Goal: Task Accomplishment & Management: Manage account settings

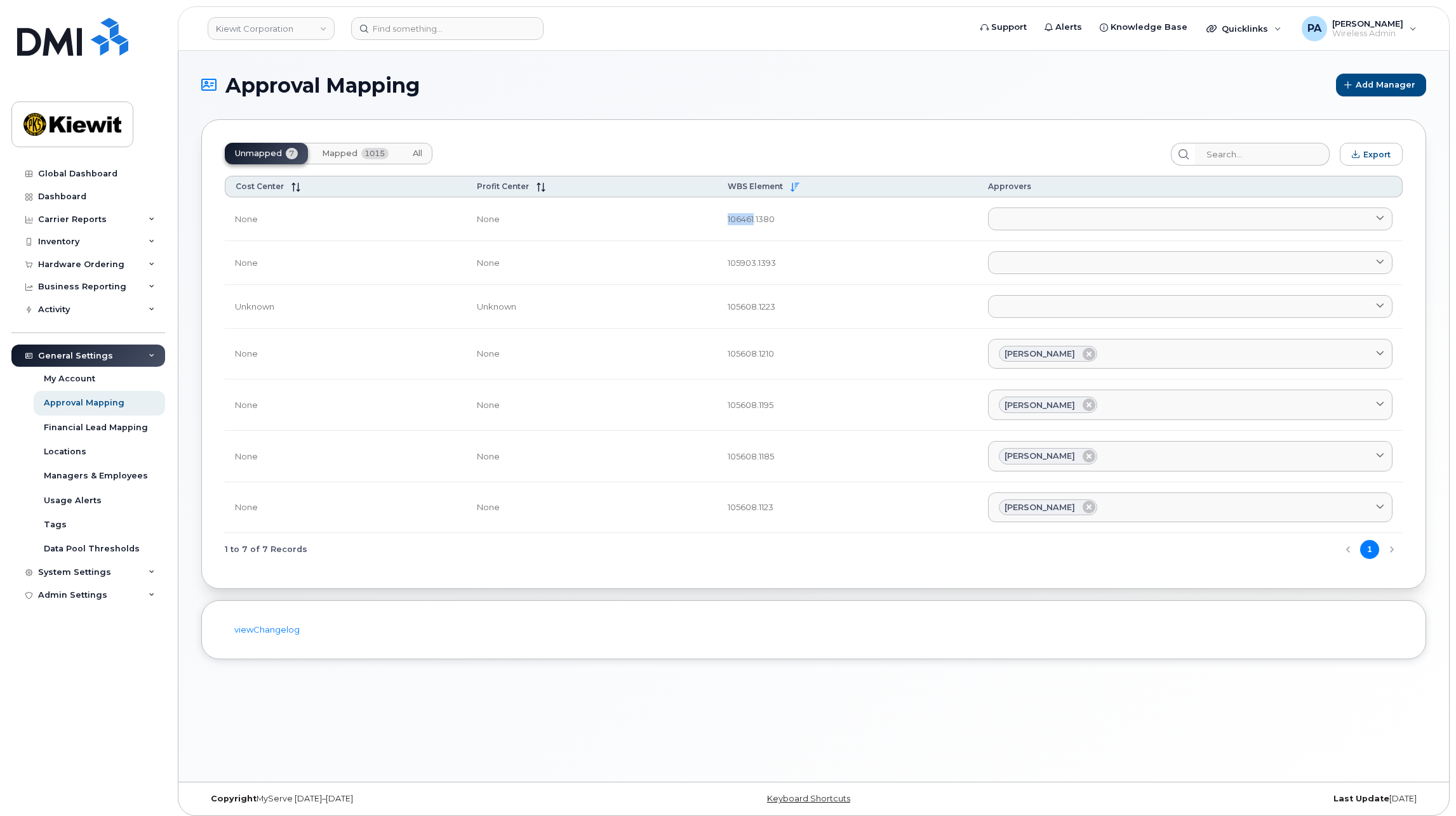
click at [419, 157] on span "All" at bounding box center [417, 154] width 9 height 10
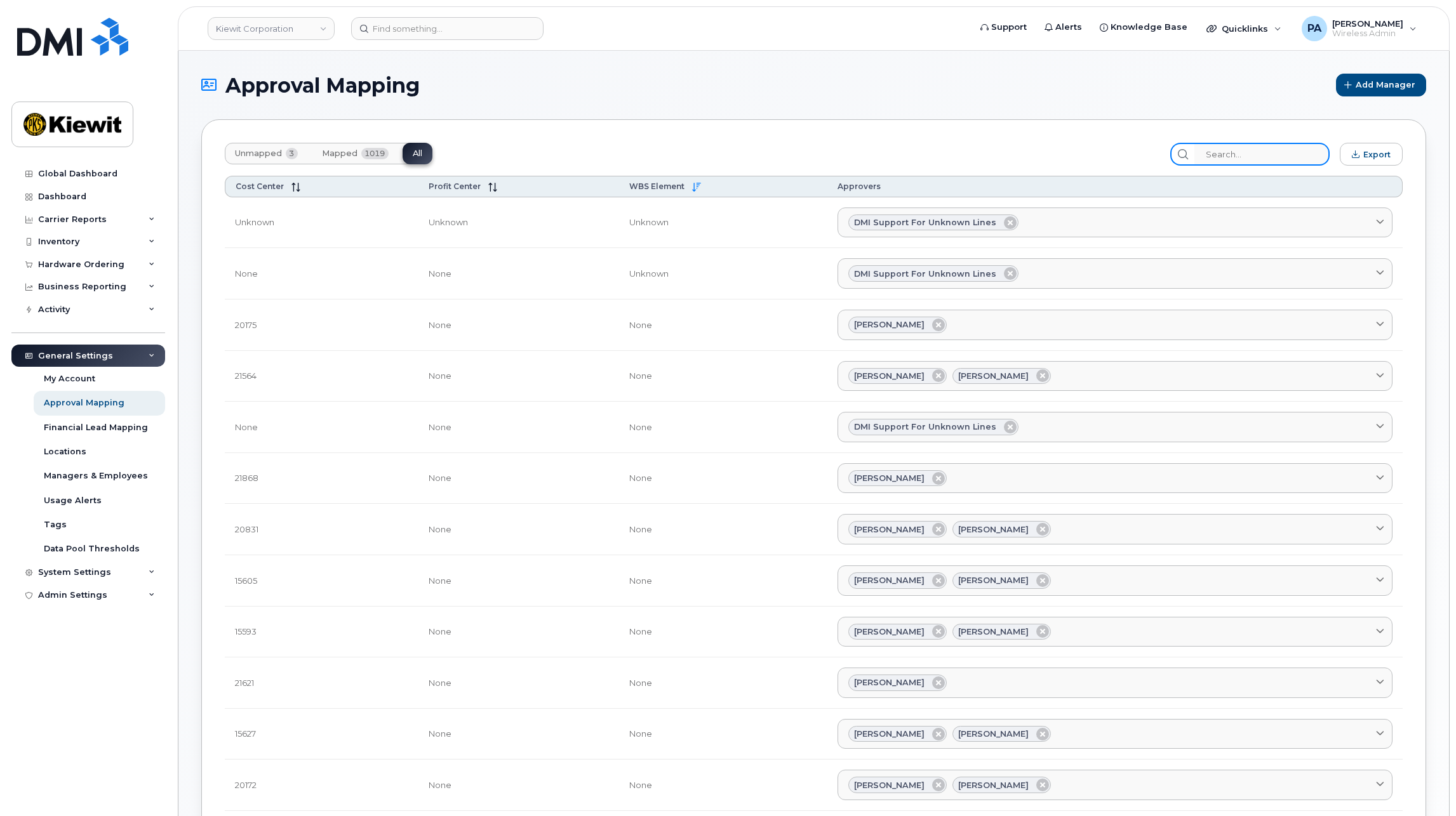
click at [1234, 164] on input "search" at bounding box center [1261, 154] width 136 height 22
click at [1255, 160] on input "search" at bounding box center [1261, 154] width 136 height 22
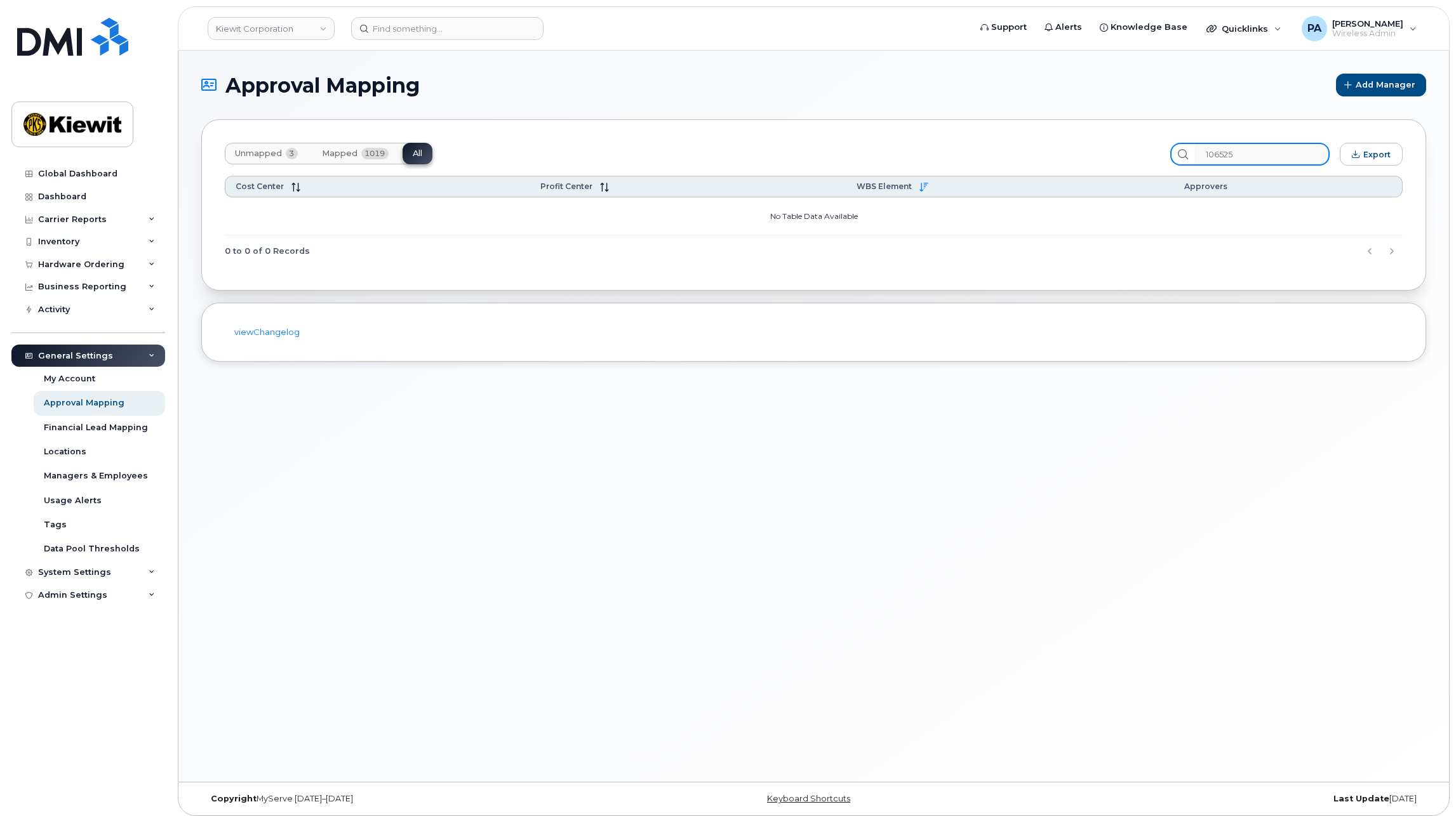
drag, startPoint x: 1260, startPoint y: 154, endPoint x: 618, endPoint y: 131, distance: 642.4
click at [1003, 139] on div "Unmapped 3 Mapped 1019 All 106525 Export Cost Center Profit Center WBS Element …" at bounding box center [814, 205] width 1225 height 171
type input "106525"
click at [248, 154] on span "Unmapped" at bounding box center [258, 154] width 47 height 10
click at [419, 151] on span "All" at bounding box center [417, 154] width 9 height 10
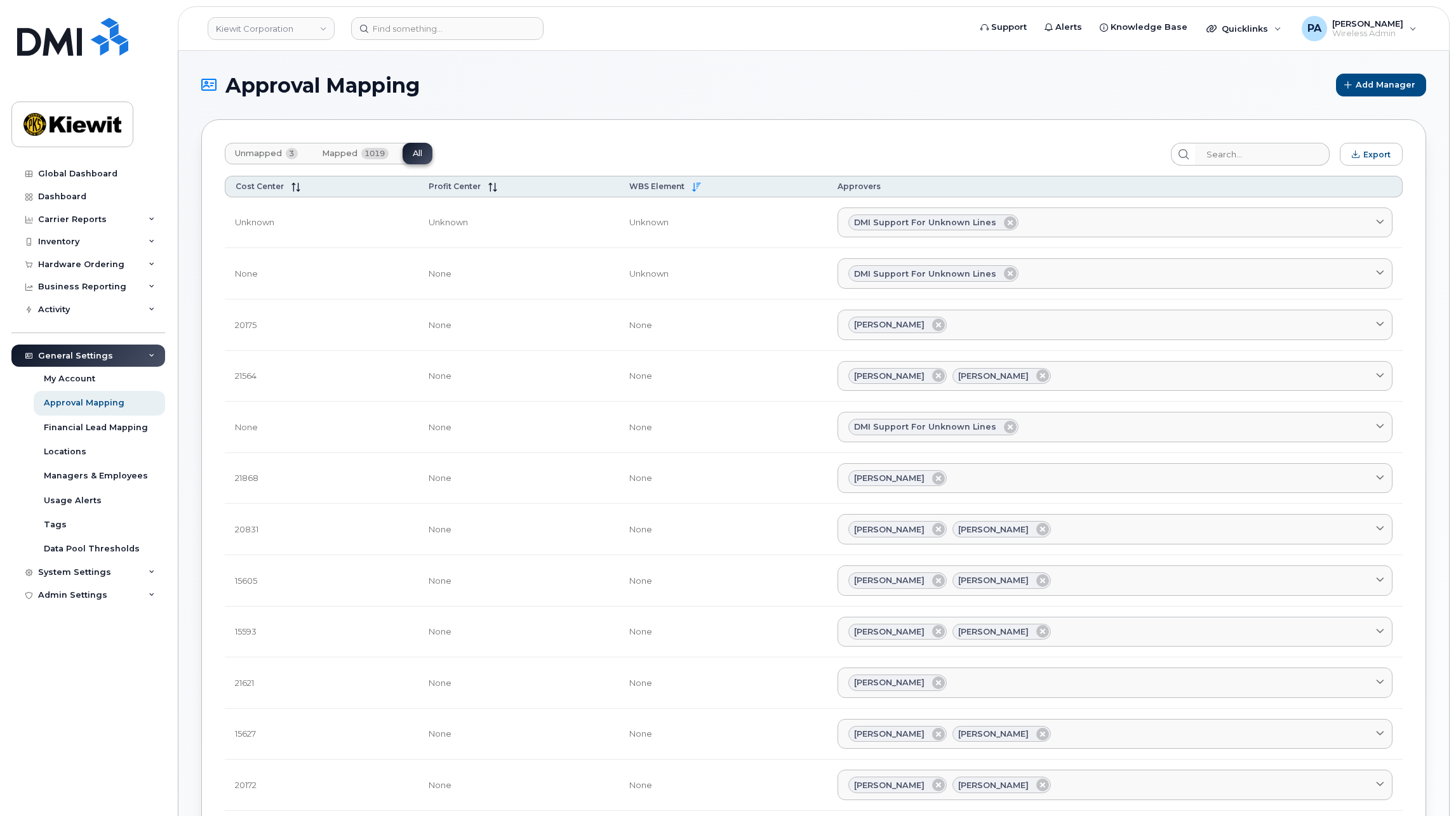
click at [268, 154] on span "Unmapped" at bounding box center [258, 154] width 47 height 10
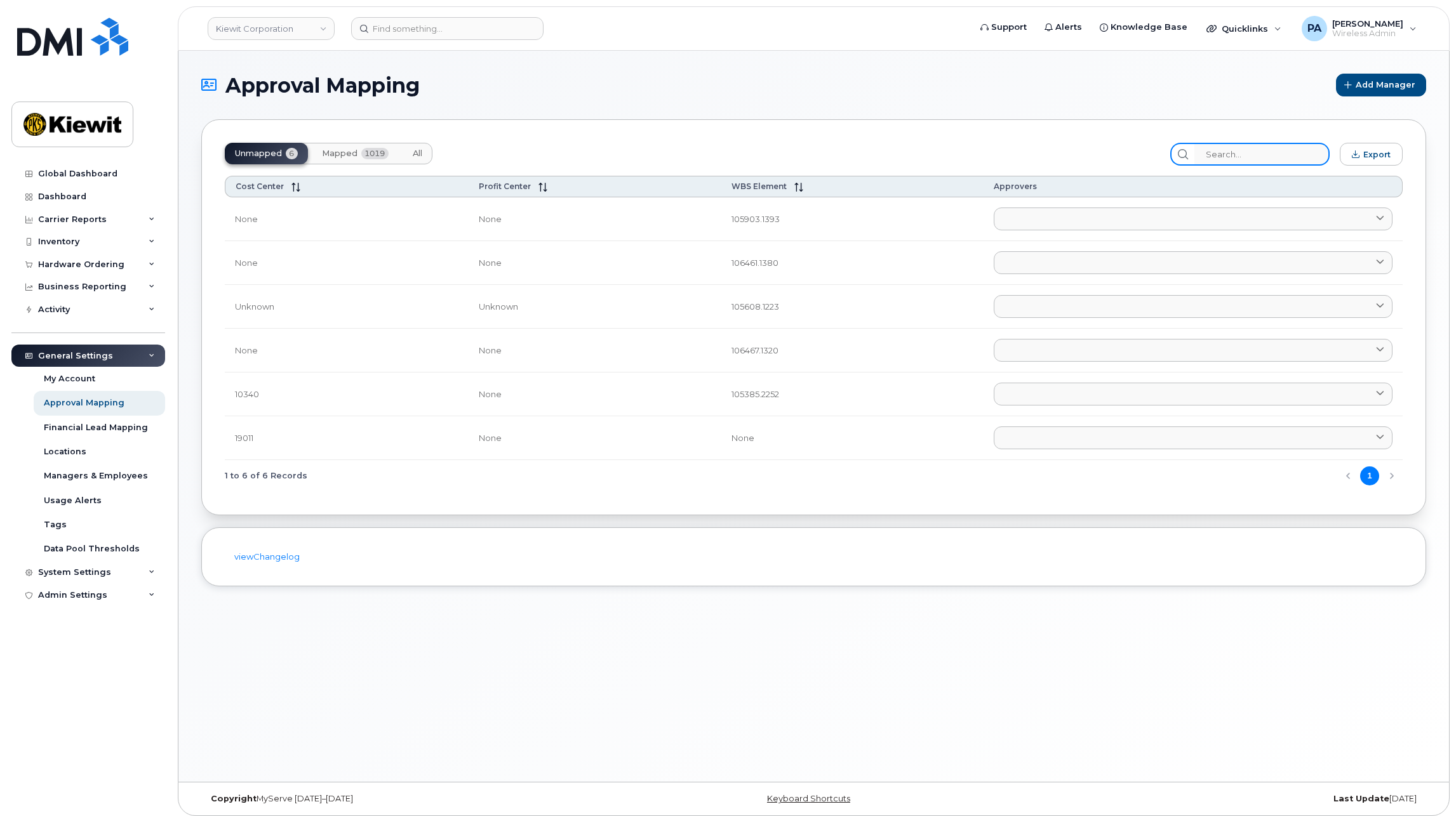
click at [1284, 154] on input "search" at bounding box center [1261, 154] width 136 height 22
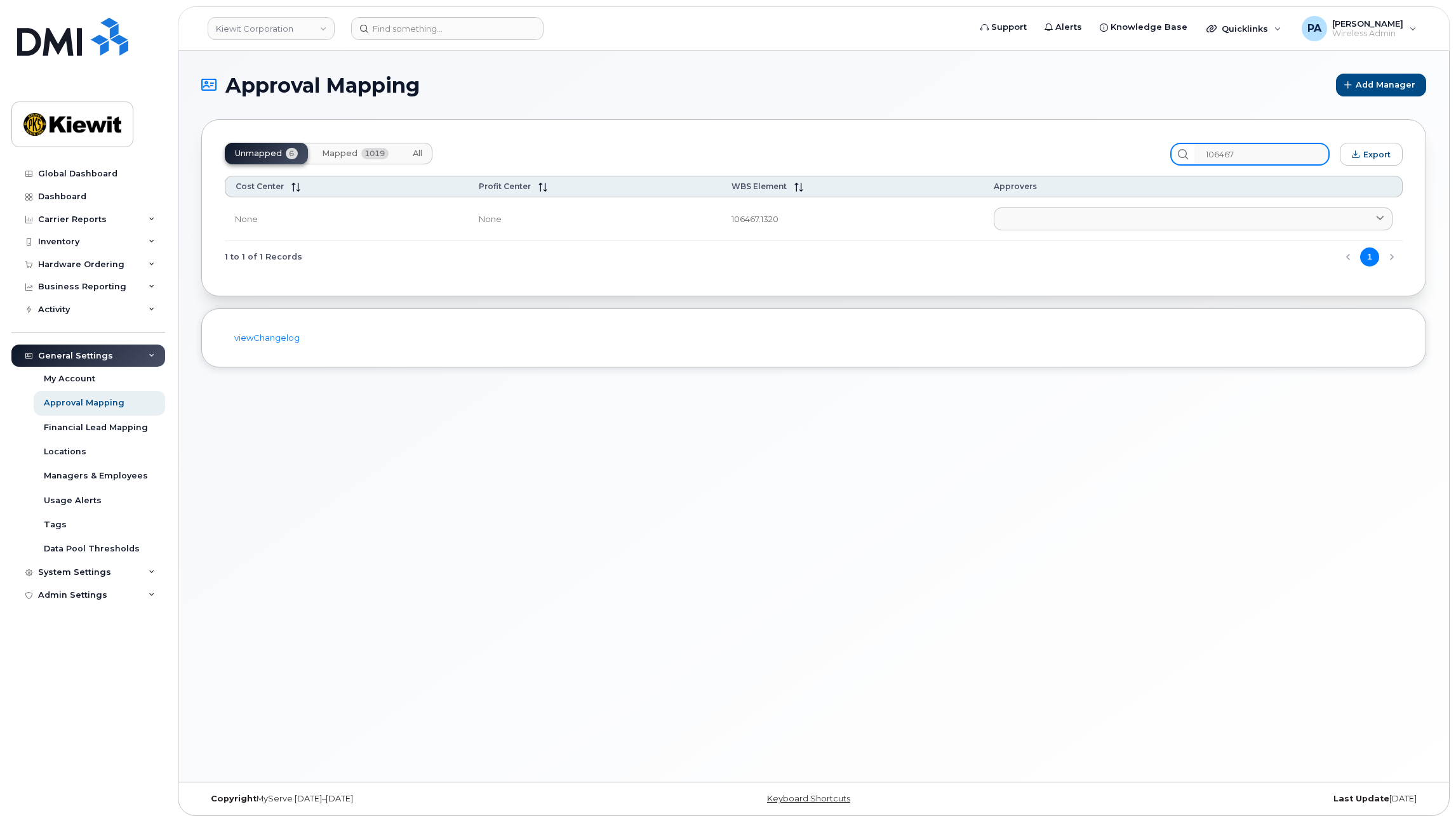
type input "106467"
click at [413, 149] on span "All" at bounding box center [417, 154] width 9 height 10
click at [248, 159] on button "Unmapped 6" at bounding box center [266, 154] width 83 height 22
click at [1220, 146] on input "106467" at bounding box center [1261, 154] width 136 height 22
drag, startPoint x: 1177, startPoint y: 151, endPoint x: 956, endPoint y: 151, distance: 221.0
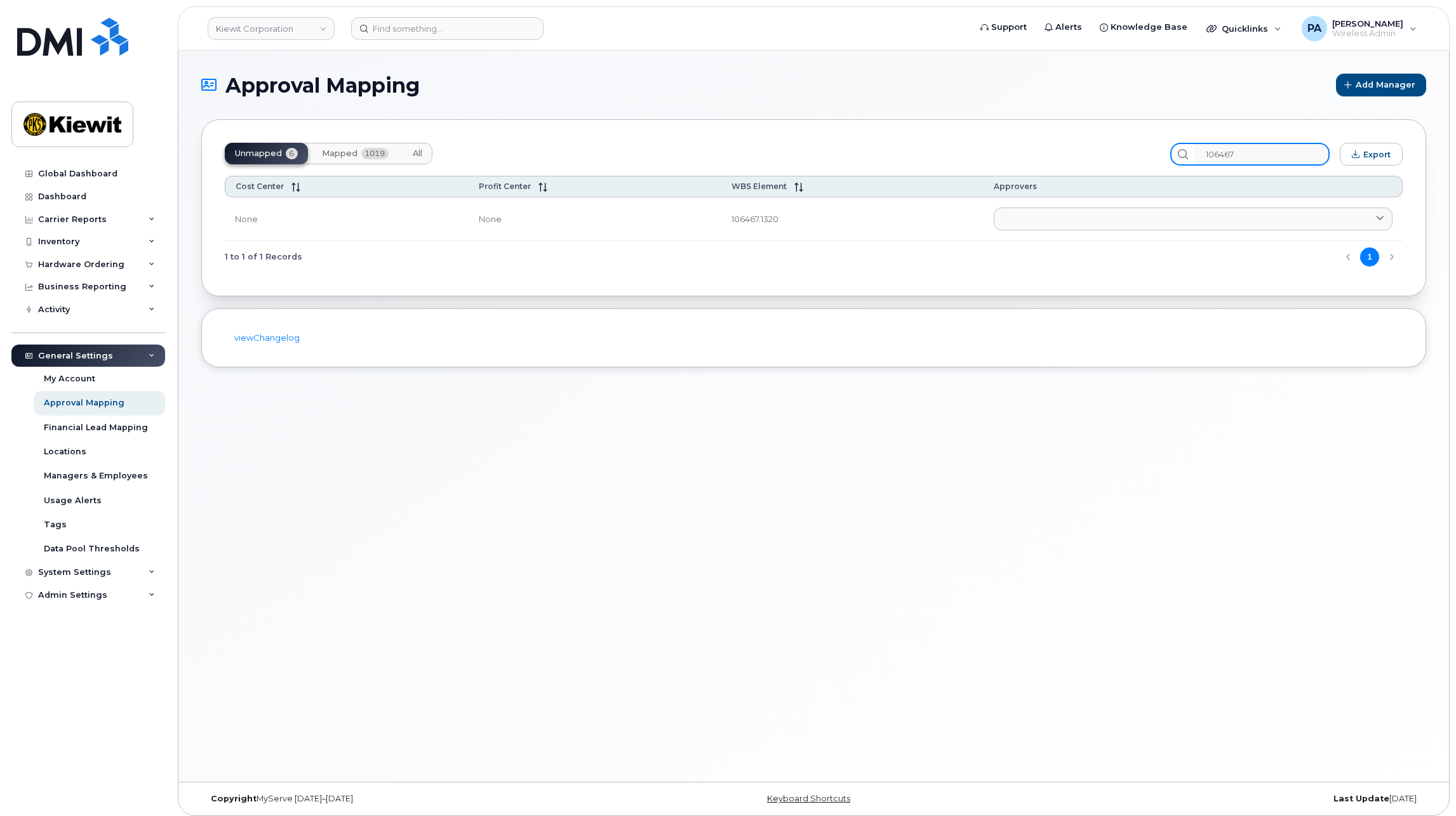
click at [956, 151] on div "Unmapped 6 Mapped 1019 All 106467 Export" at bounding box center [813, 154] width 1177 height 22
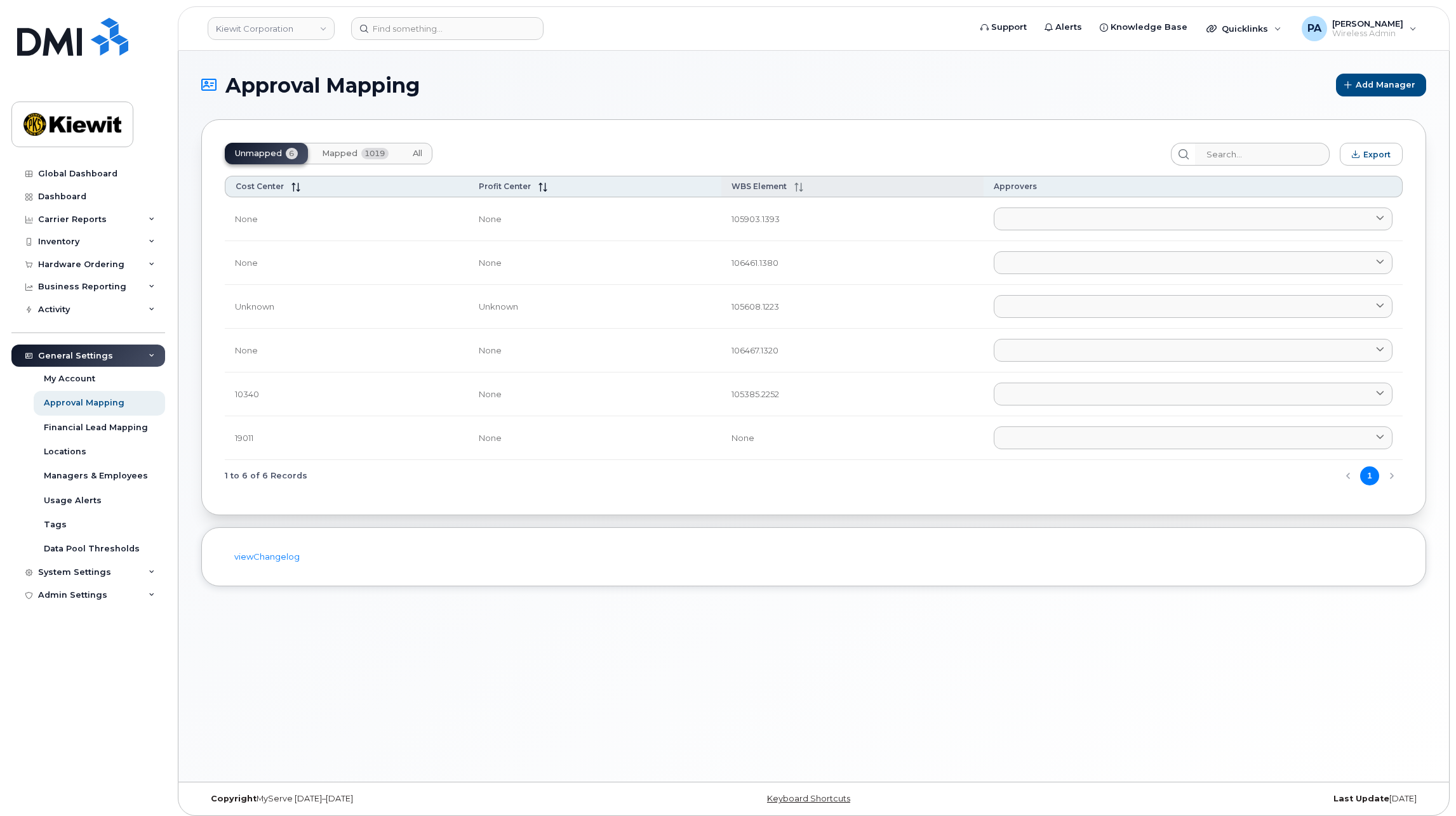
click at [749, 193] on th "WBS Element" at bounding box center [852, 186] width 262 height 22
drag, startPoint x: 752, startPoint y: 349, endPoint x: 722, endPoint y: 349, distance: 30.0
click at [722, 349] on td "106461.1380" at bounding box center [852, 350] width 262 height 44
drag, startPoint x: 722, startPoint y: 349, endPoint x: 754, endPoint y: 398, distance: 58.5
click at [754, 395] on td "106467.1320" at bounding box center [852, 394] width 262 height 44
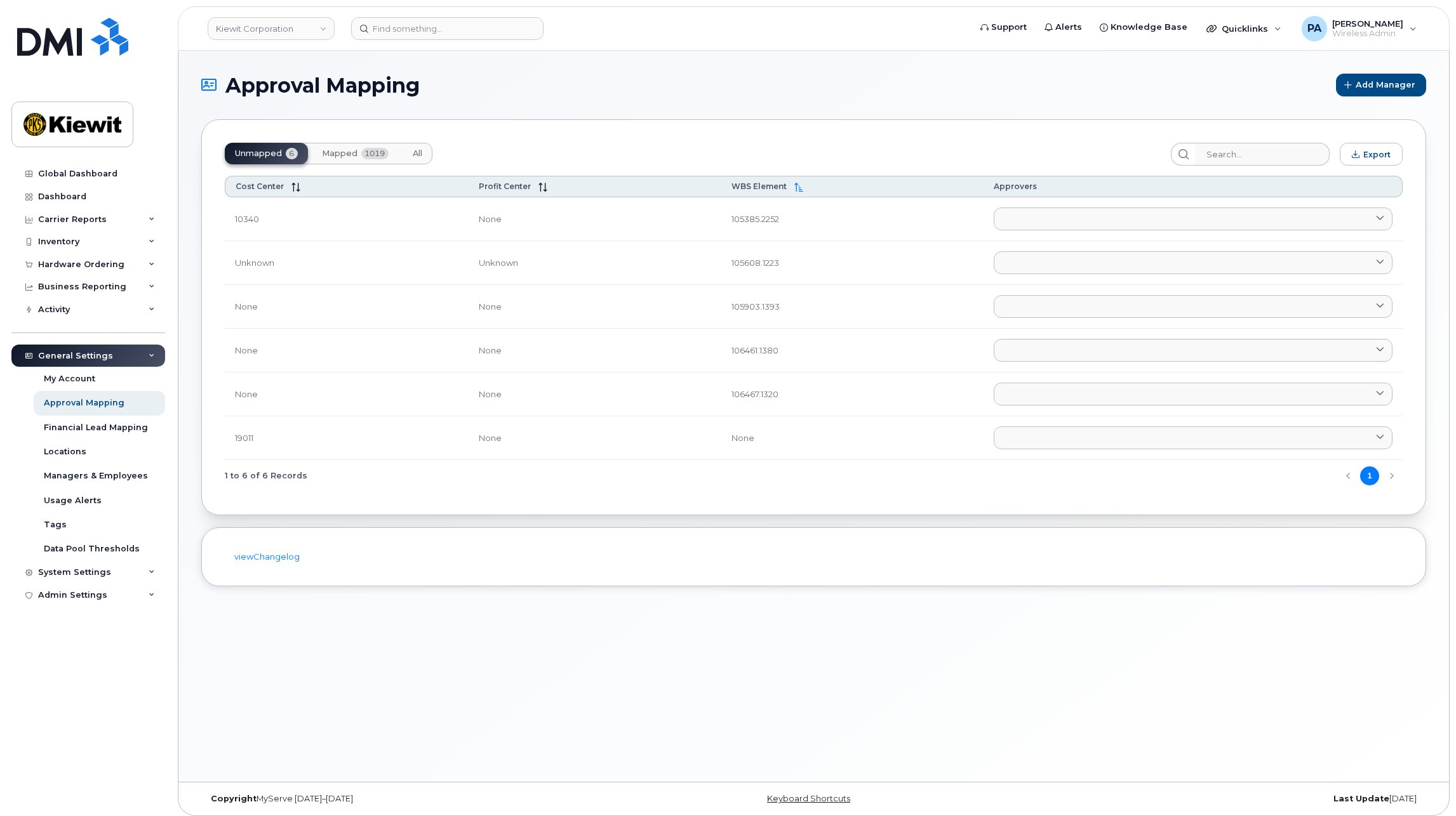
click at [224, 443] on div "Unmapped 6 Mapped 1019 All Export Cost Center Profit Center WBS Element Approve…" at bounding box center [814, 317] width 1225 height 396
click at [237, 439] on td "19011" at bounding box center [346, 438] width 244 height 44
copy td "19011"
click at [81, 245] on div "Inventory" at bounding box center [88, 241] width 154 height 22
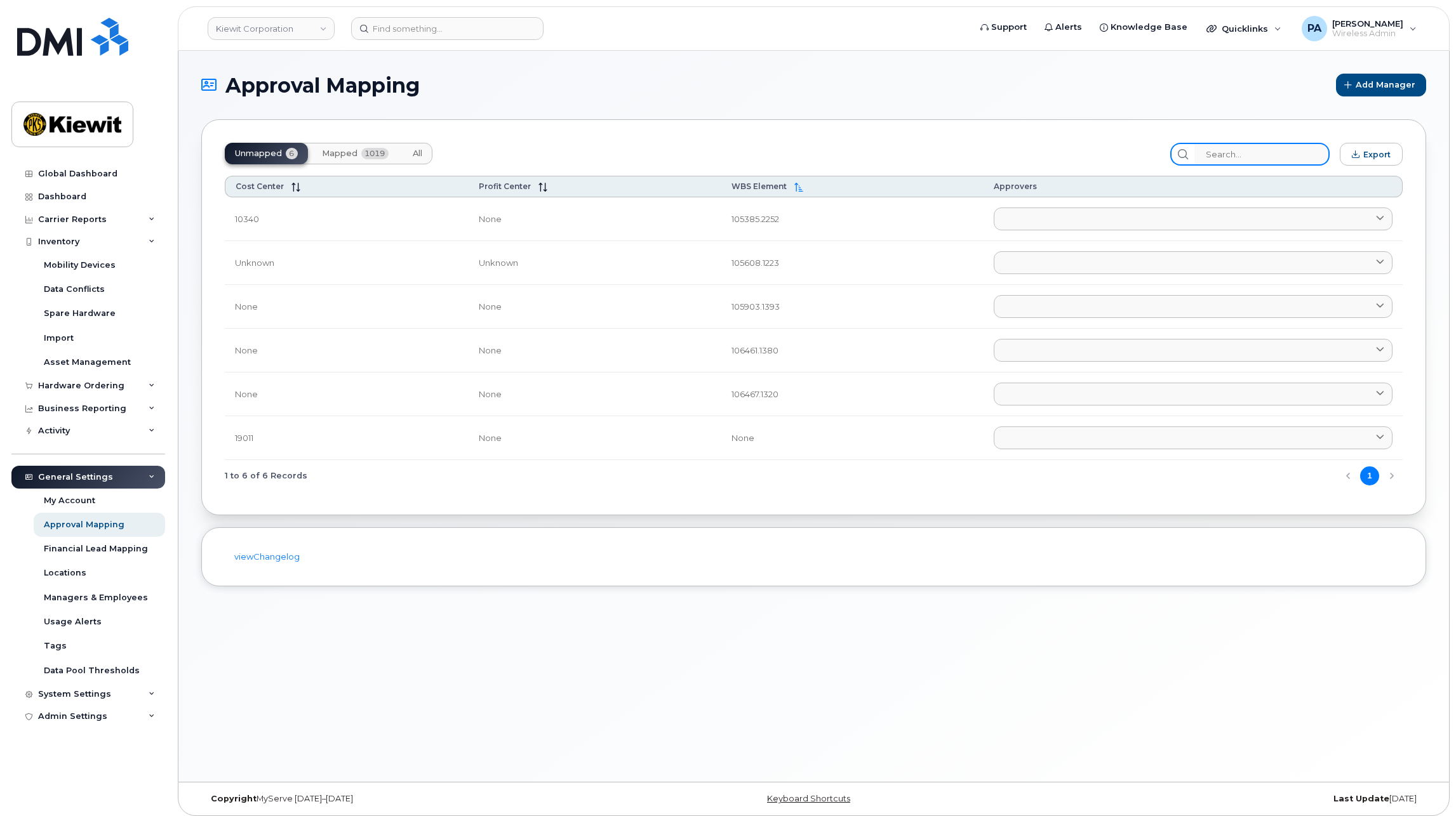
click at [1295, 152] on input "search" at bounding box center [1261, 154] width 136 height 22
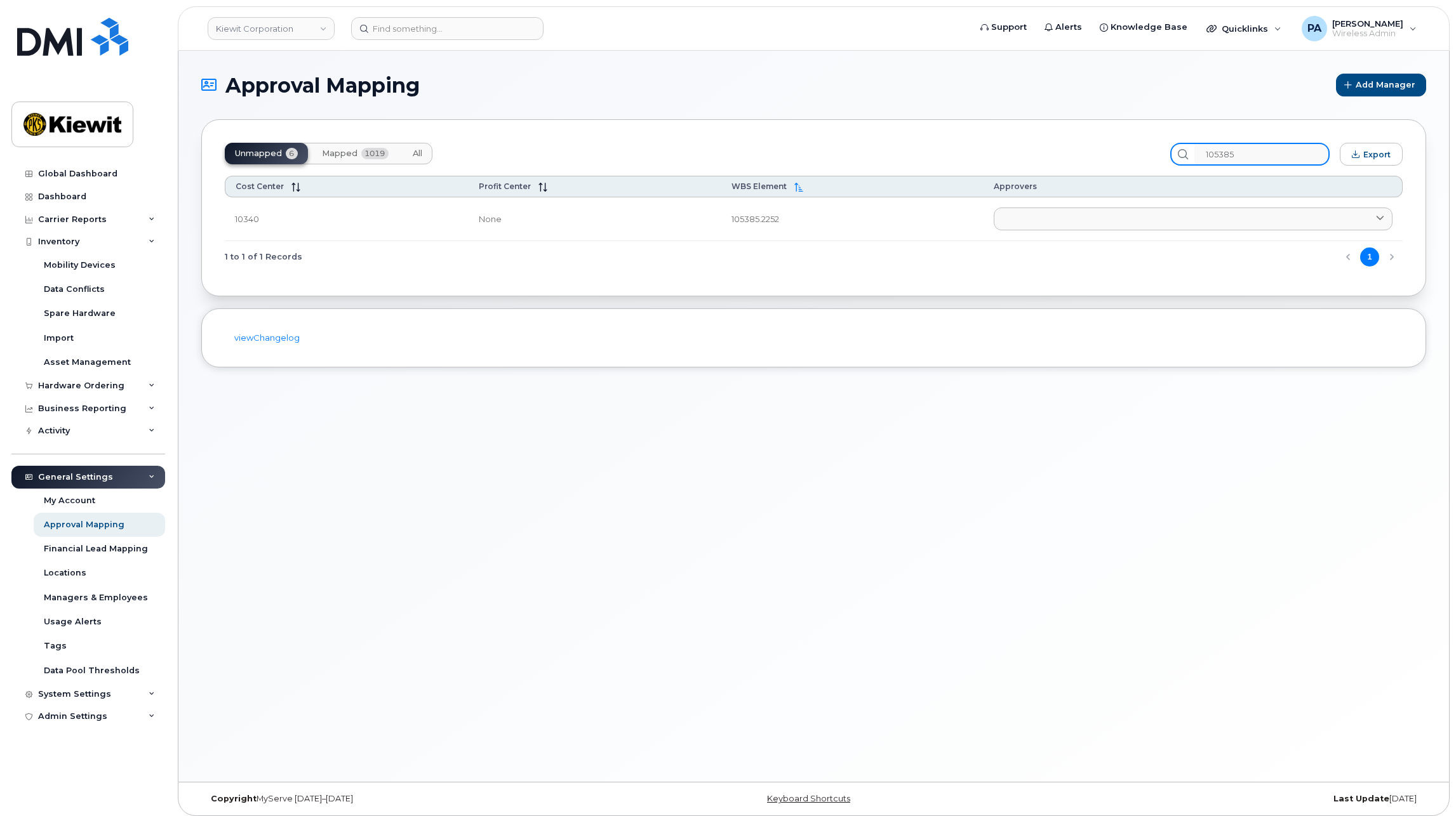
type input "105385"
click at [371, 149] on span "1019" at bounding box center [374, 154] width 27 height 12
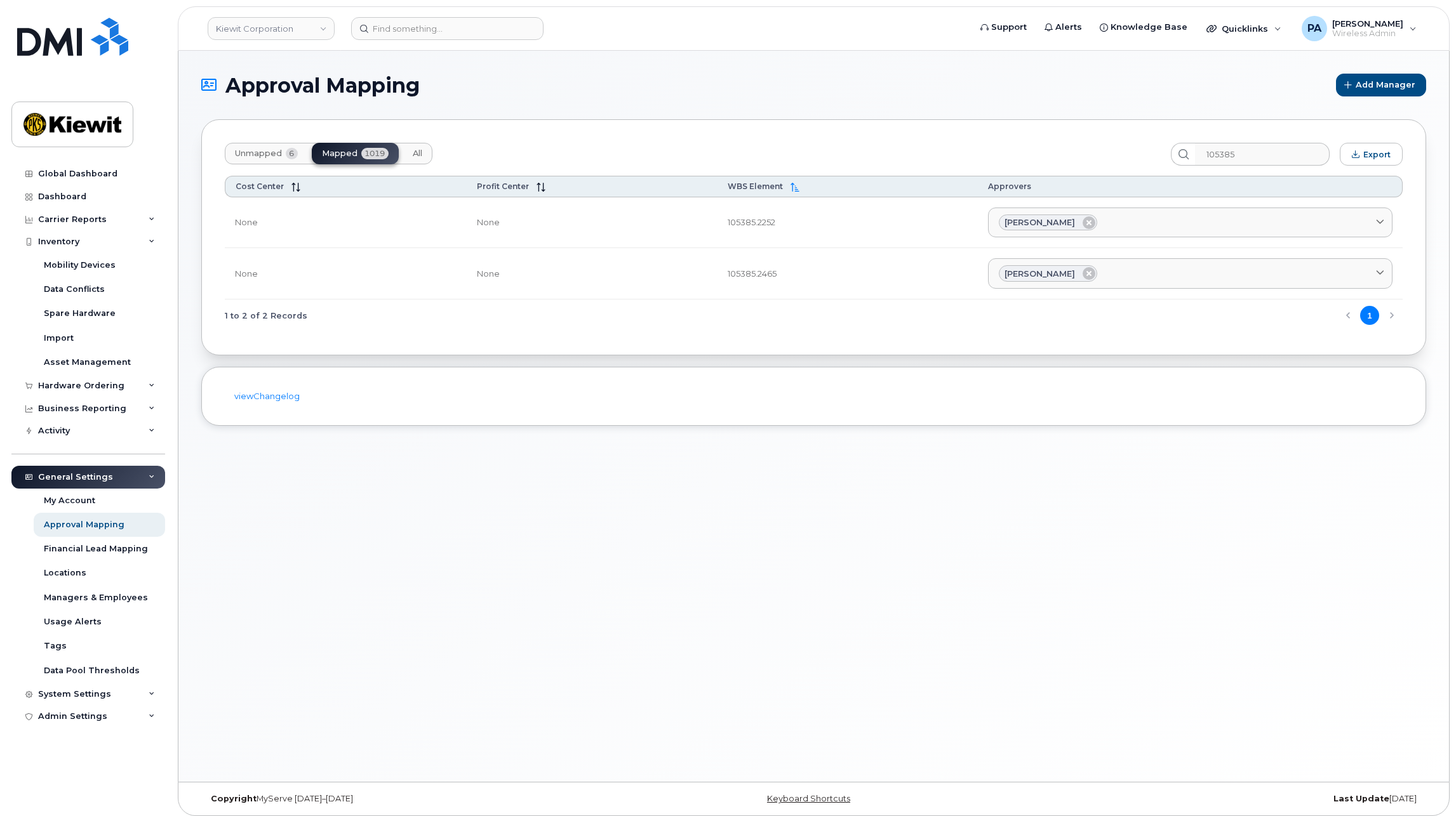
click at [274, 161] on button "Unmapped 6" at bounding box center [266, 154] width 83 height 22
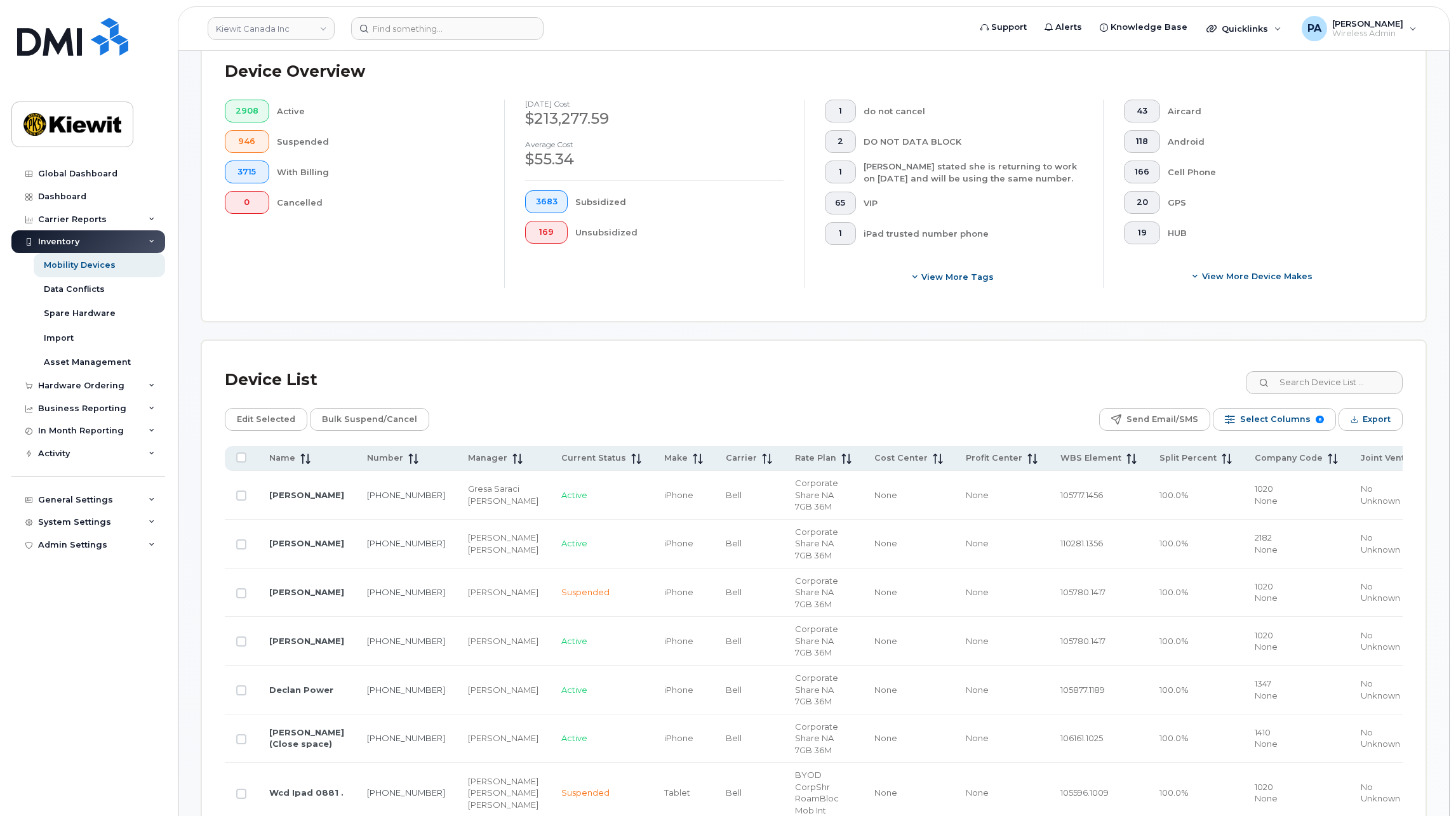
scroll to position [318, 0]
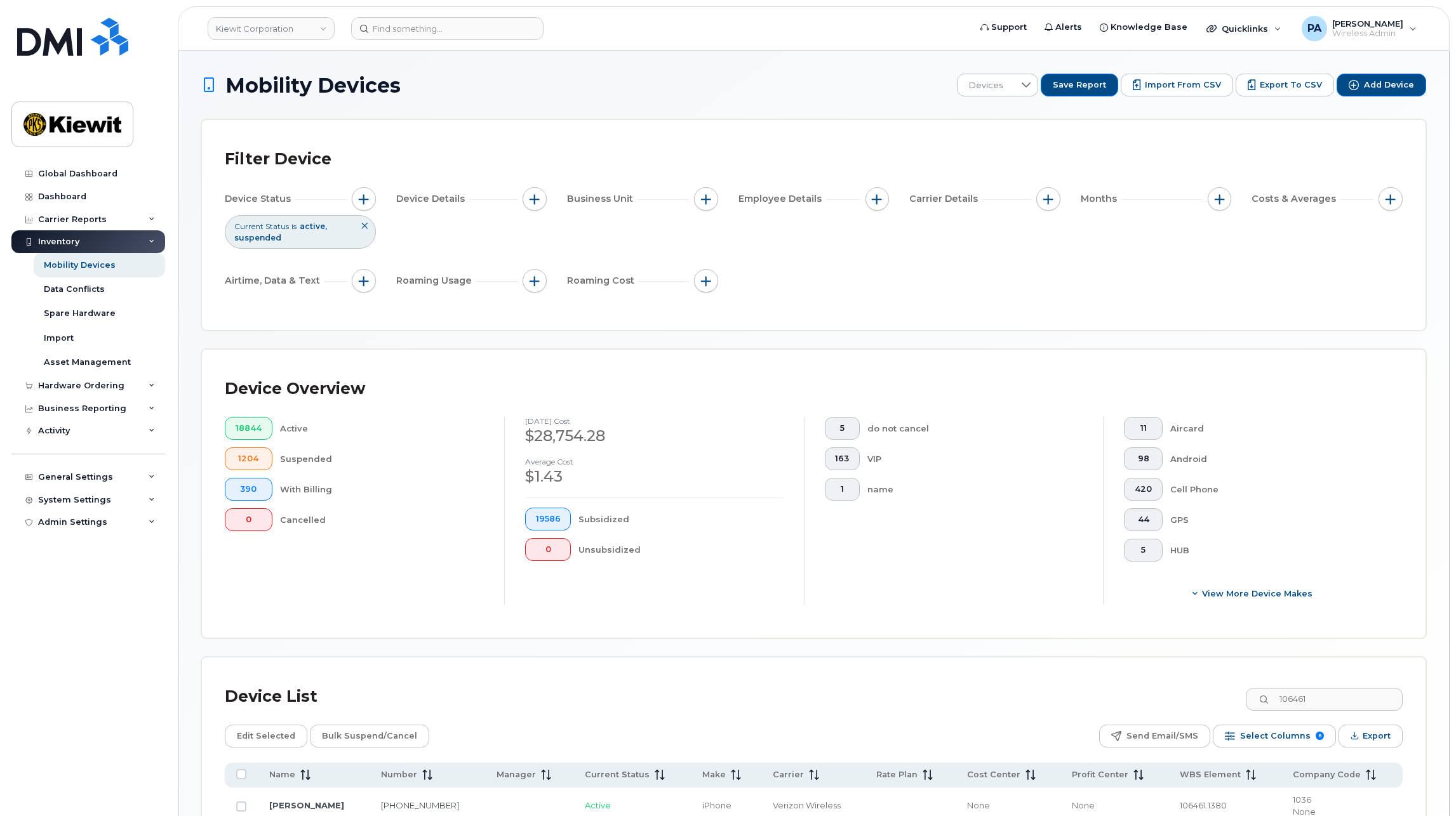
scroll to position [125, 0]
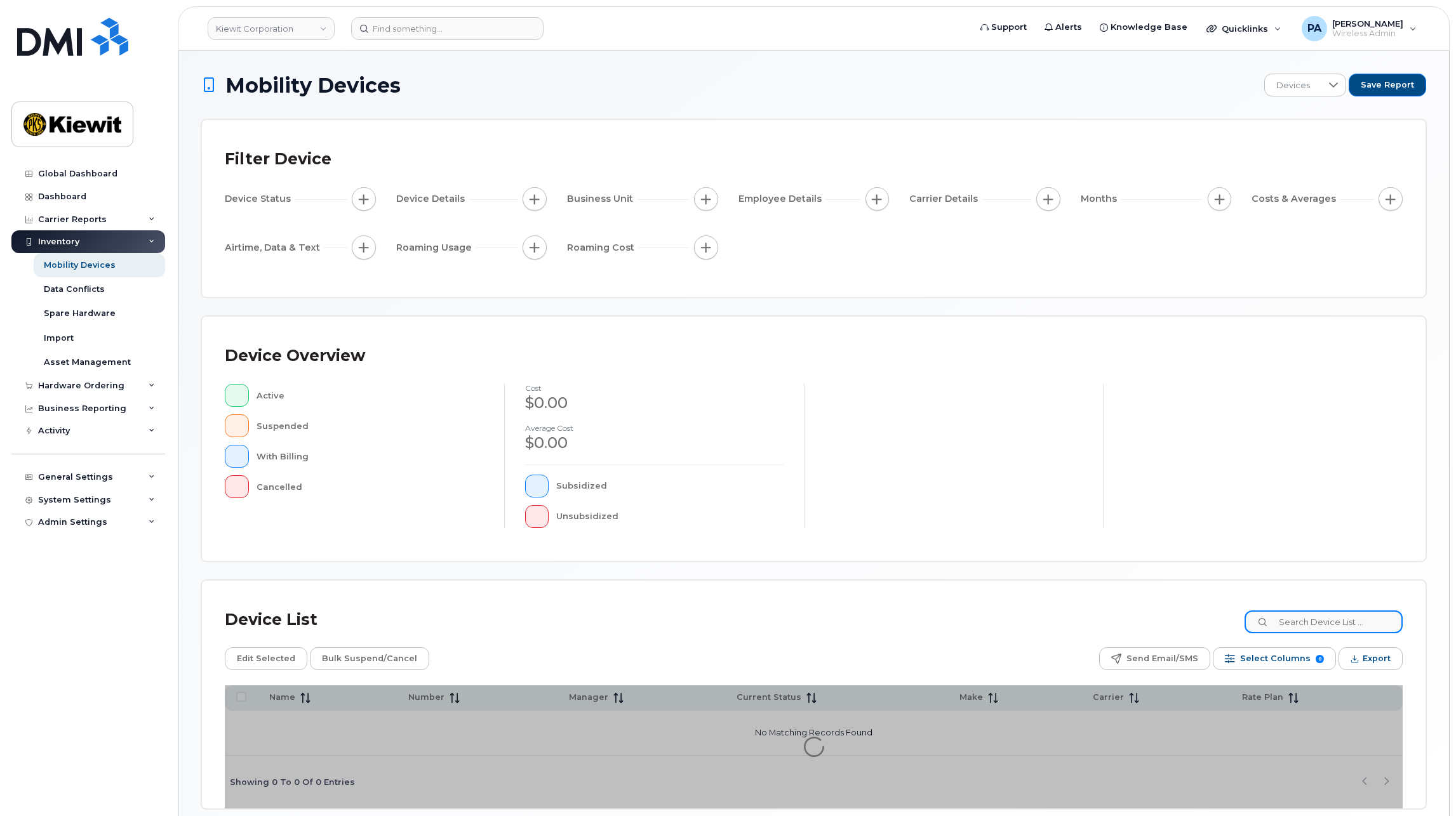
click at [1300, 622] on input at bounding box center [1324, 621] width 158 height 22
paste input "19011"
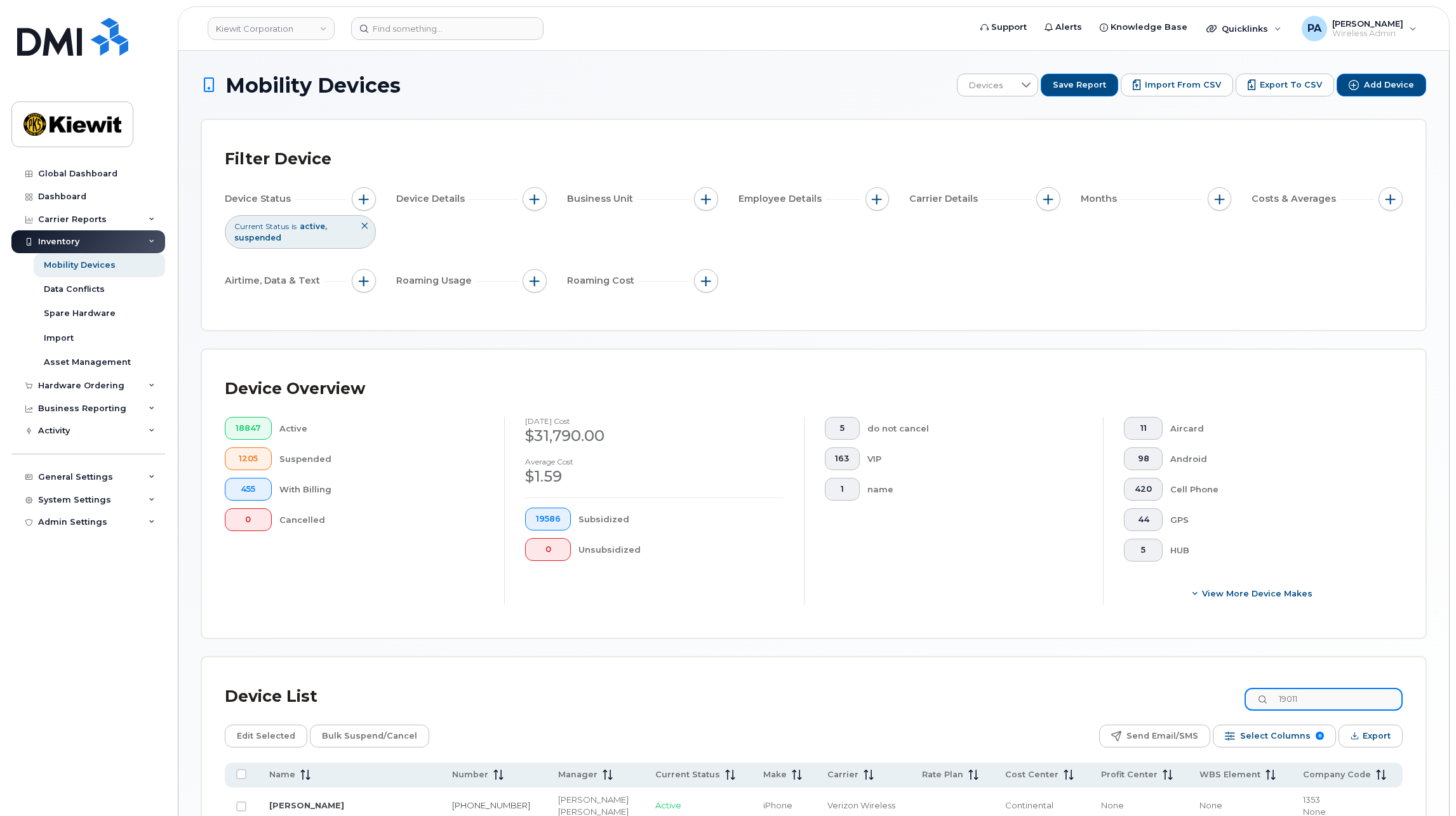
scroll to position [235, 0]
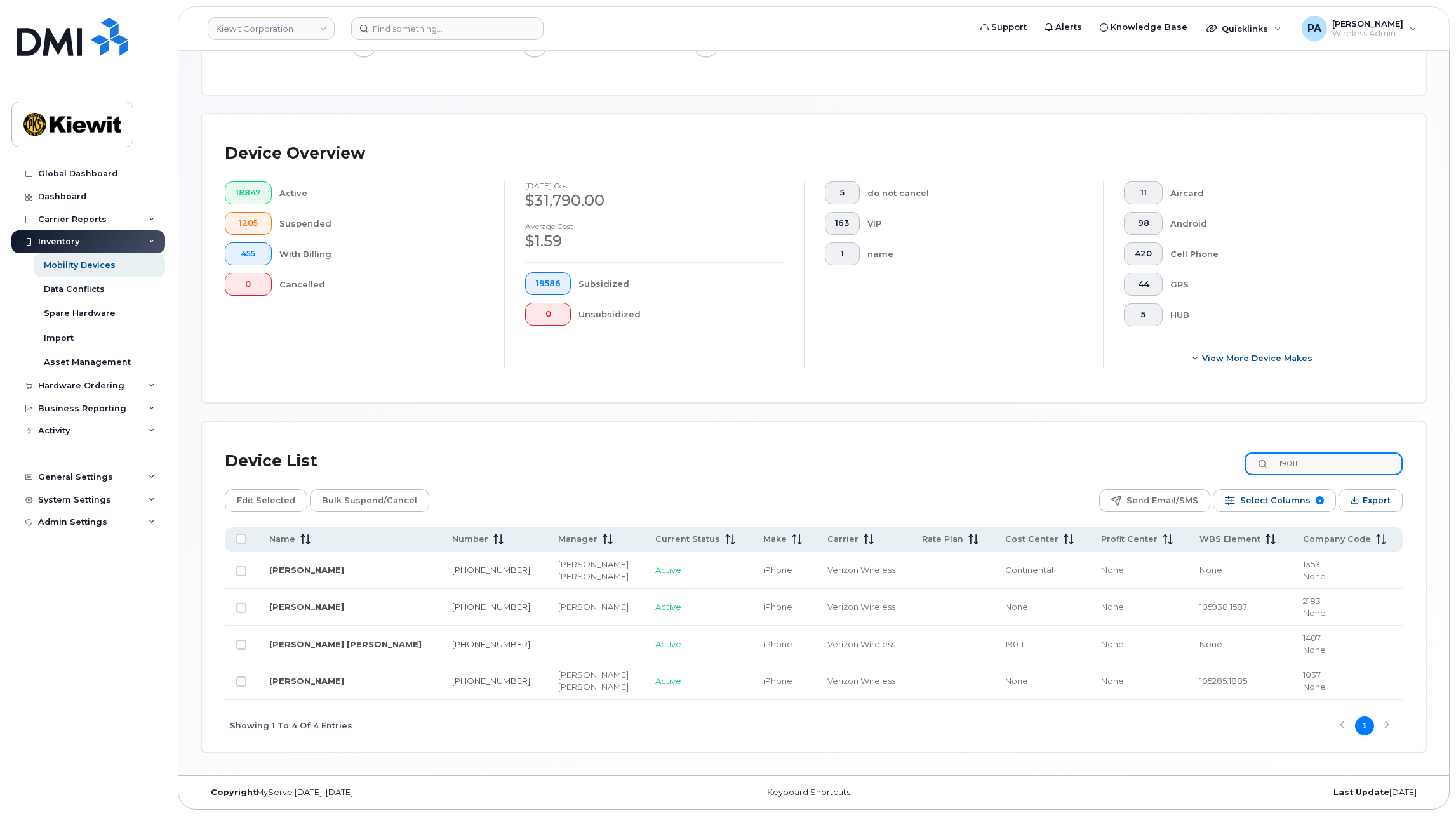
drag, startPoint x: 1346, startPoint y: 464, endPoint x: 1042, endPoint y: 490, distance: 305.1
click at [1042, 490] on div "Device List 19011 Edit Selected Bulk Suspend/Cancel Send Email/SMS Select Colum…" at bounding box center [813, 598] width 1177 height 307
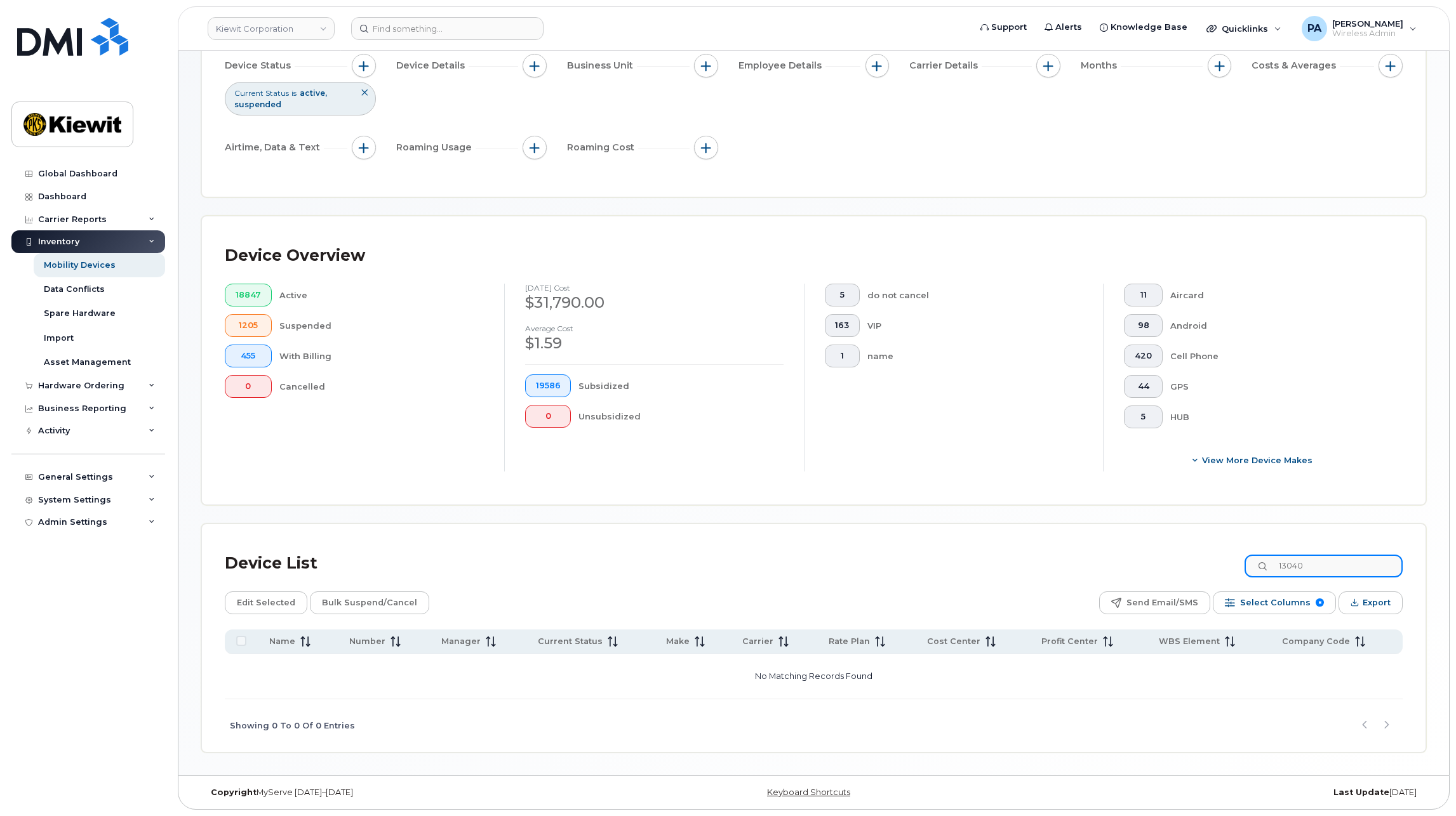
scroll to position [133, 0]
drag, startPoint x: 1324, startPoint y: 562, endPoint x: 955, endPoint y: 547, distance: 369.3
click at [961, 550] on div "Device List 13040" at bounding box center [813, 564] width 1177 height 33
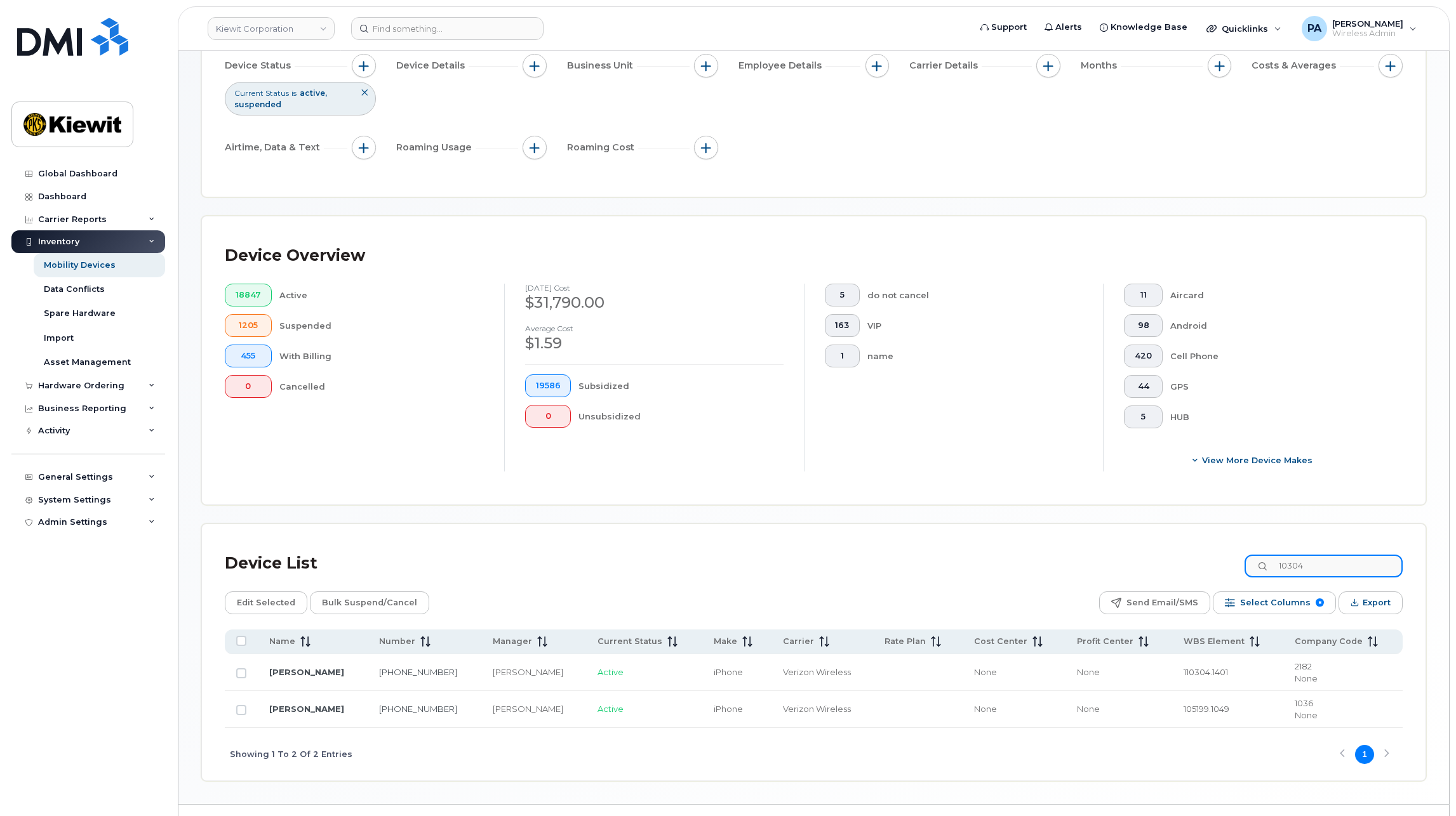
scroll to position [162, 0]
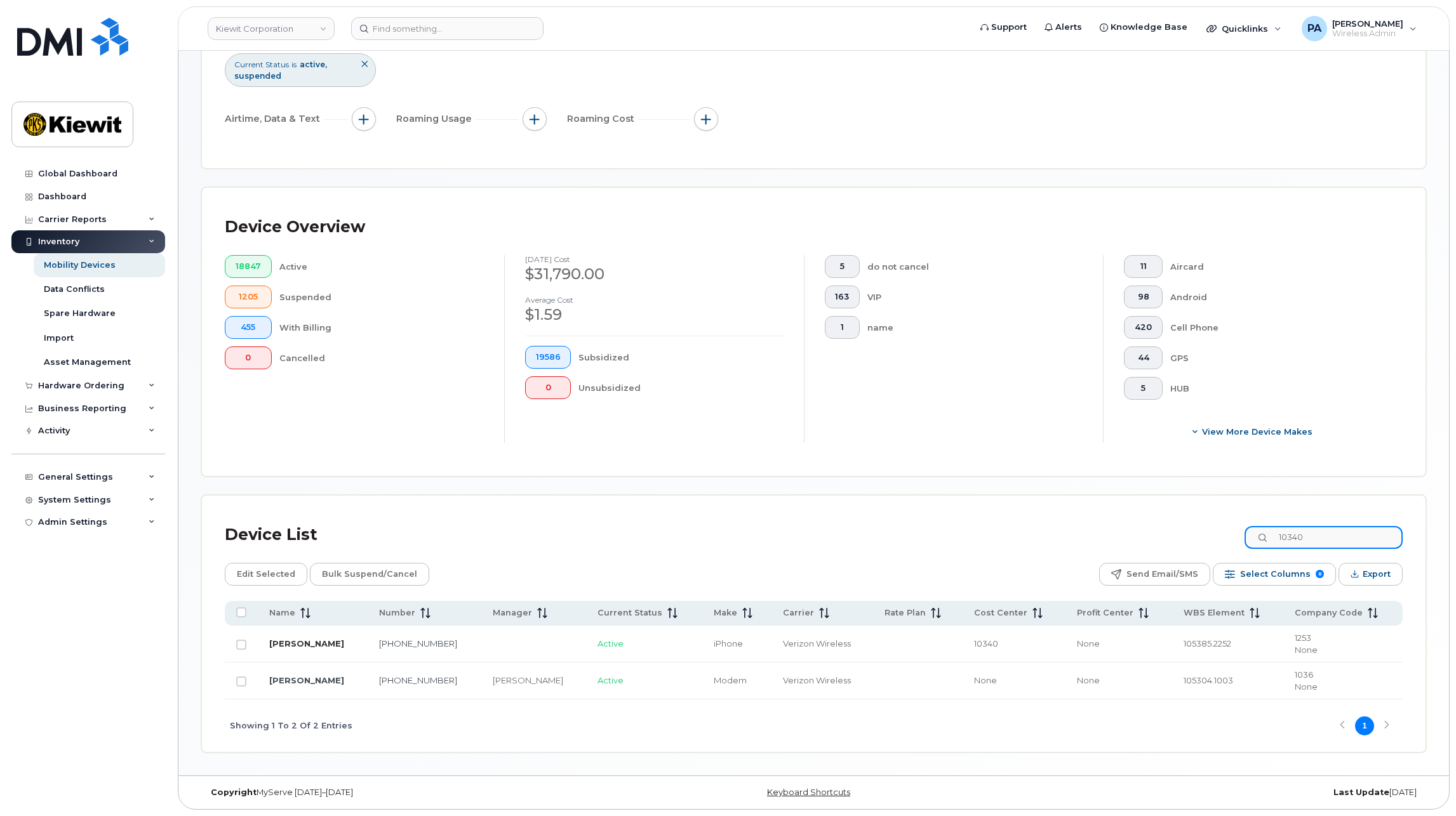
type input "10340"
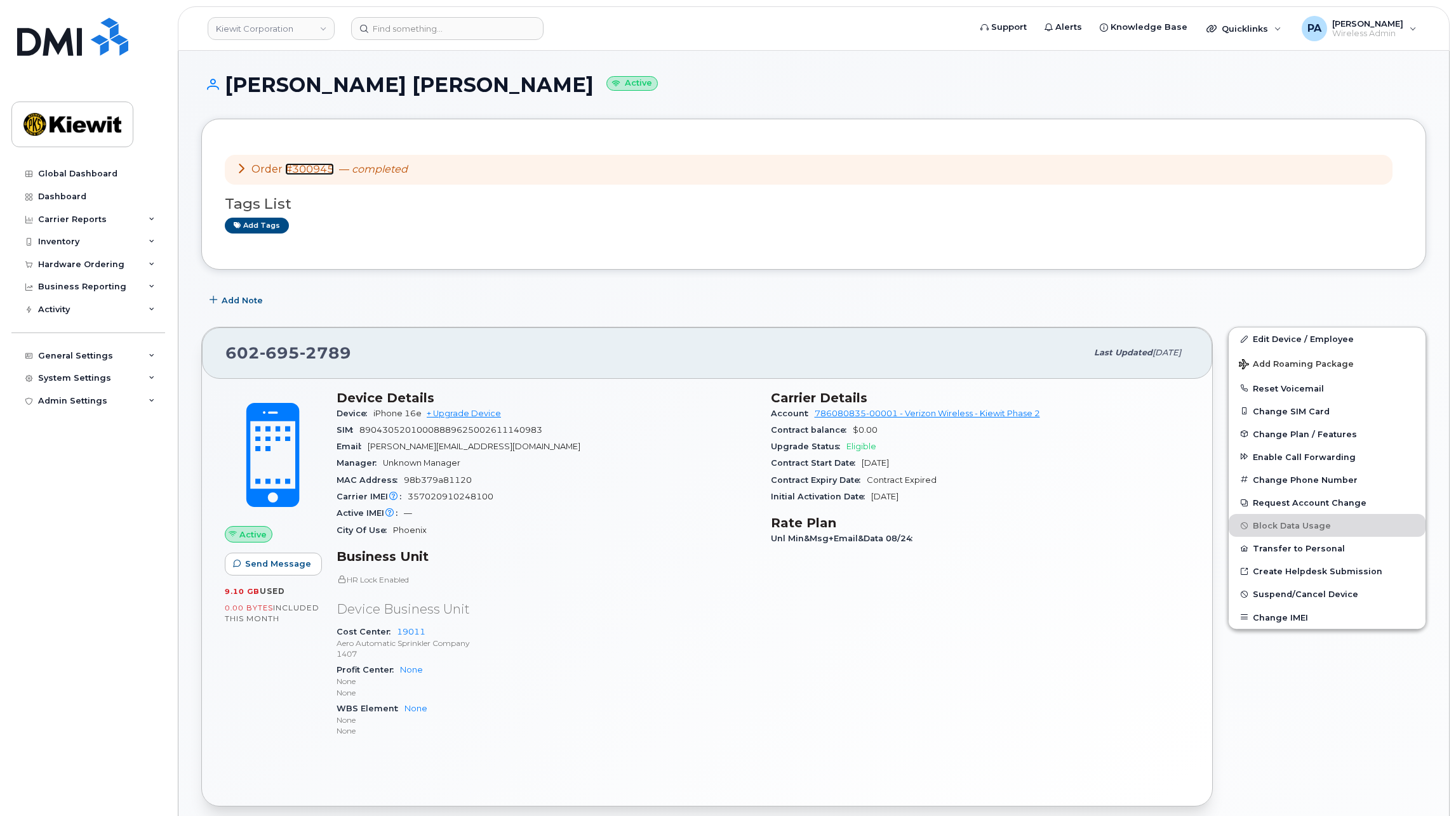
click at [322, 169] on link "#300945" at bounding box center [310, 169] width 49 height 12
click at [1321, 336] on link "Edit Device / Employee" at bounding box center [1327, 339] width 197 height 22
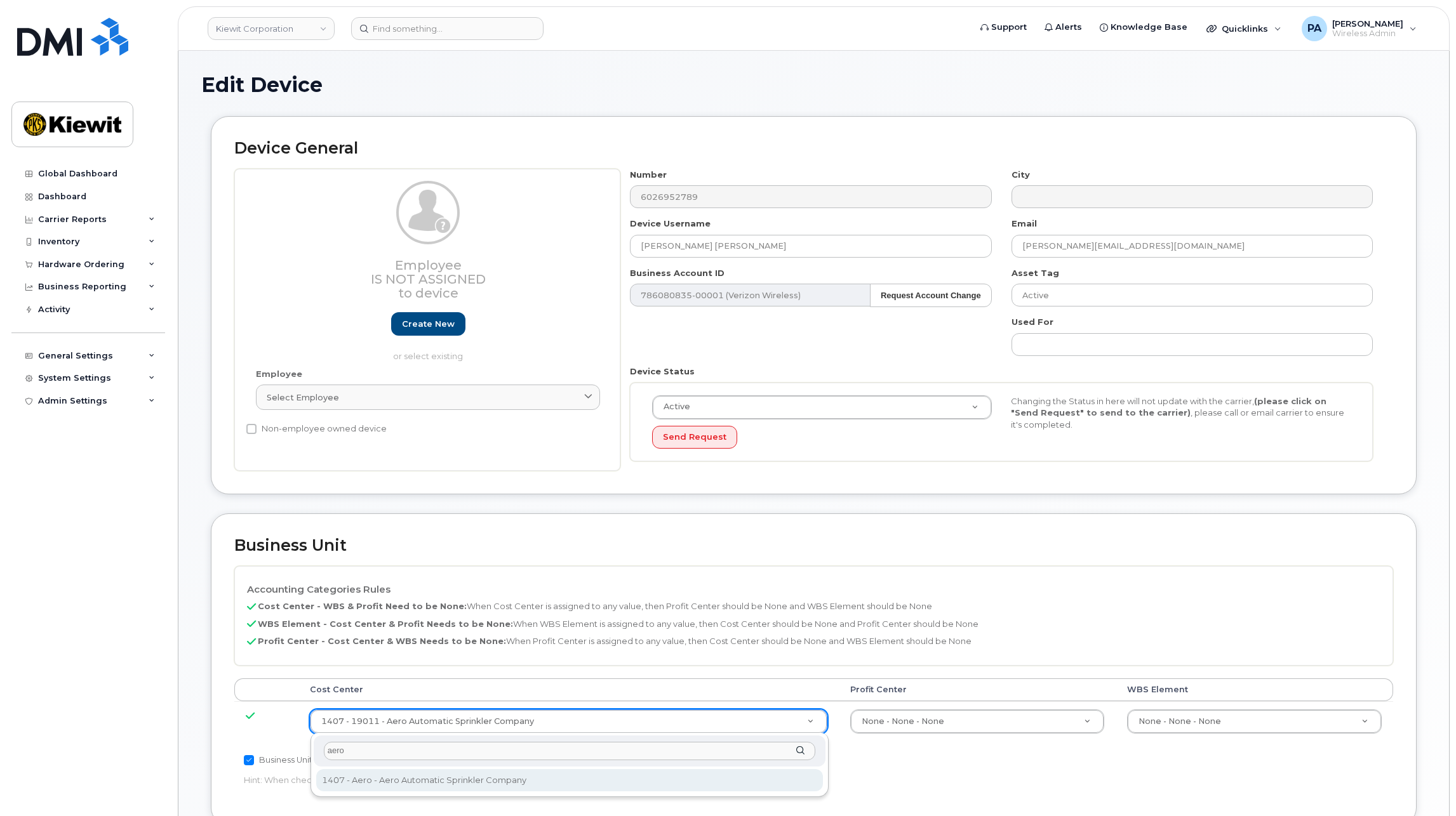
type input "aero"
type input "35235219"
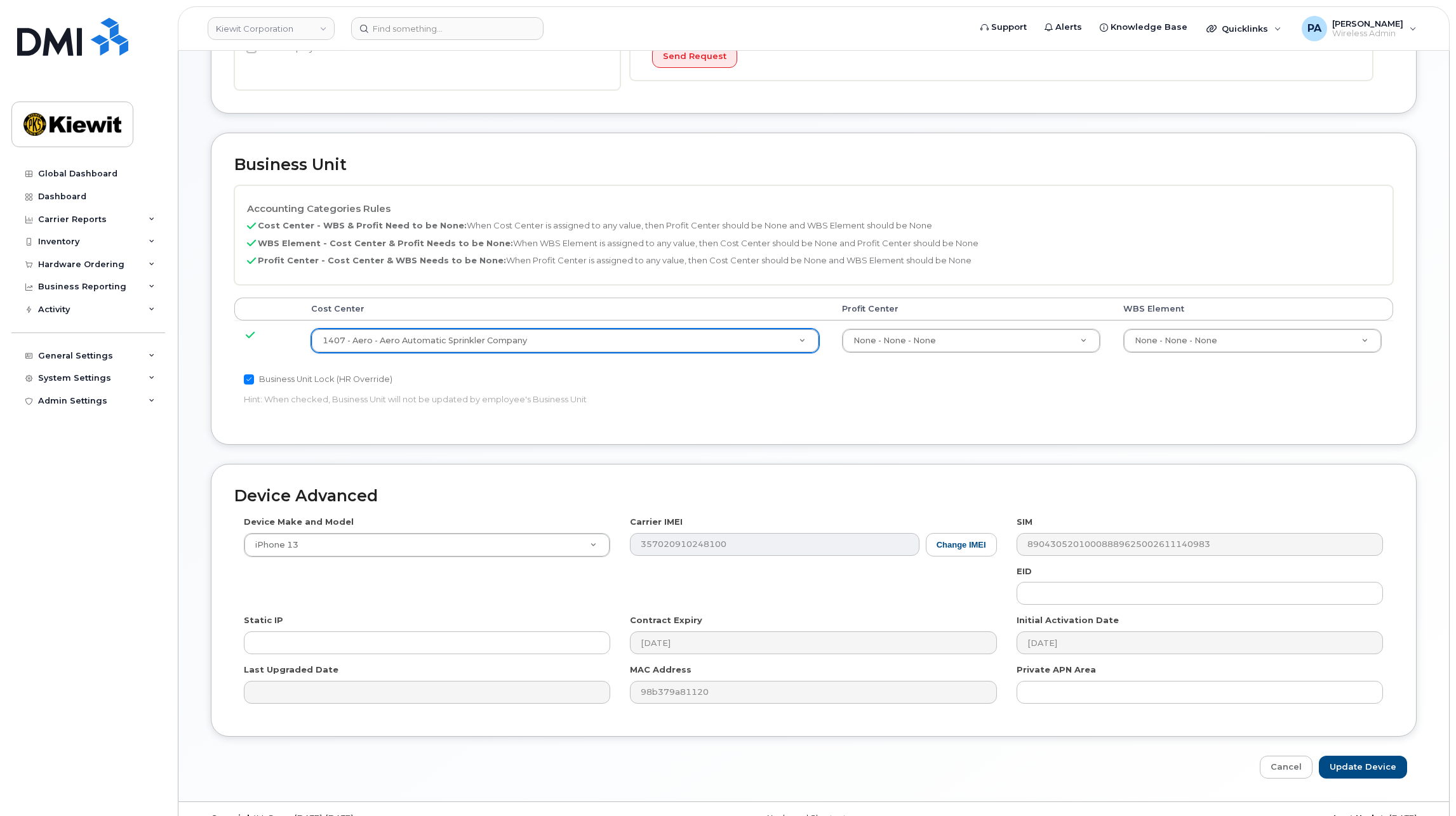
scroll to position [407, 0]
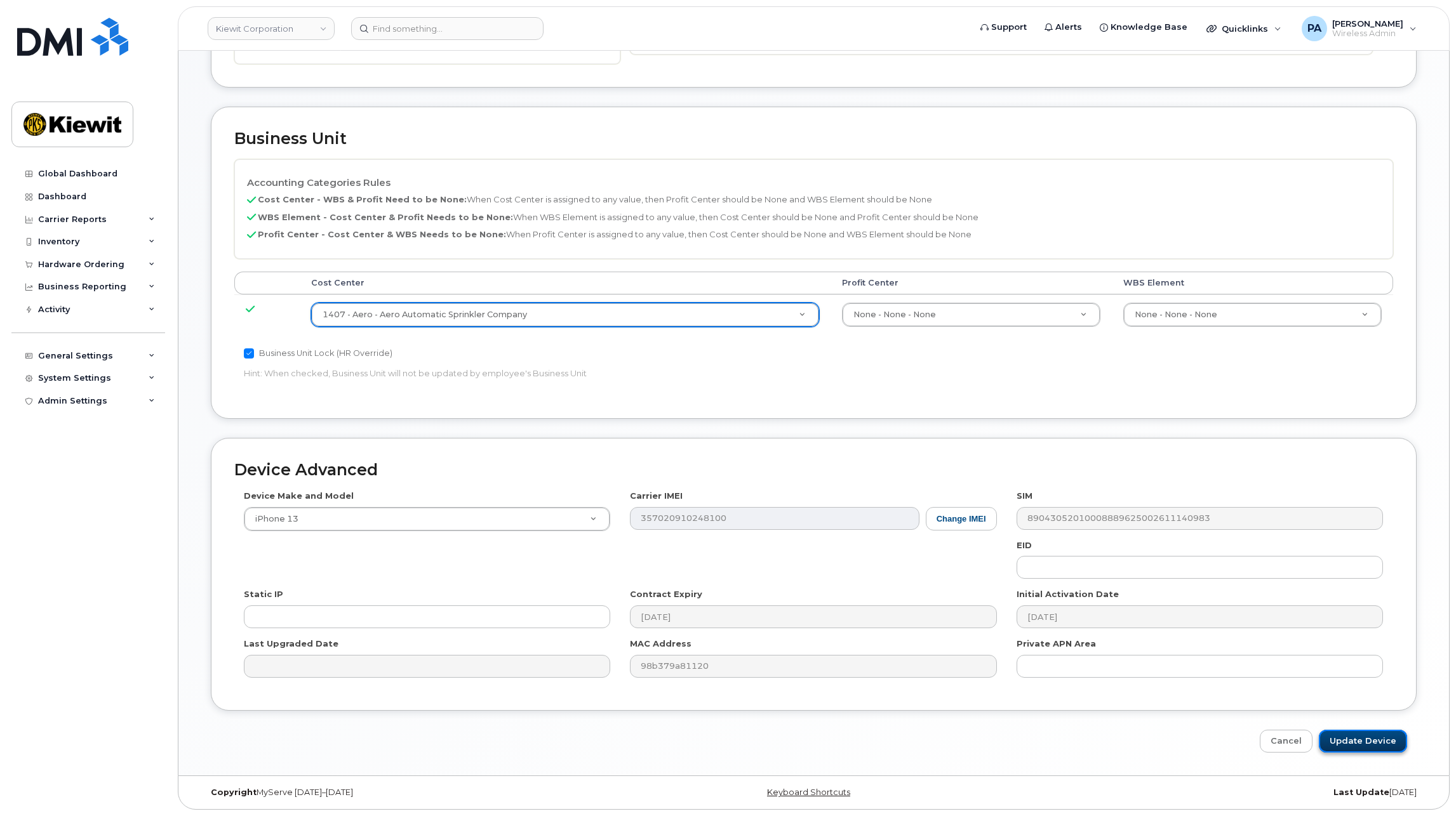
click at [1385, 745] on input "Update Device" at bounding box center [1363, 742] width 88 height 23
type input "Saving..."
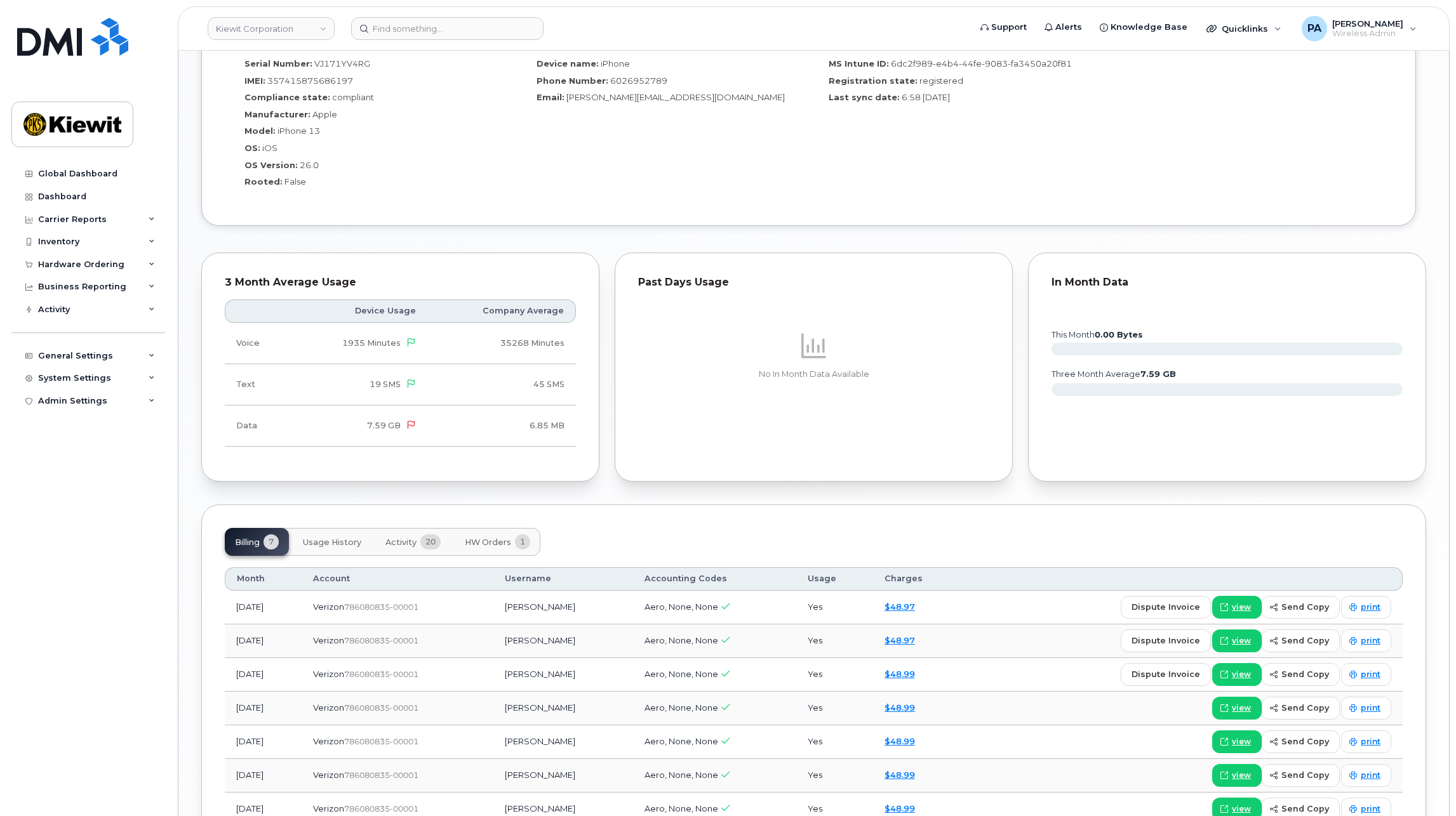
scroll to position [933, 0]
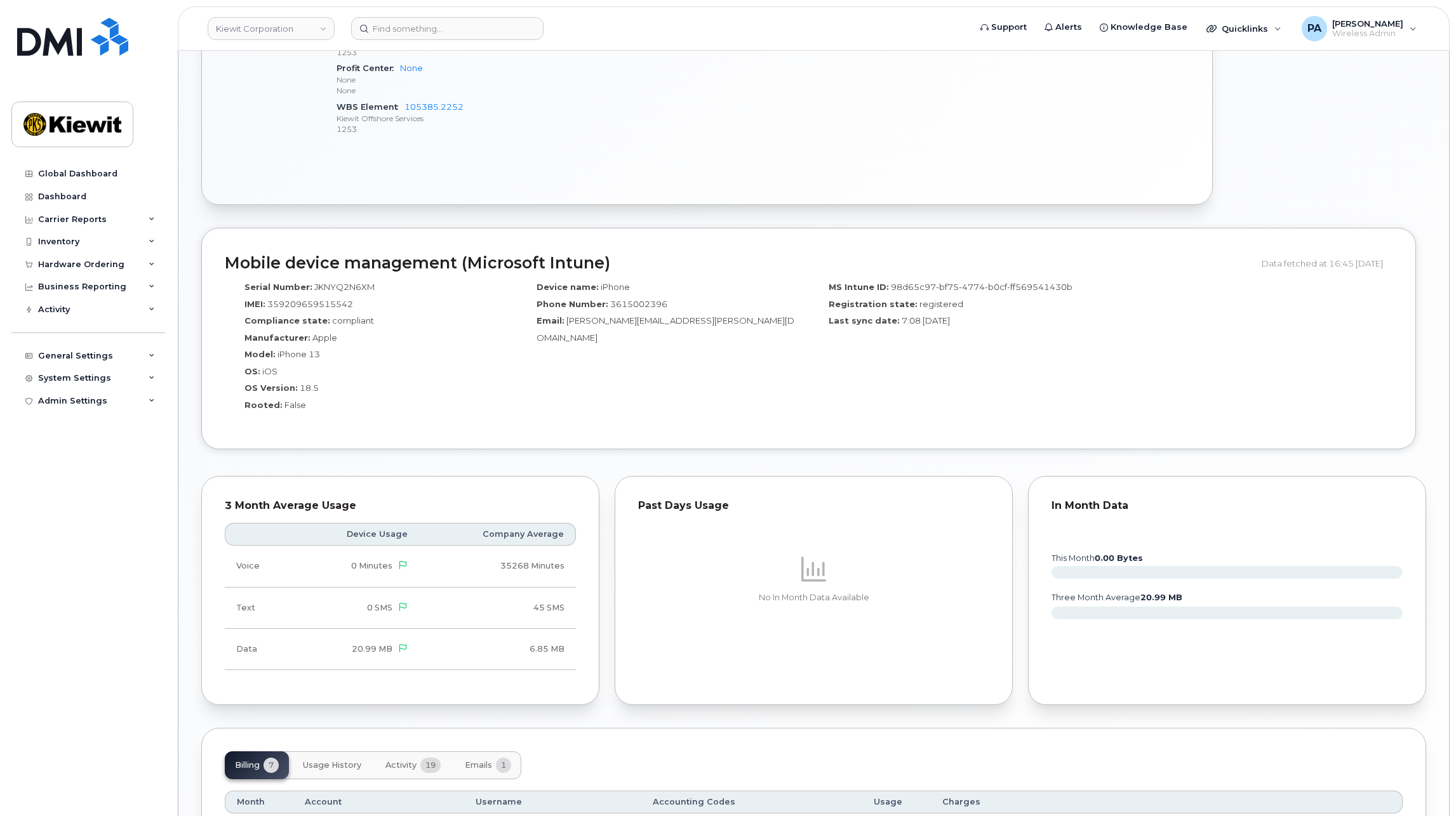
scroll to position [952, 0]
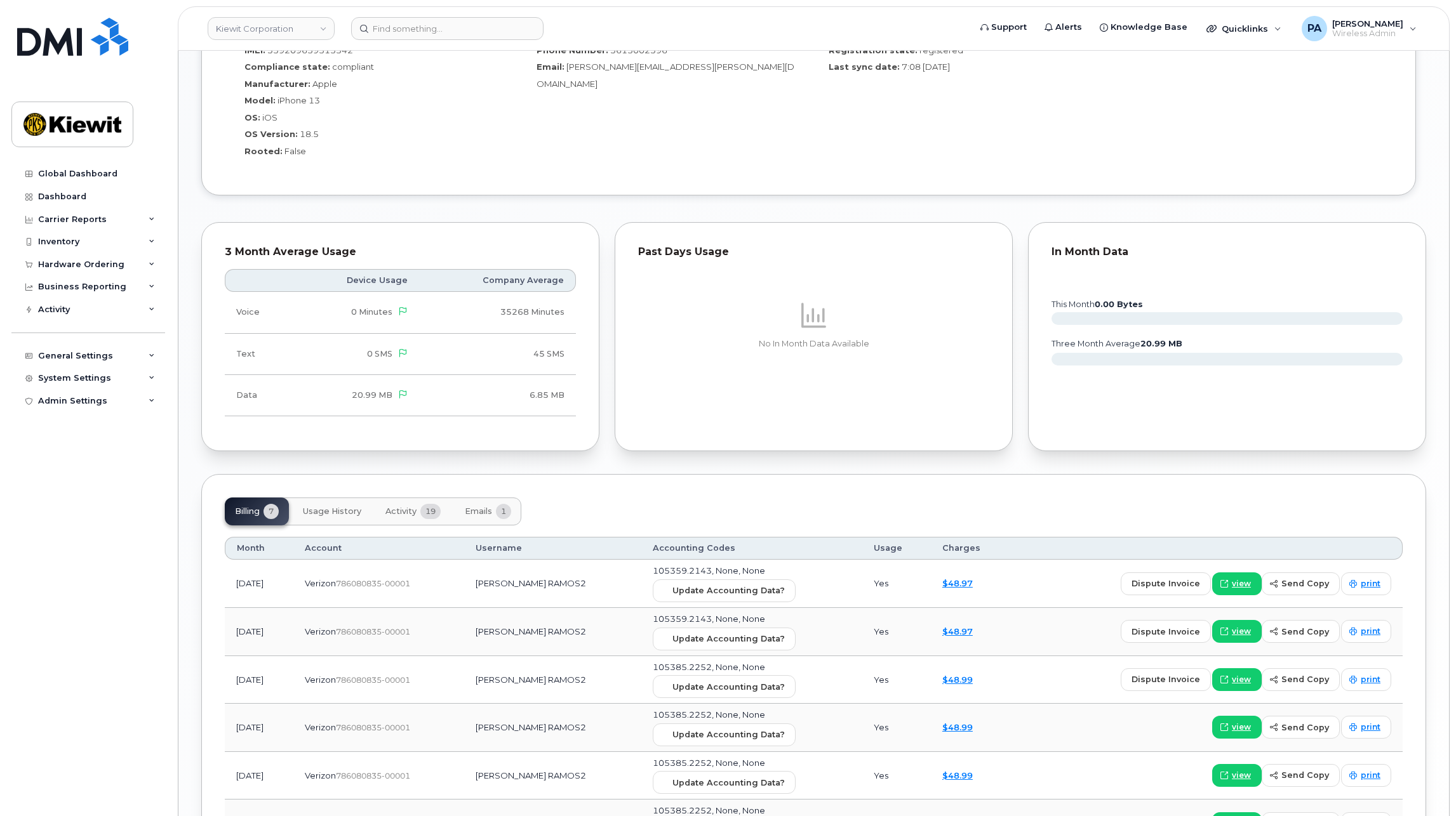
click at [409, 516] on span "Activity" at bounding box center [400, 512] width 31 height 10
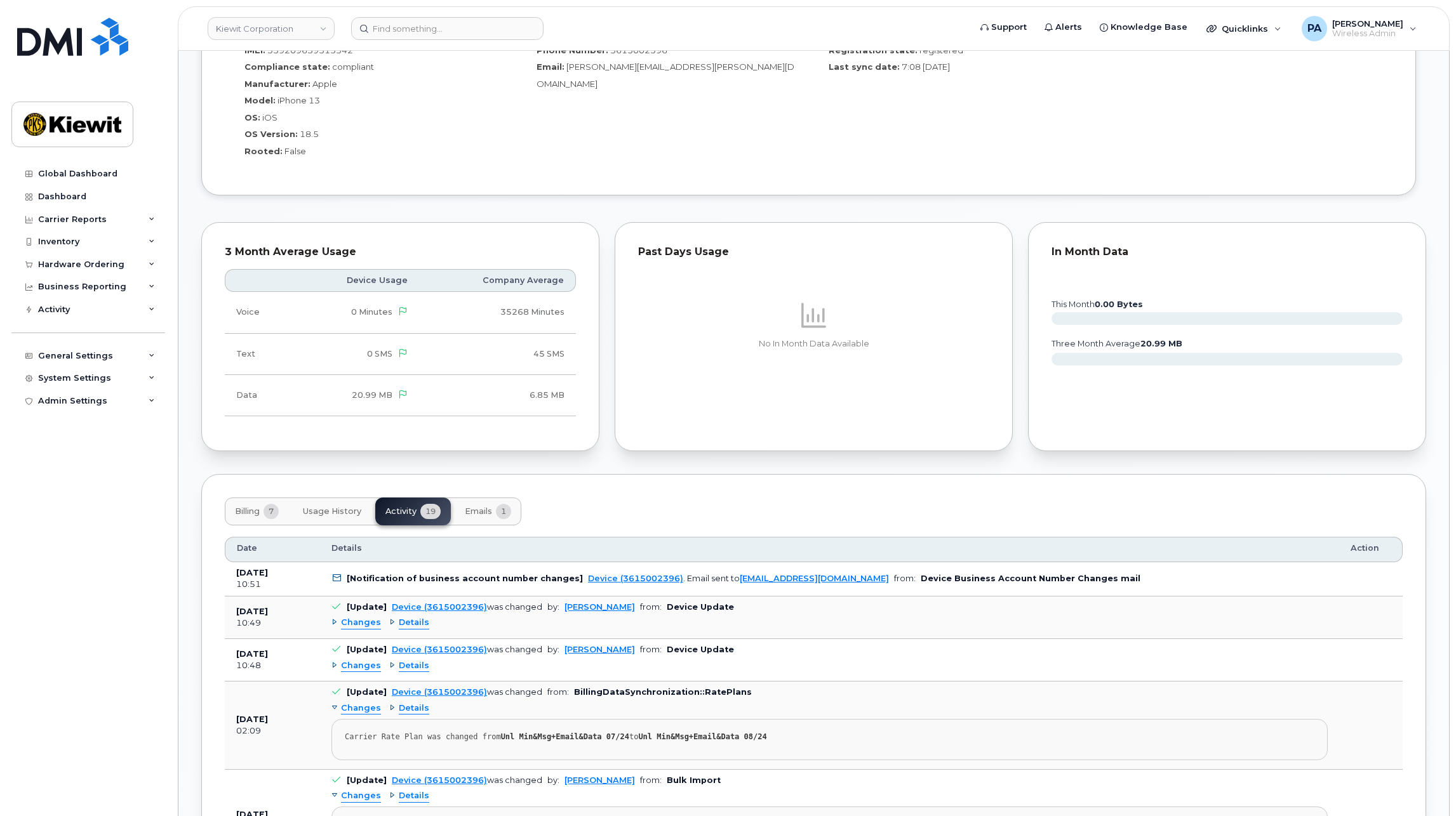
click at [414, 618] on span "Details" at bounding box center [414, 623] width 31 height 12
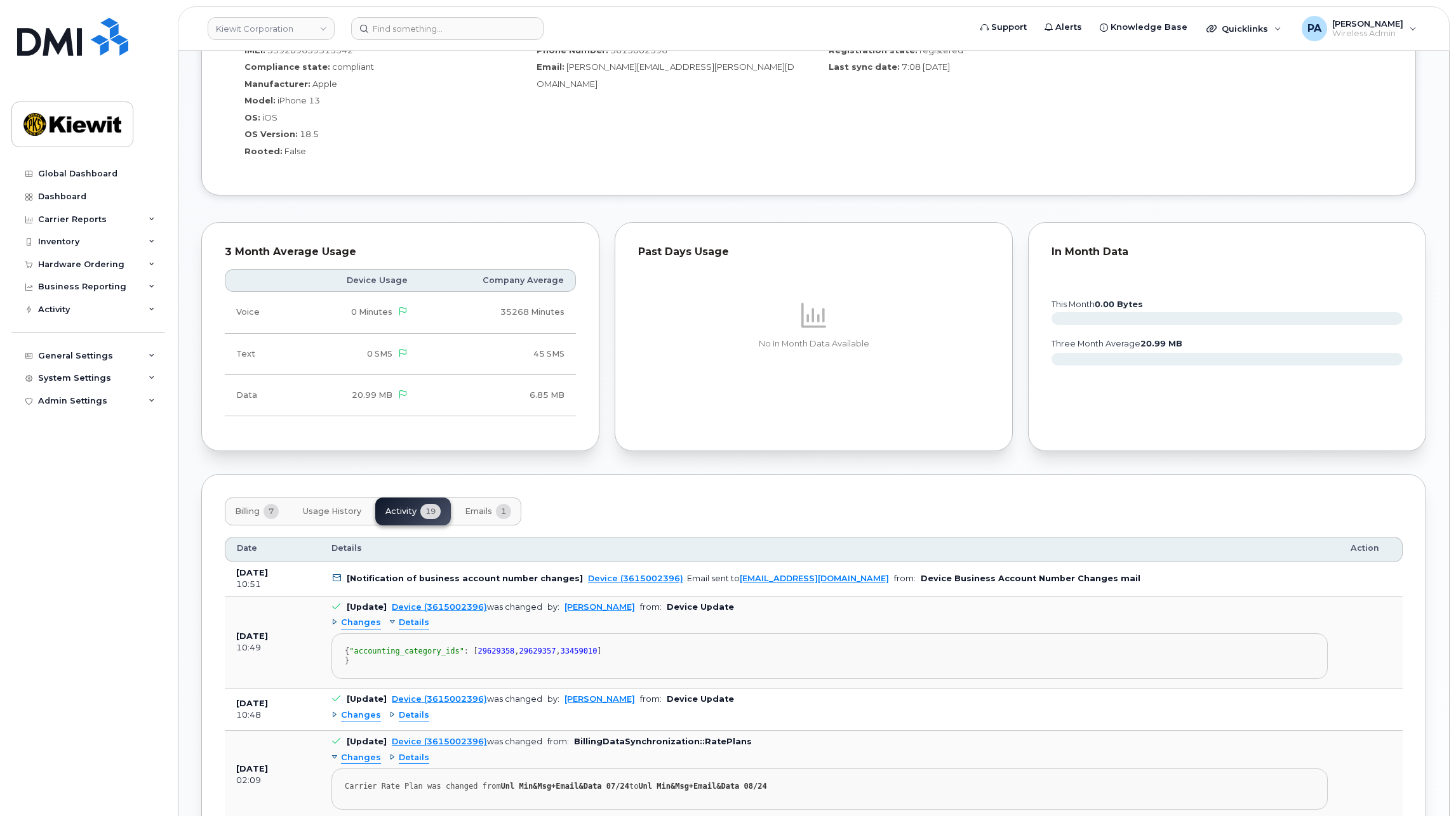
click at [366, 623] on span "Changes" at bounding box center [361, 623] width 40 height 12
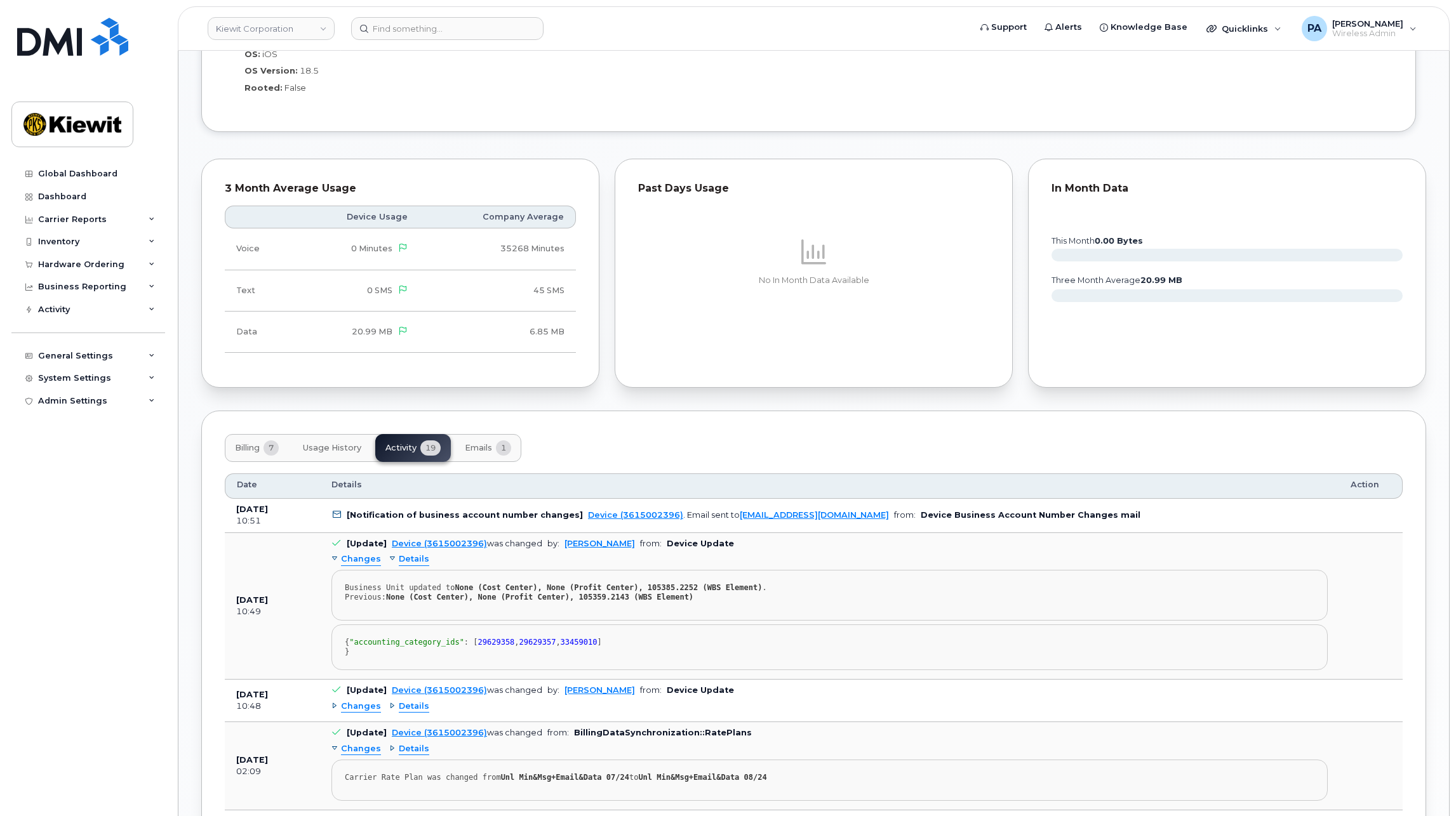
scroll to position [1079, 0]
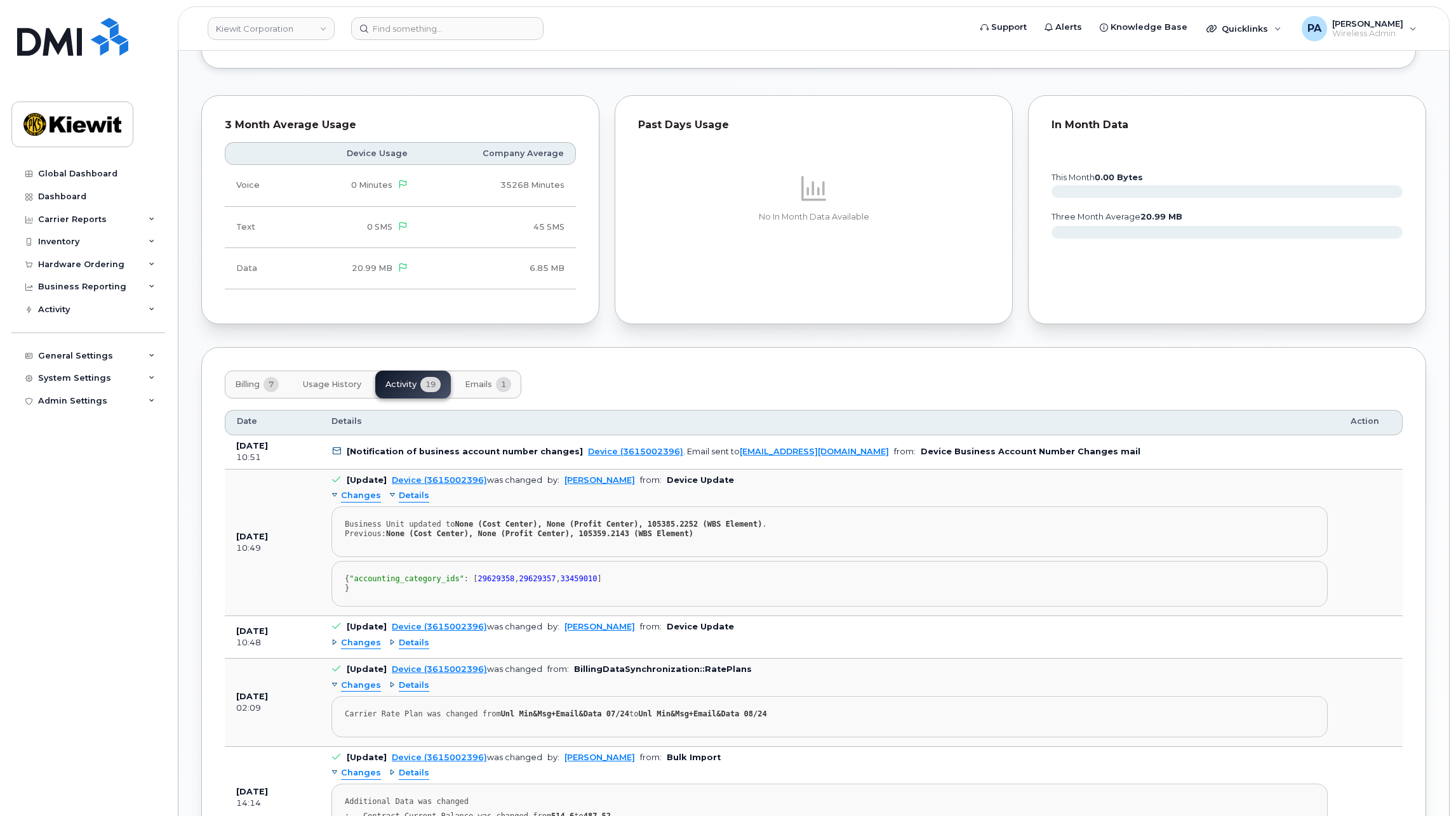
click at [368, 650] on span "Changes" at bounding box center [361, 643] width 40 height 12
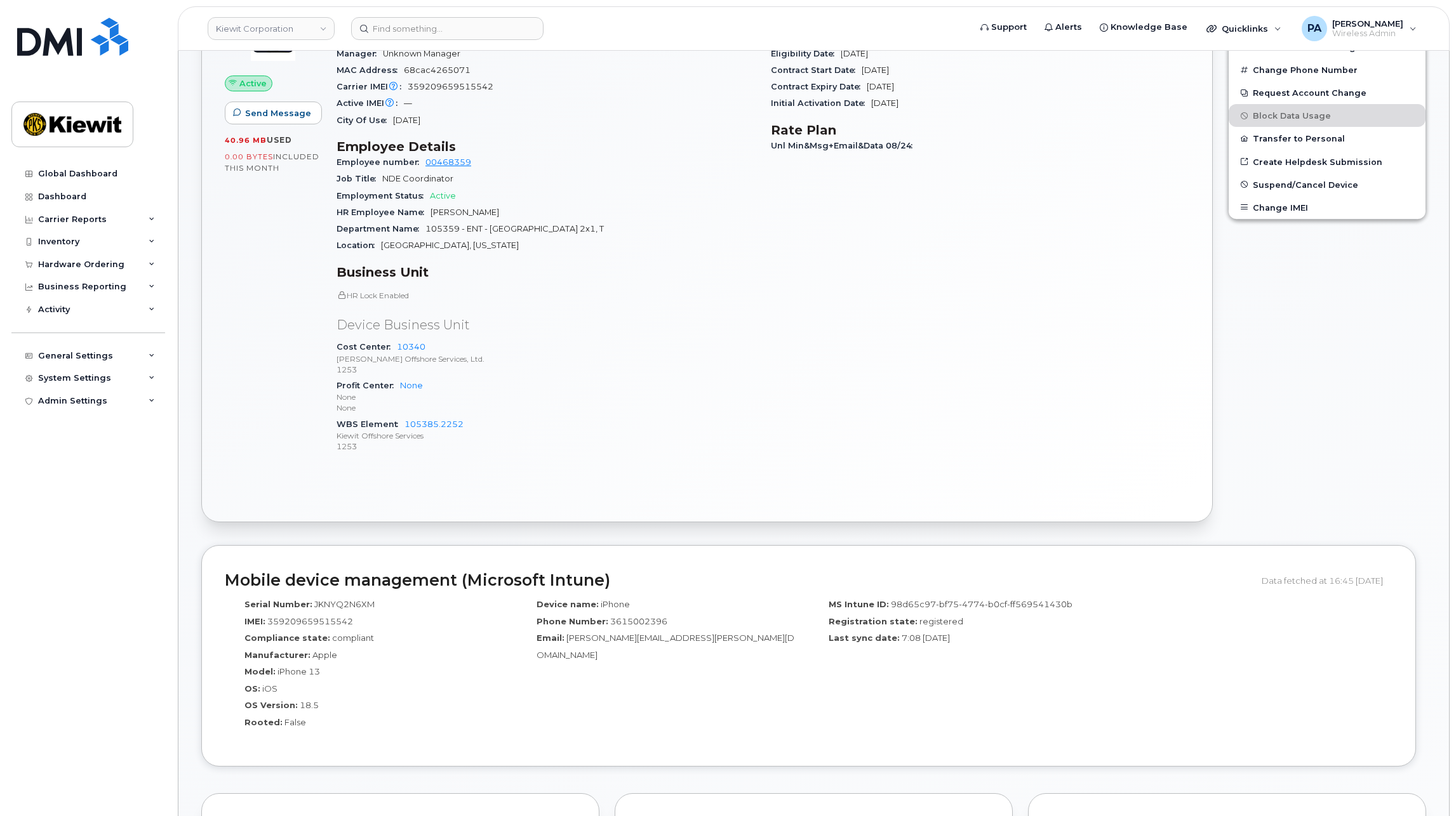
scroll to position [190, 0]
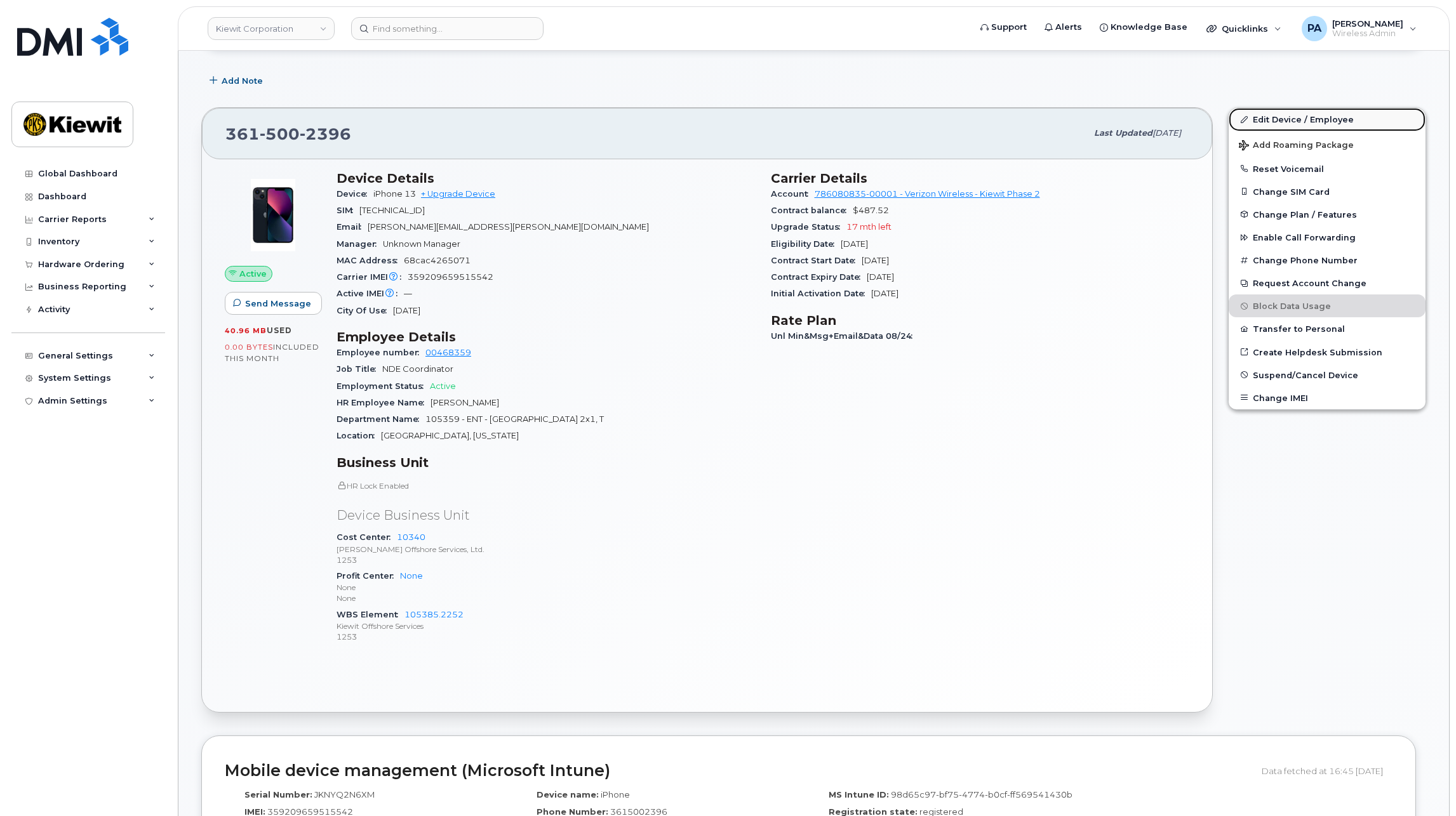
click at [1280, 124] on link "Edit Device / Employee" at bounding box center [1327, 119] width 197 height 22
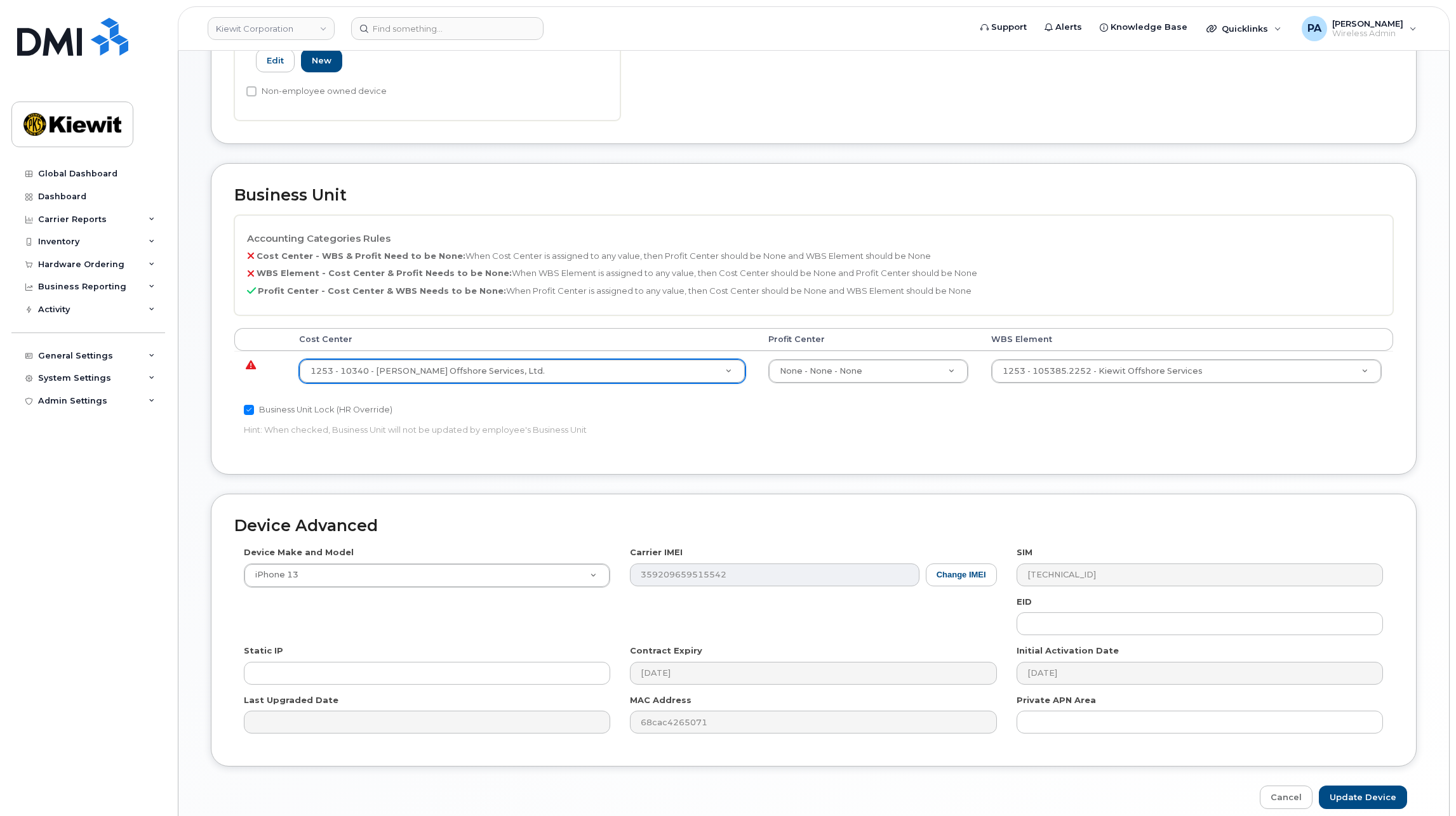
scroll to position [488, 0]
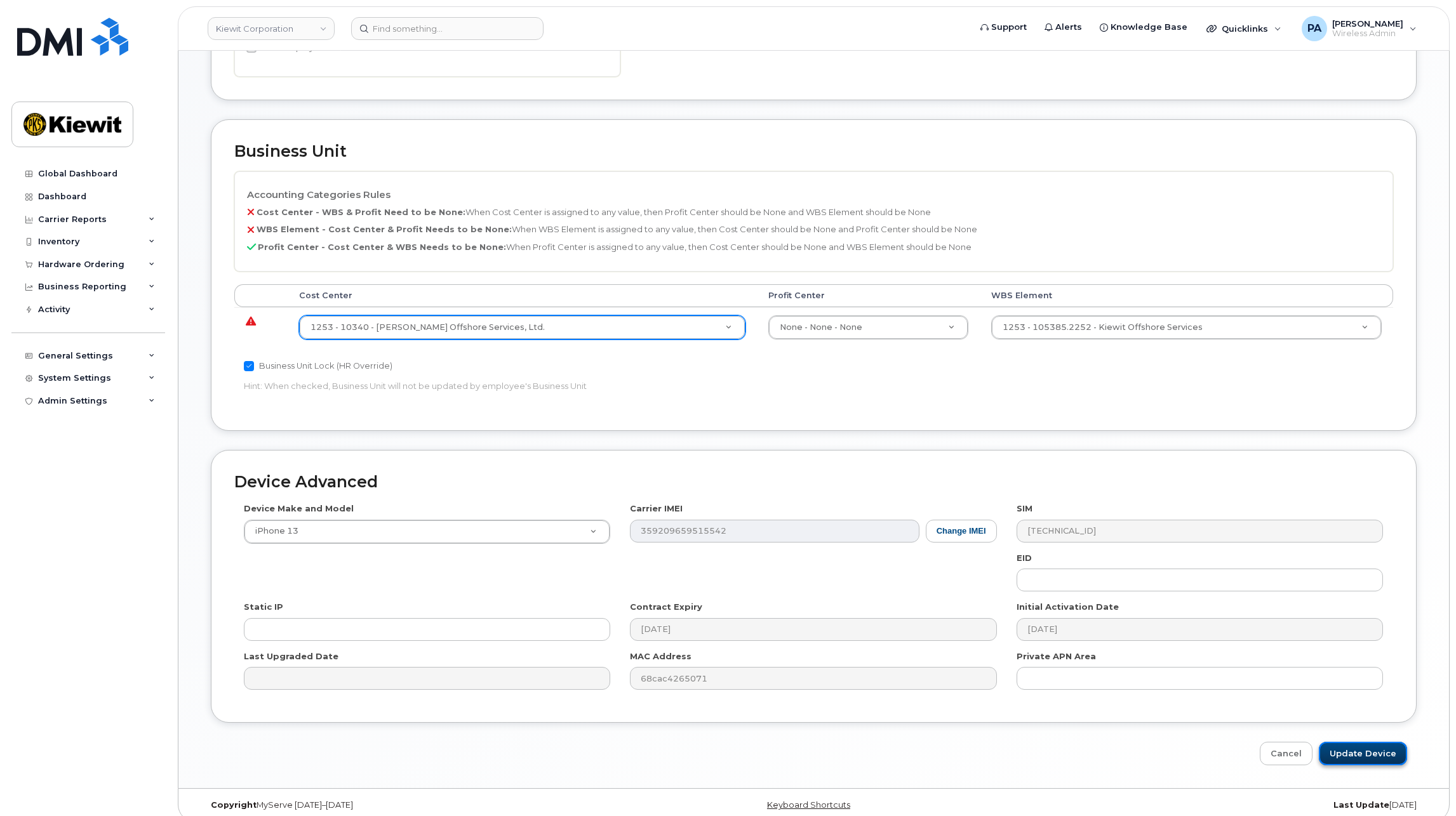
click at [1389, 747] on input "Update Device" at bounding box center [1363, 754] width 88 height 23
type input "Saving..."
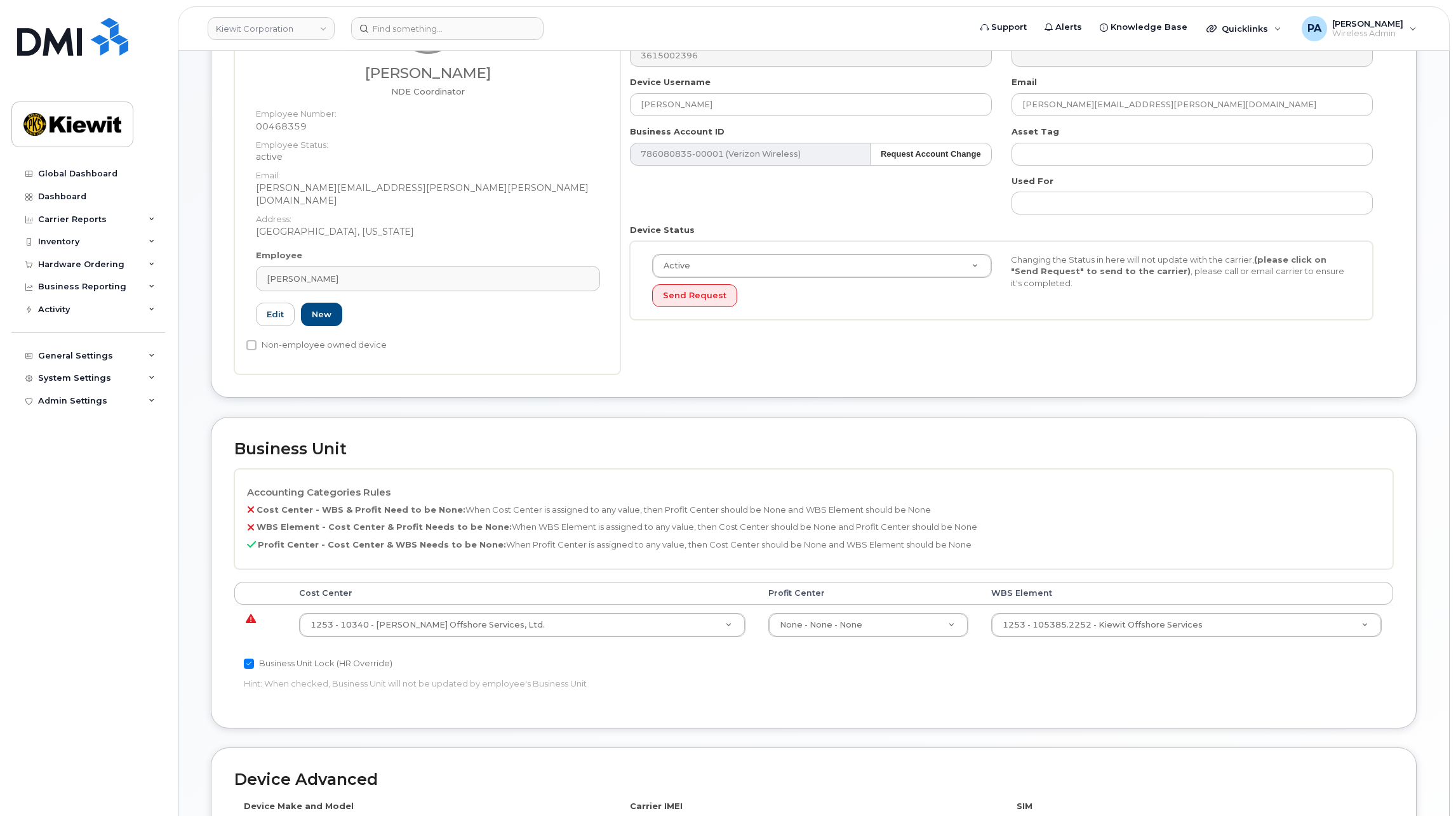
scroll to position [318, 0]
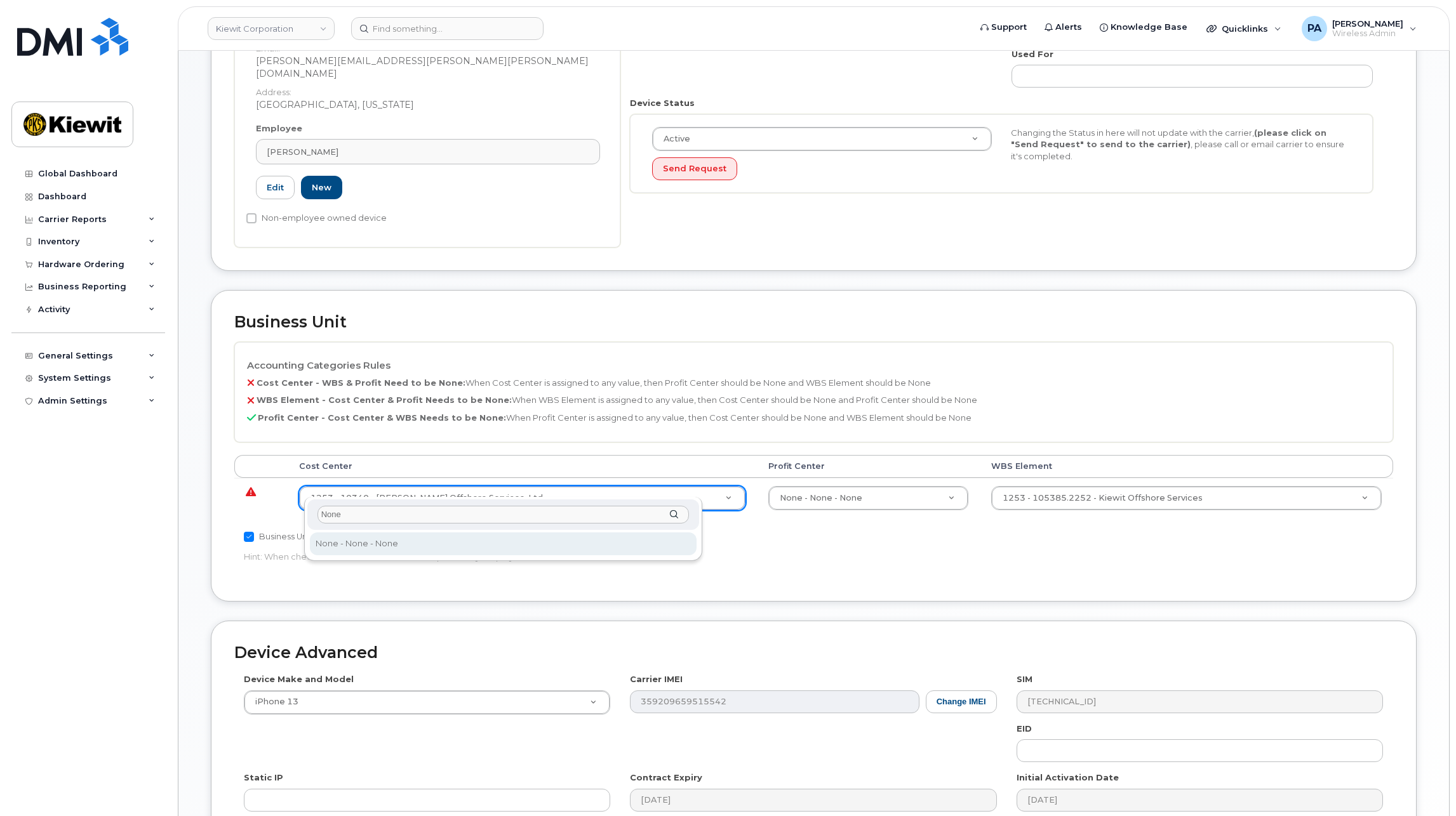
type input "None"
drag, startPoint x: 339, startPoint y: 544, endPoint x: 395, endPoint y: 545, distance: 56.0
type input "29629358"
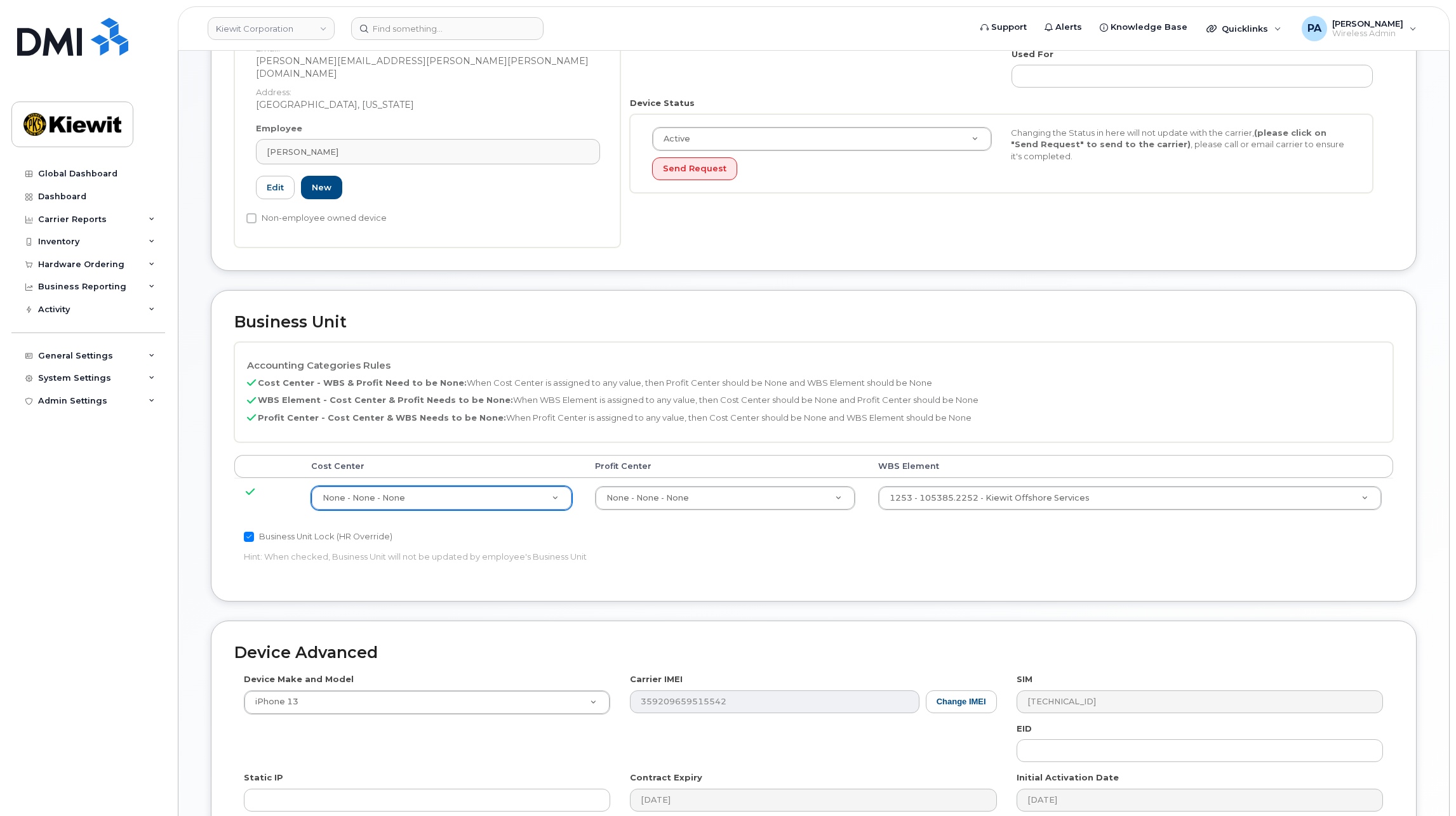
scroll to position [488, 0]
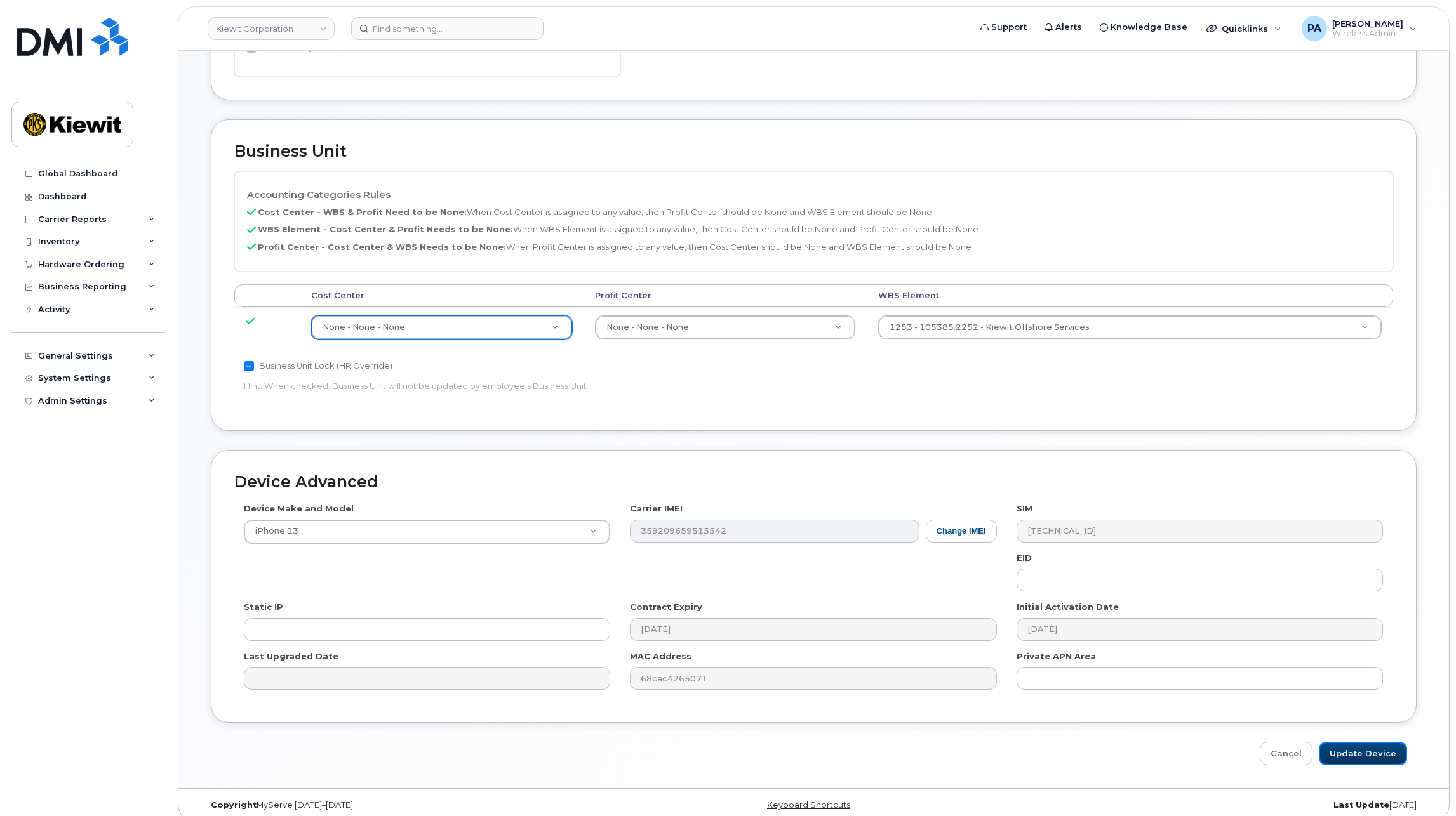
drag, startPoint x: 1370, startPoint y: 745, endPoint x: 1037, endPoint y: 749, distance: 333.0
click at [1370, 745] on input "Update Device" at bounding box center [1363, 754] width 88 height 23
type input "Saving..."
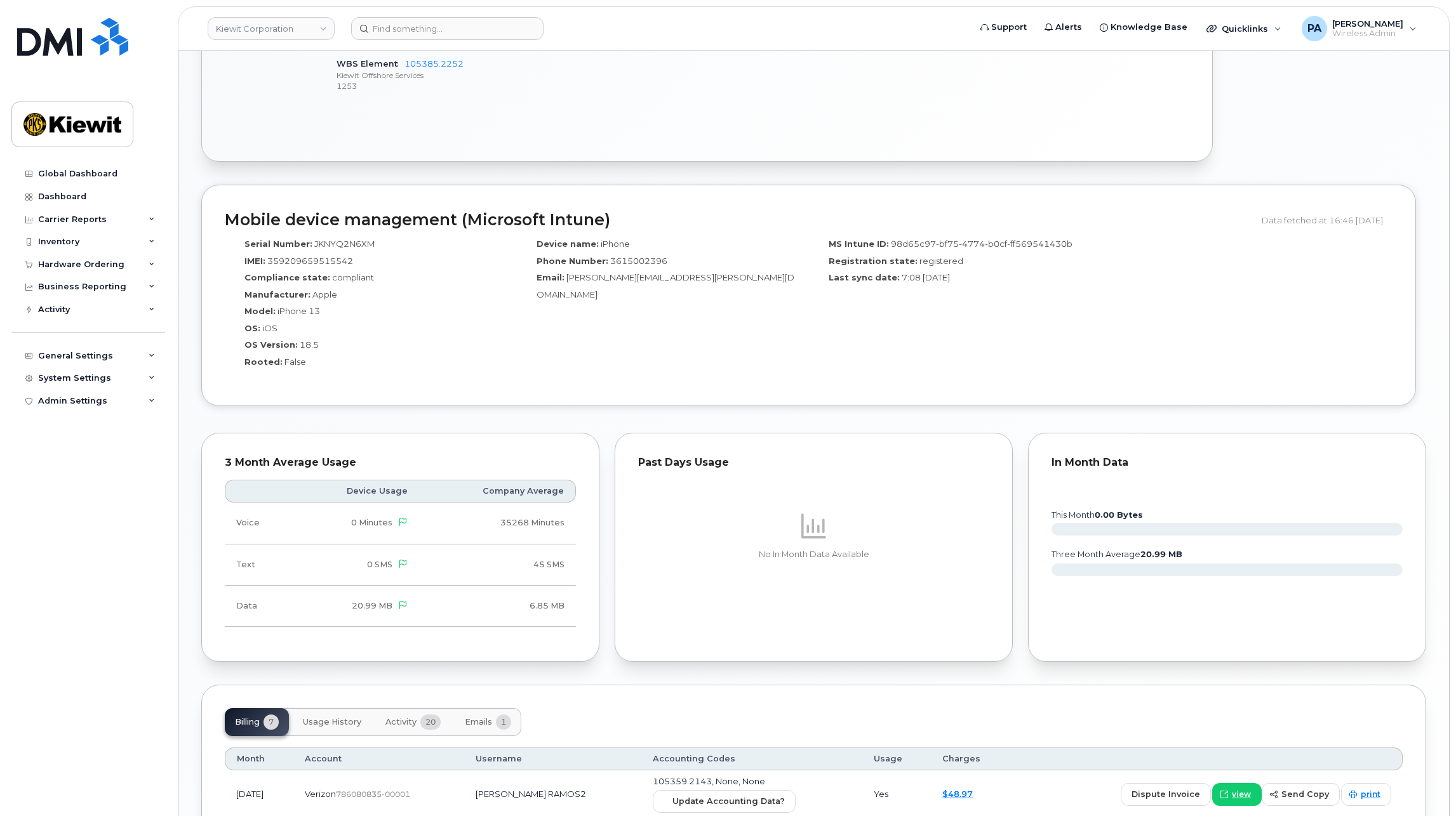
scroll to position [487, 0]
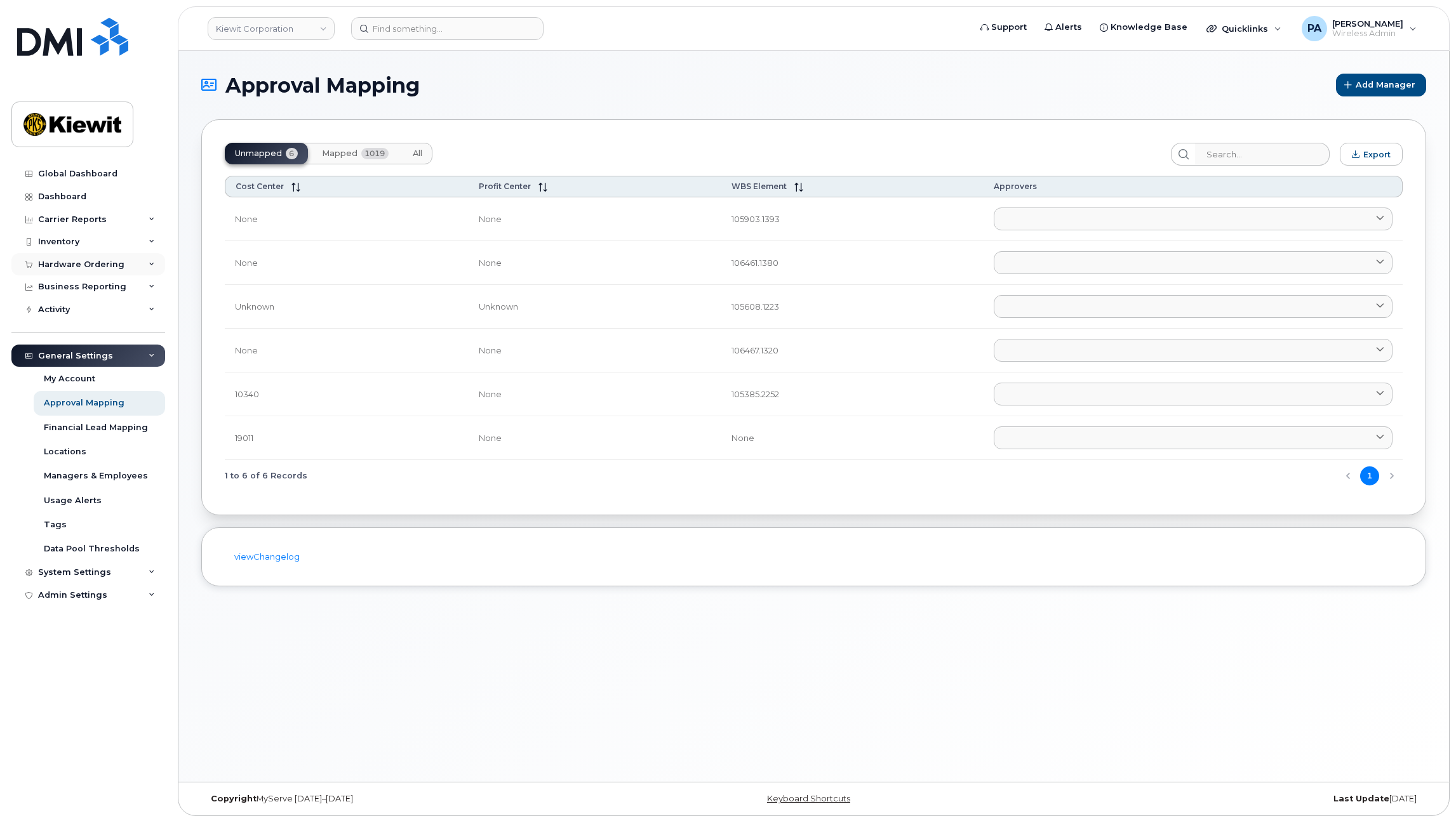
drag, startPoint x: 42, startPoint y: 264, endPoint x: 57, endPoint y: 265, distance: 15.0
click at [42, 264] on div "Hardware Ordering" at bounding box center [82, 265] width 87 height 10
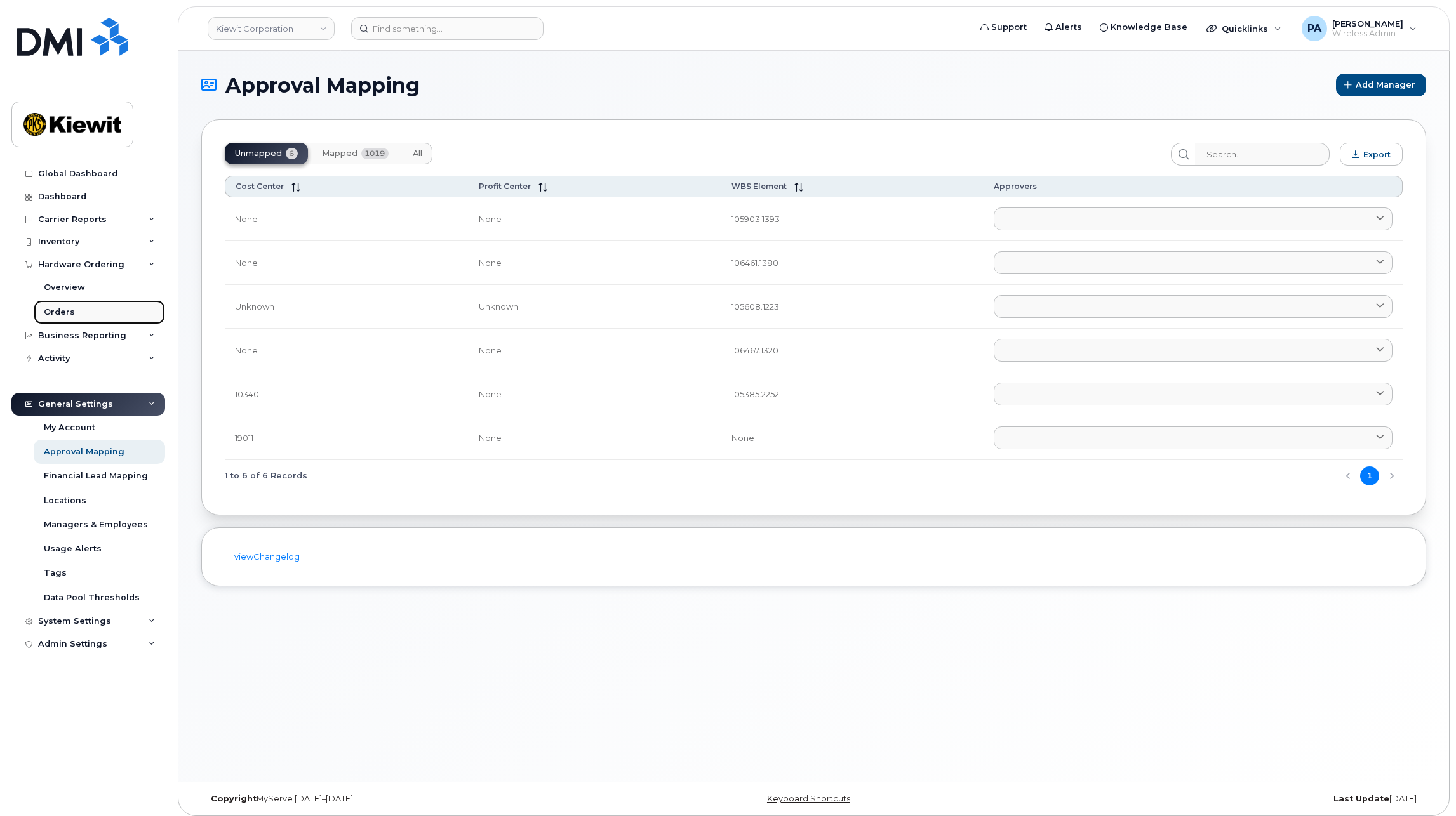
click at [70, 313] on div "Orders" at bounding box center [59, 313] width 31 height 12
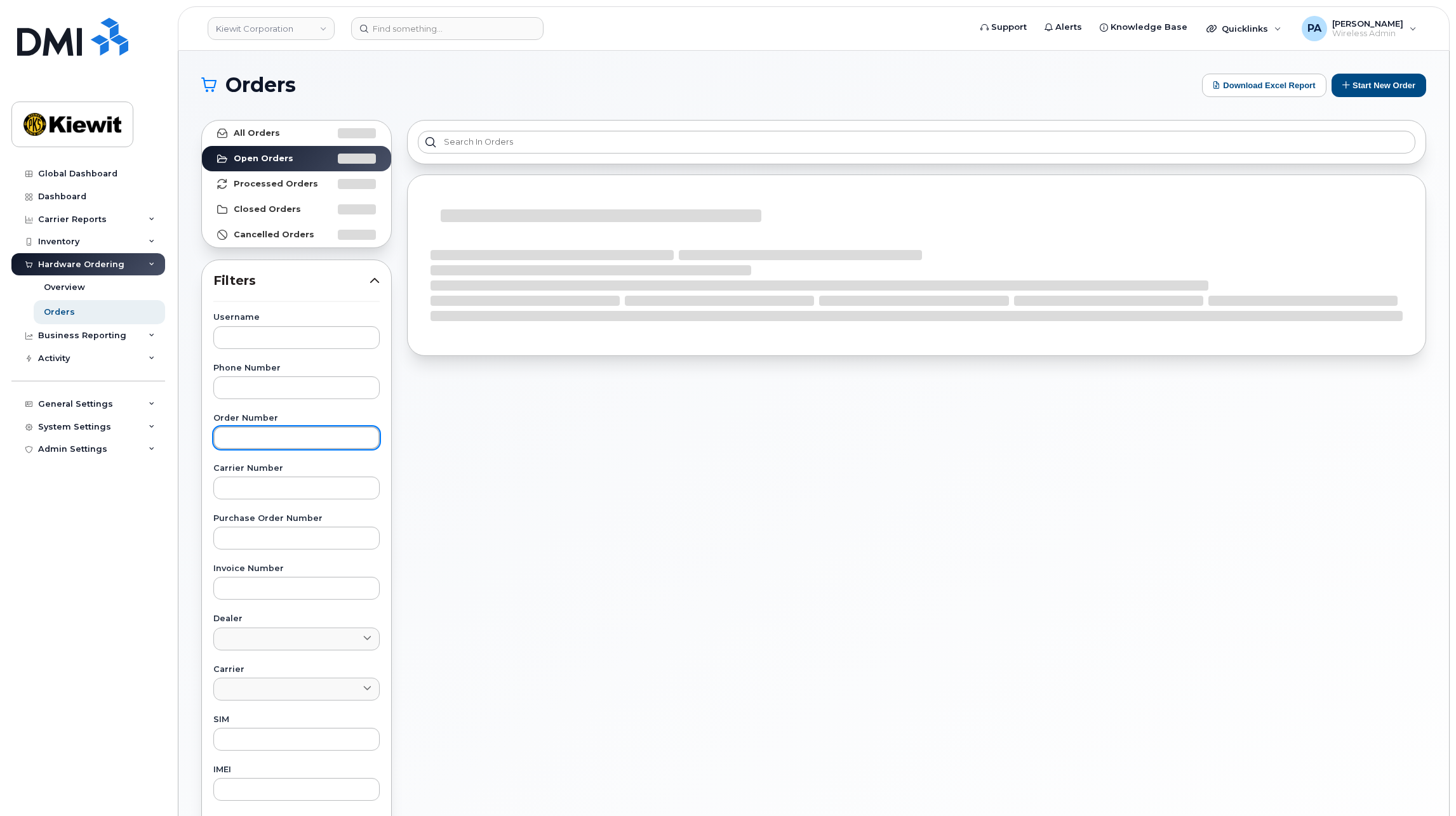
click at [280, 438] on input "text" at bounding box center [296, 438] width 166 height 22
paste input "301164"
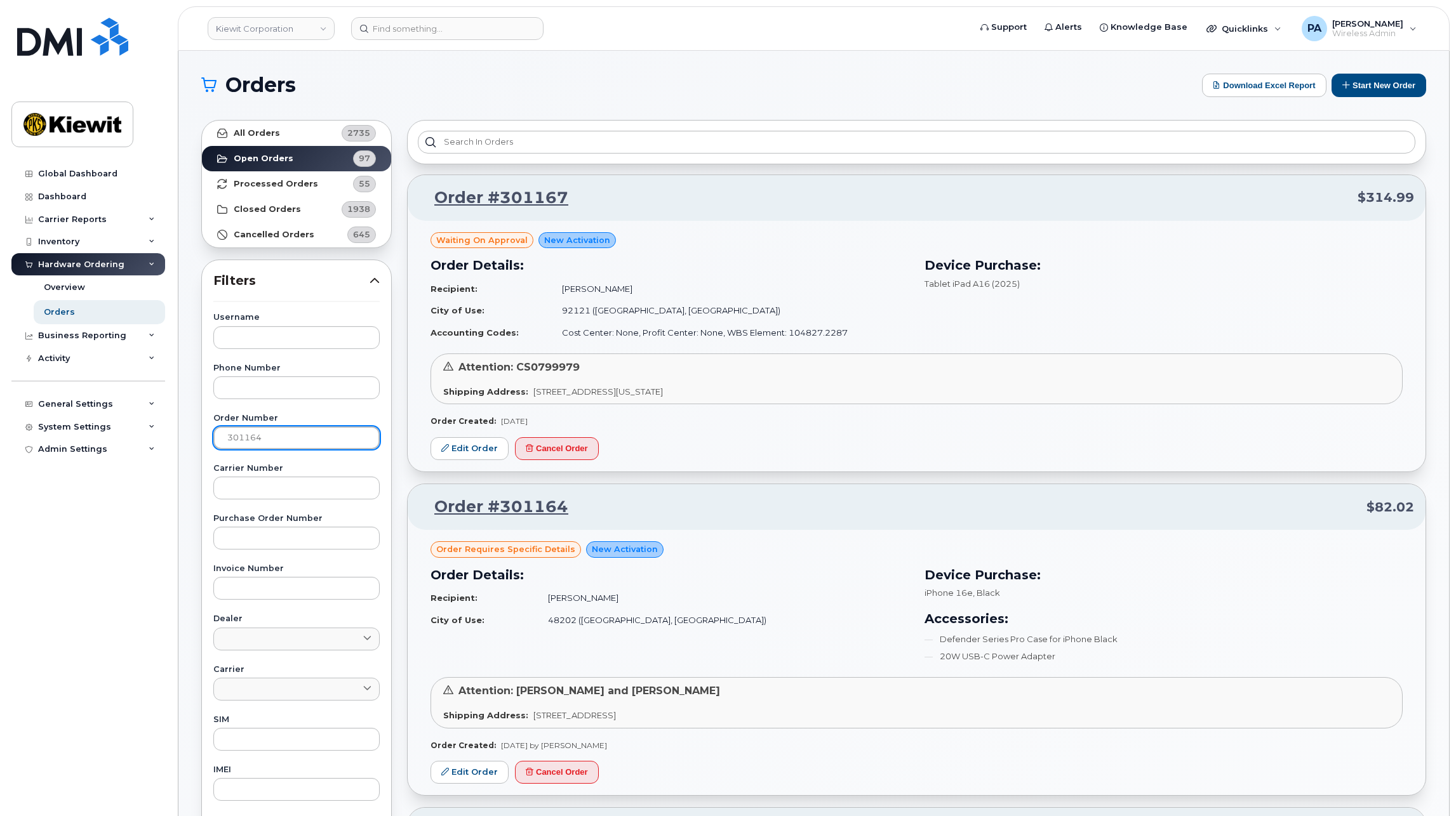
type input "301164"
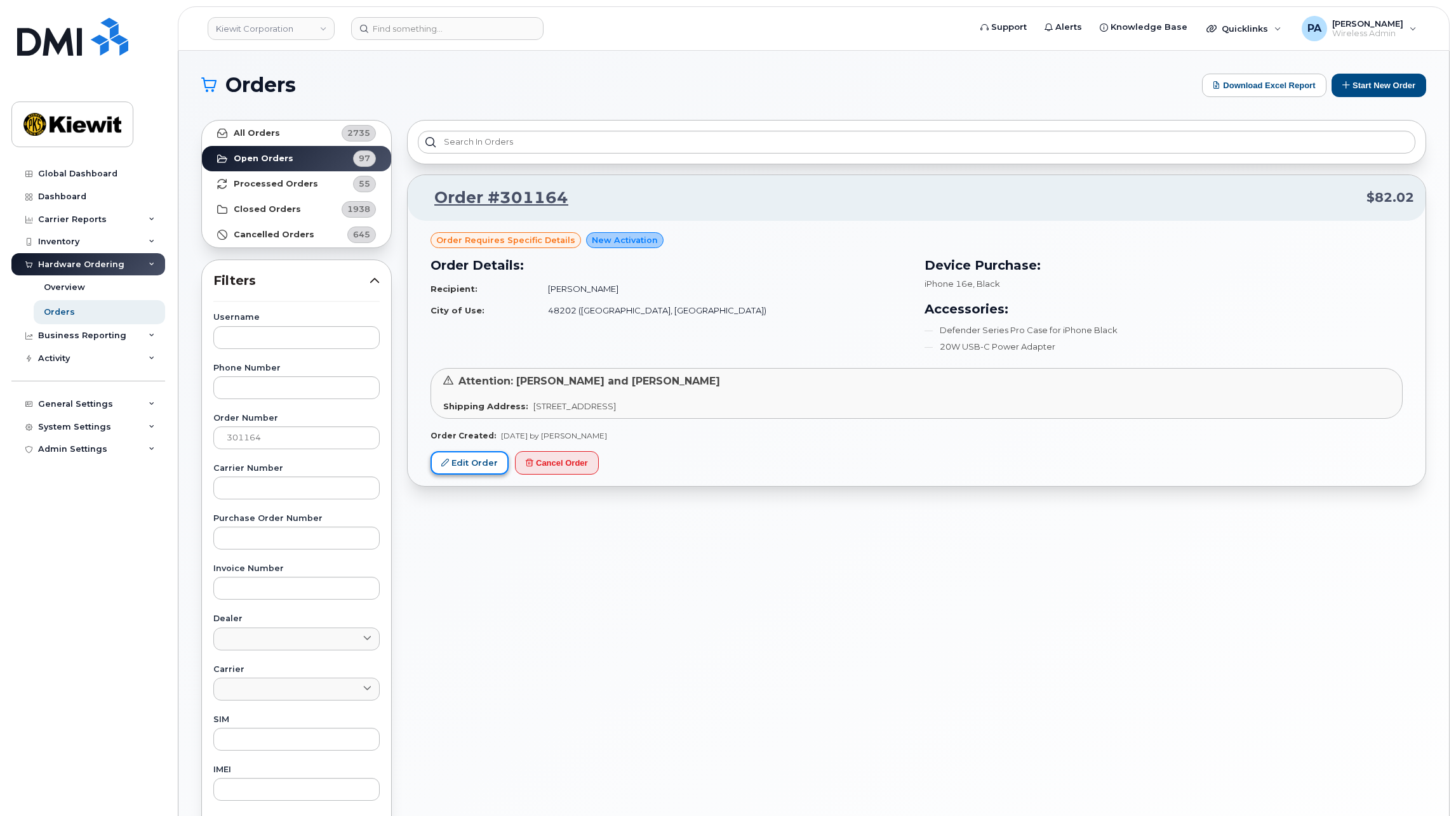
click at [442, 459] on icon at bounding box center [444, 462] width 7 height 7
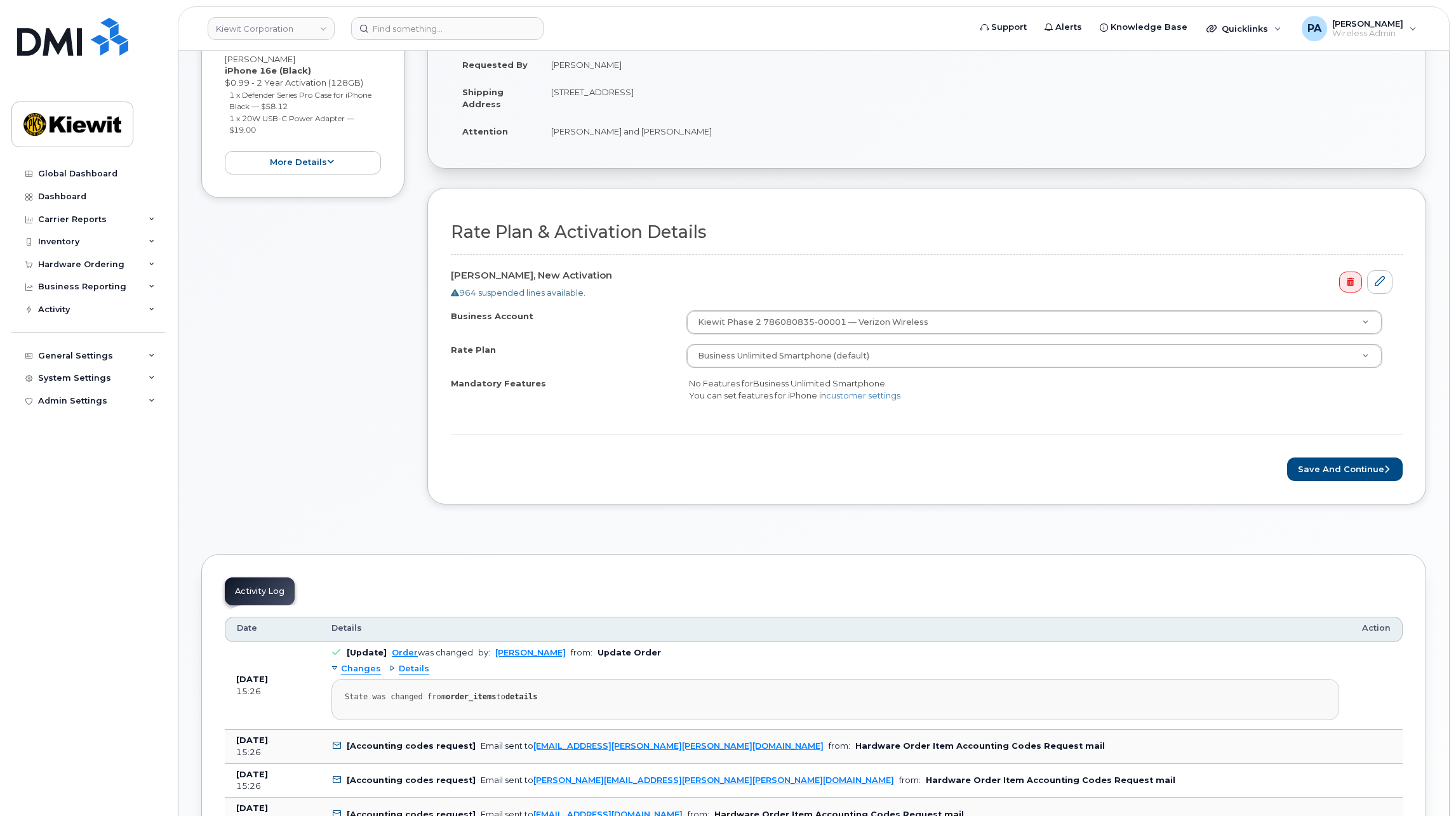
scroll to position [63, 0]
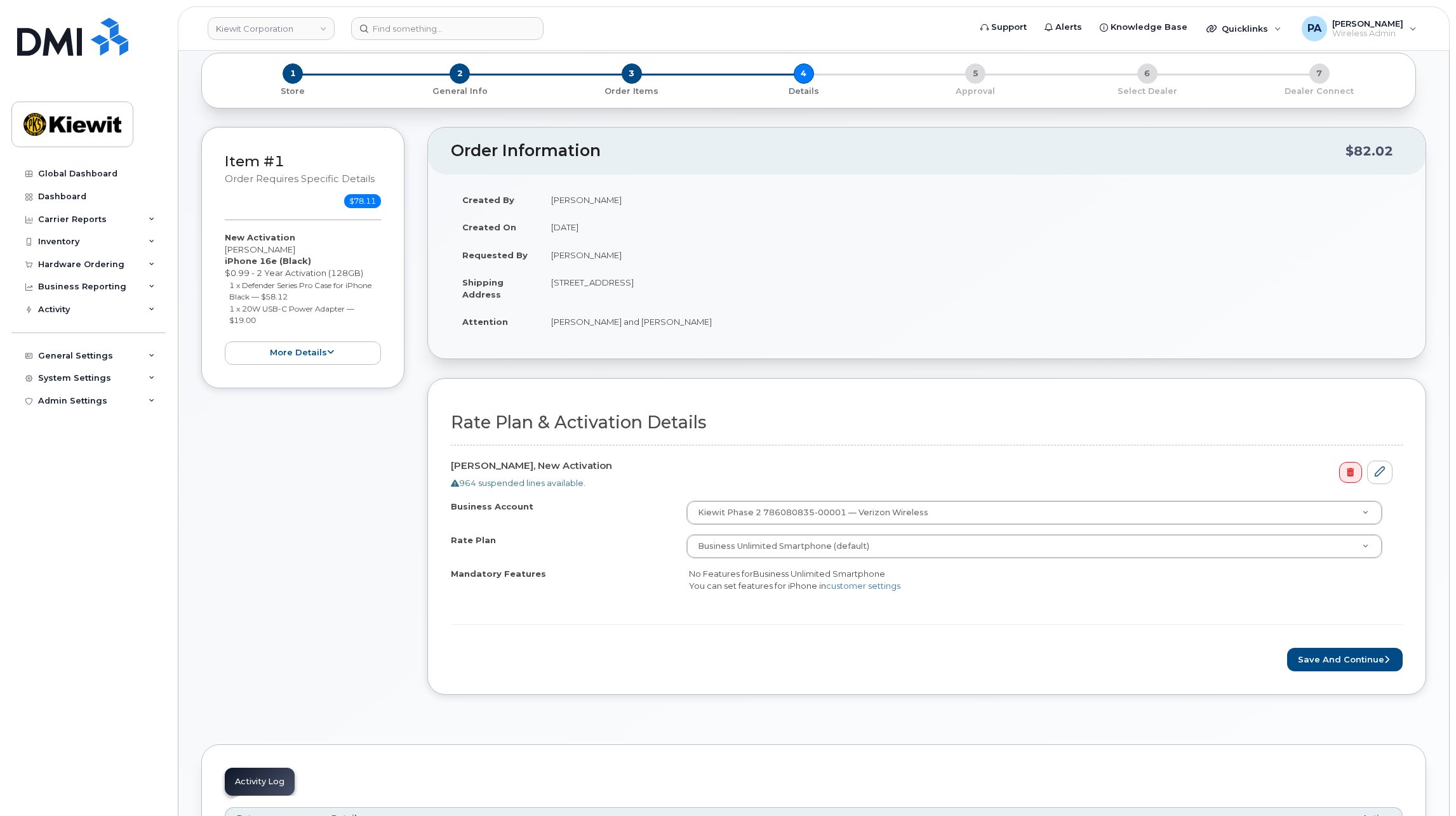
drag, startPoint x: 609, startPoint y: 253, endPoint x: 545, endPoint y: 250, distance: 64.1
click at [545, 250] on td "[PERSON_NAME]" at bounding box center [971, 255] width 863 height 28
click at [71, 242] on div "Inventory" at bounding box center [59, 242] width 42 height 10
click at [57, 385] on div "Hardware Ordering" at bounding box center [82, 386] width 87 height 10
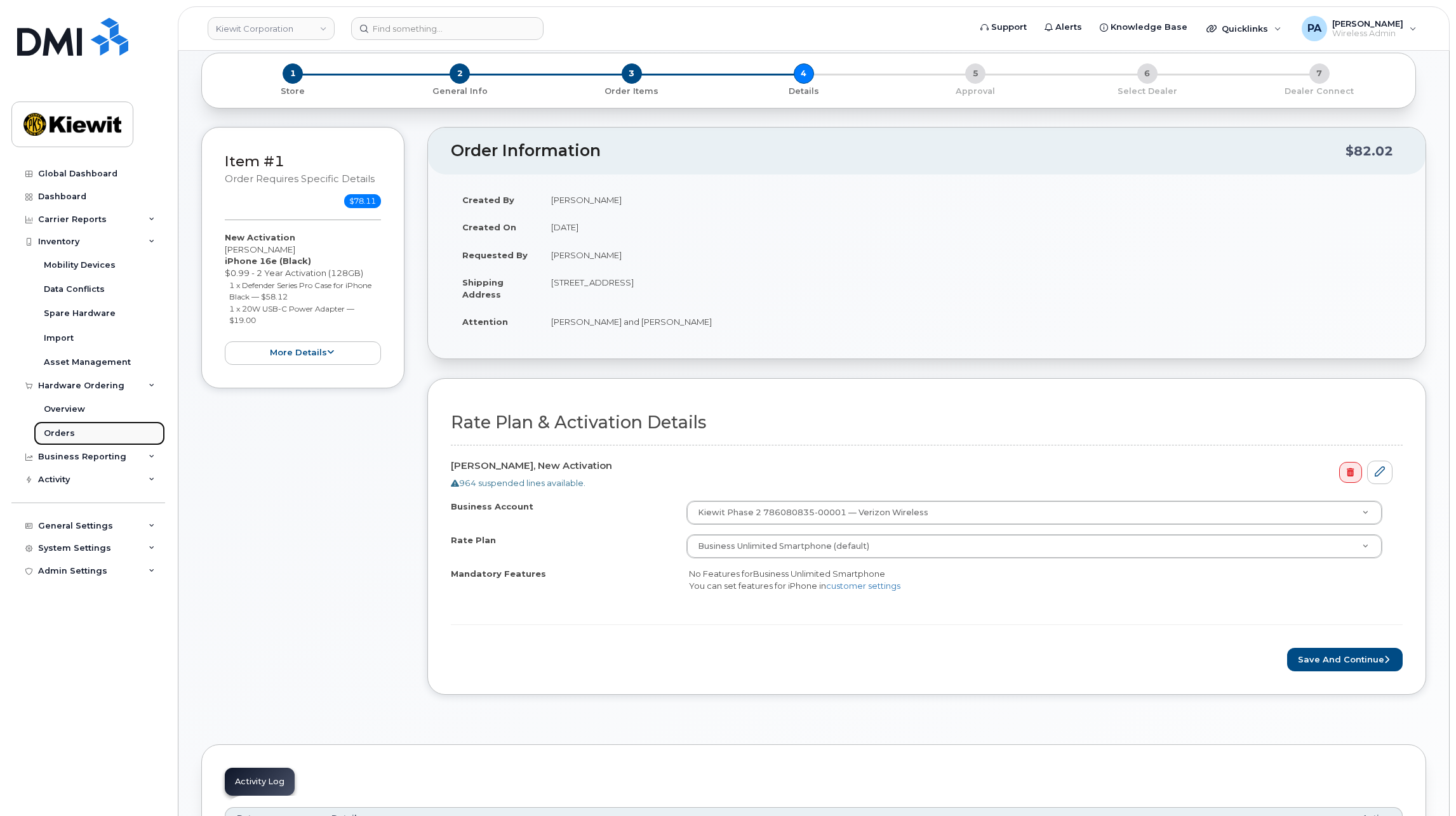
click at [43, 433] on link "Orders" at bounding box center [99, 433] width 131 height 24
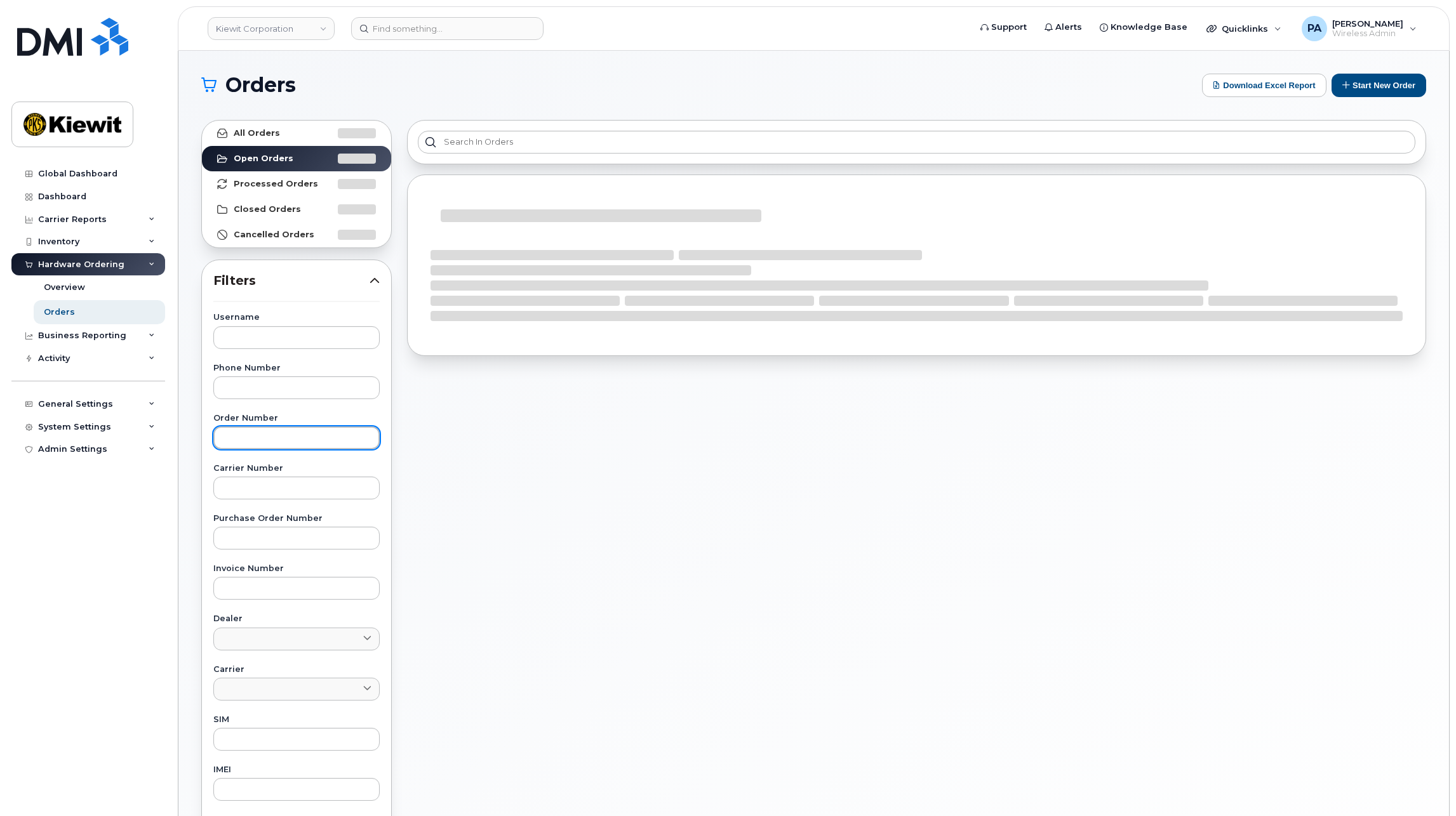
click at [250, 432] on input "text" at bounding box center [296, 438] width 166 height 22
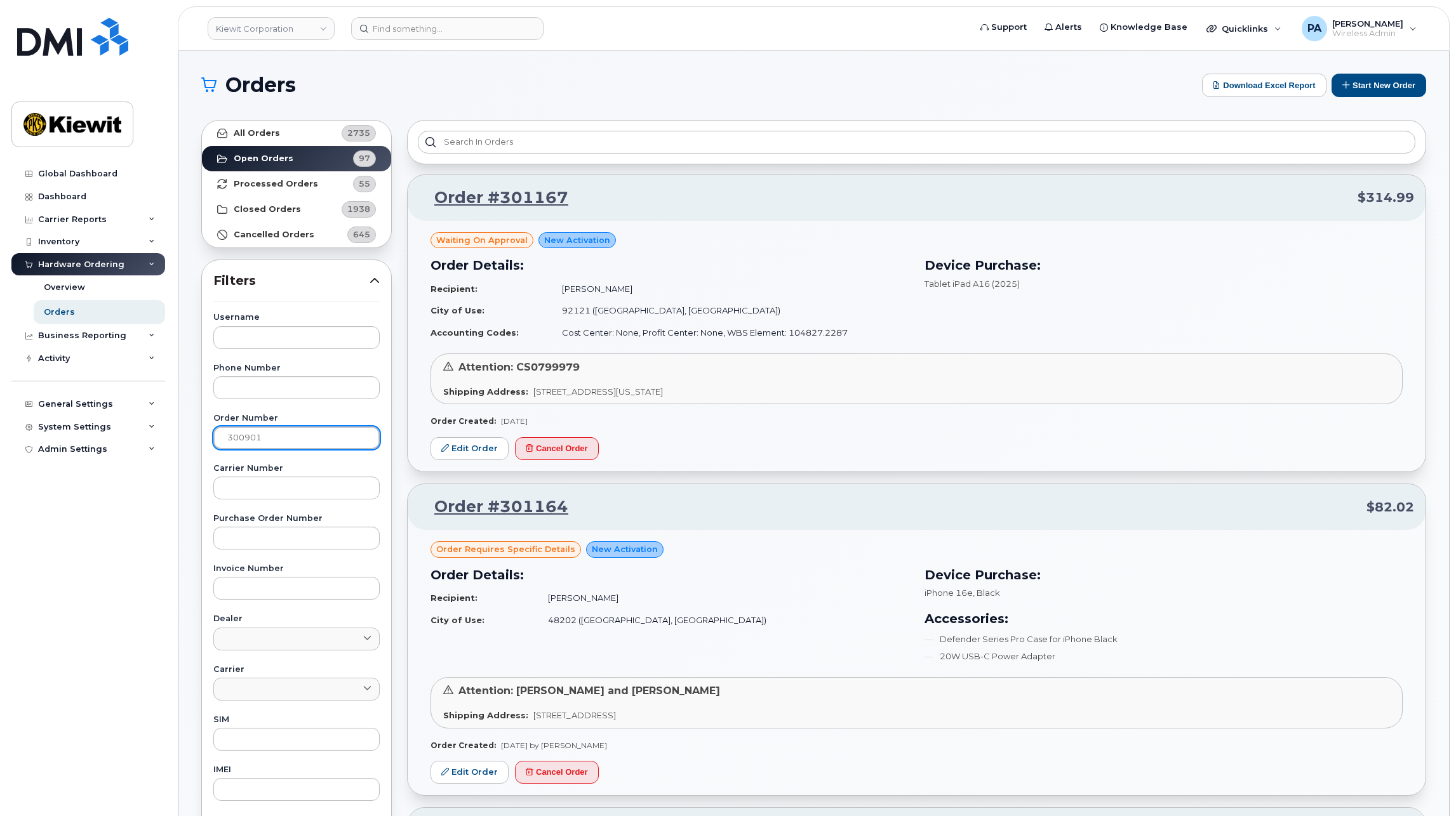
type input "300901"
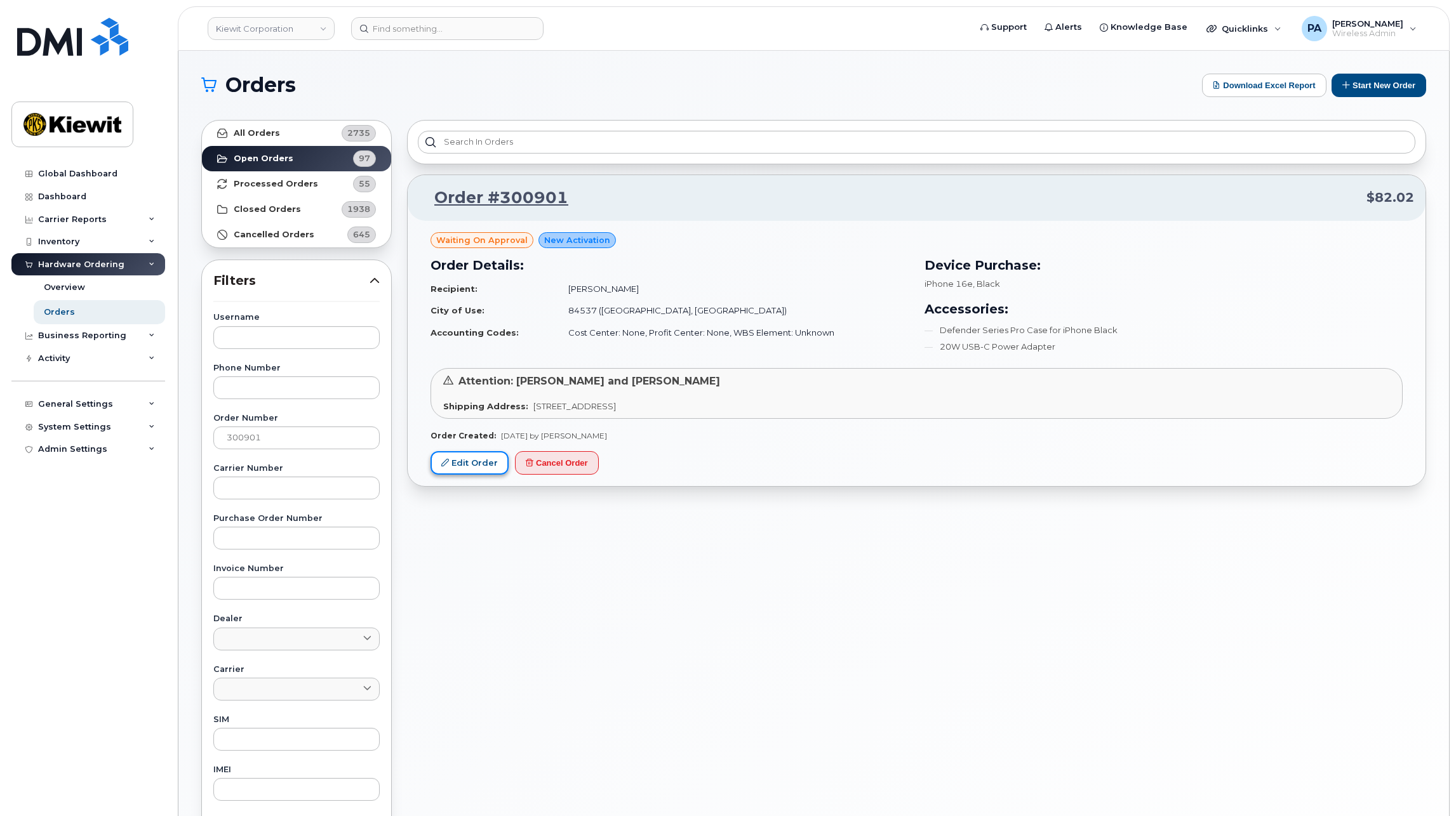
click at [481, 460] on link "Edit Order" at bounding box center [469, 463] width 78 height 23
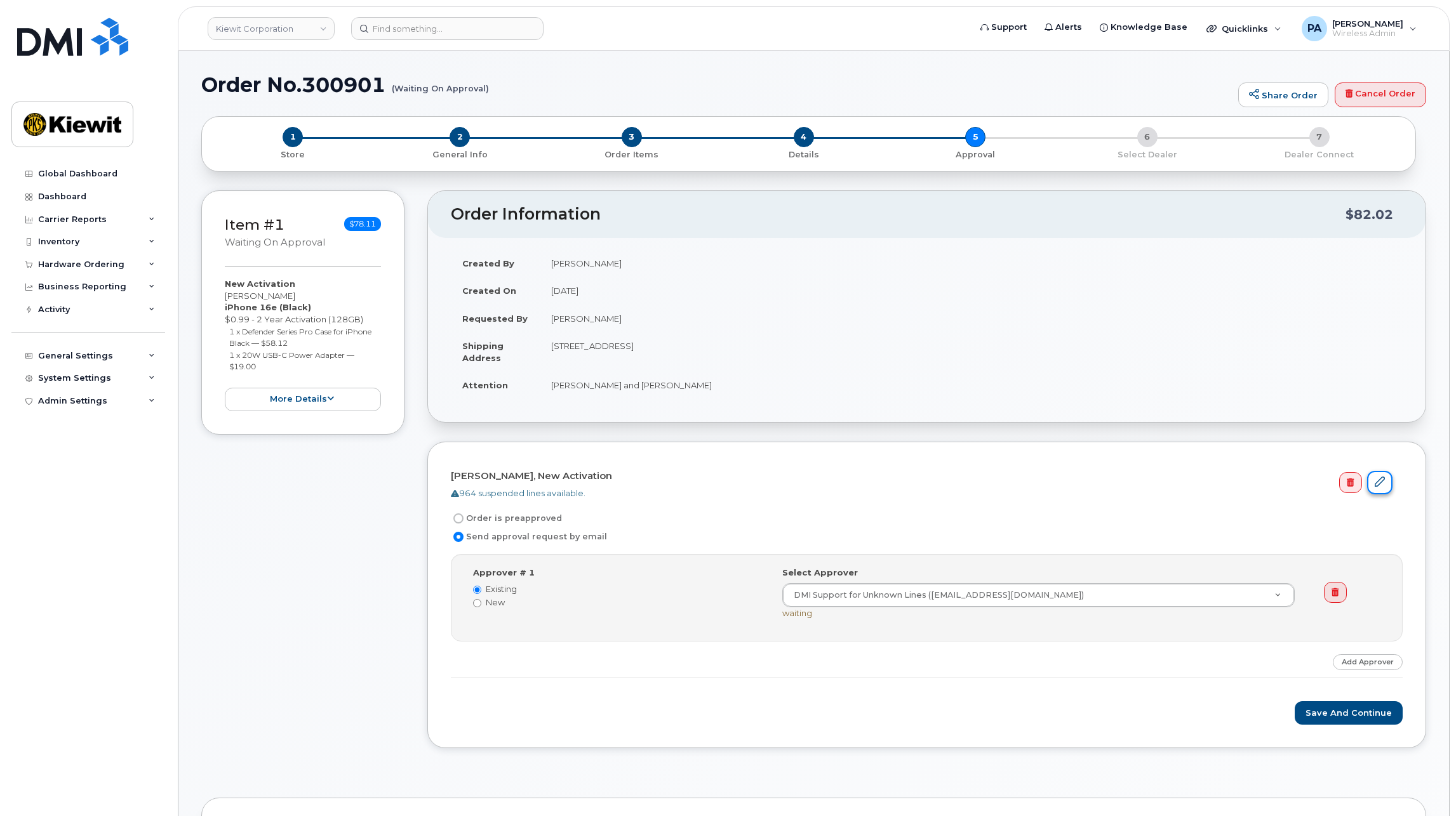
click at [1381, 482] on icon at bounding box center [1379, 482] width 10 height 10
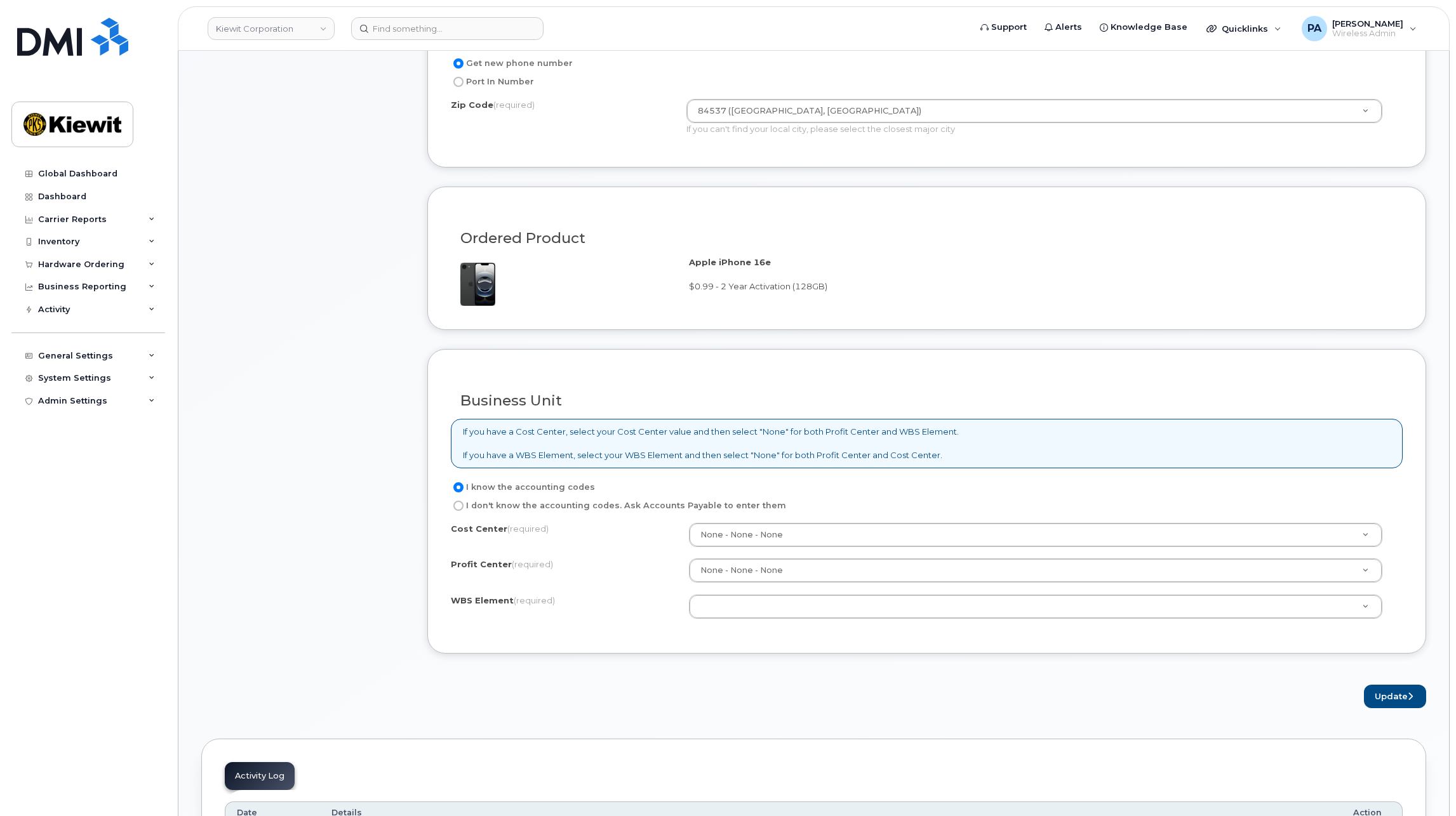
scroll to position [888, 0]
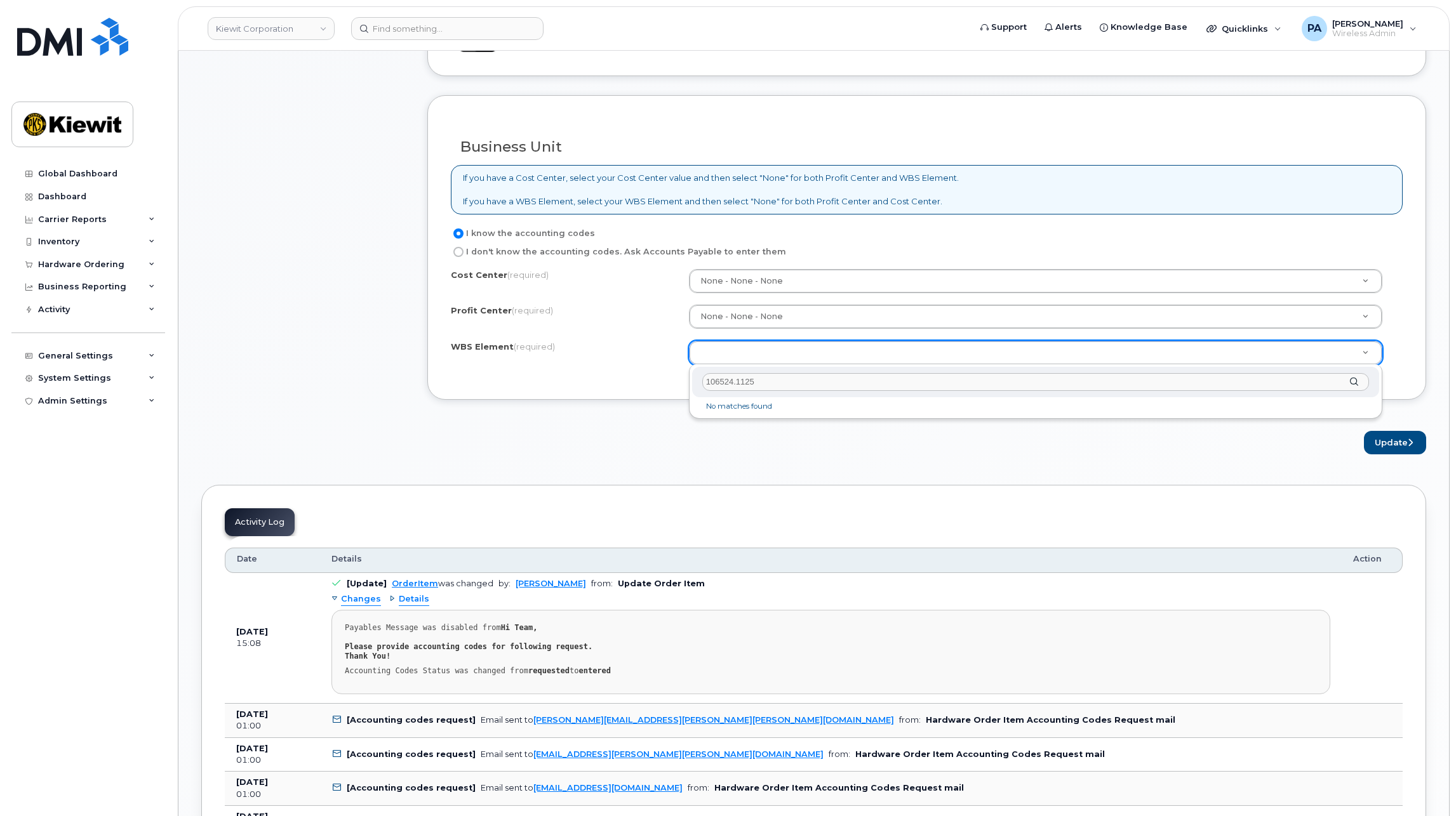
drag, startPoint x: 785, startPoint y: 382, endPoint x: 709, endPoint y: 371, distance: 76.8
click at [785, 382] on input "106524.1125" at bounding box center [1035, 383] width 666 height 18
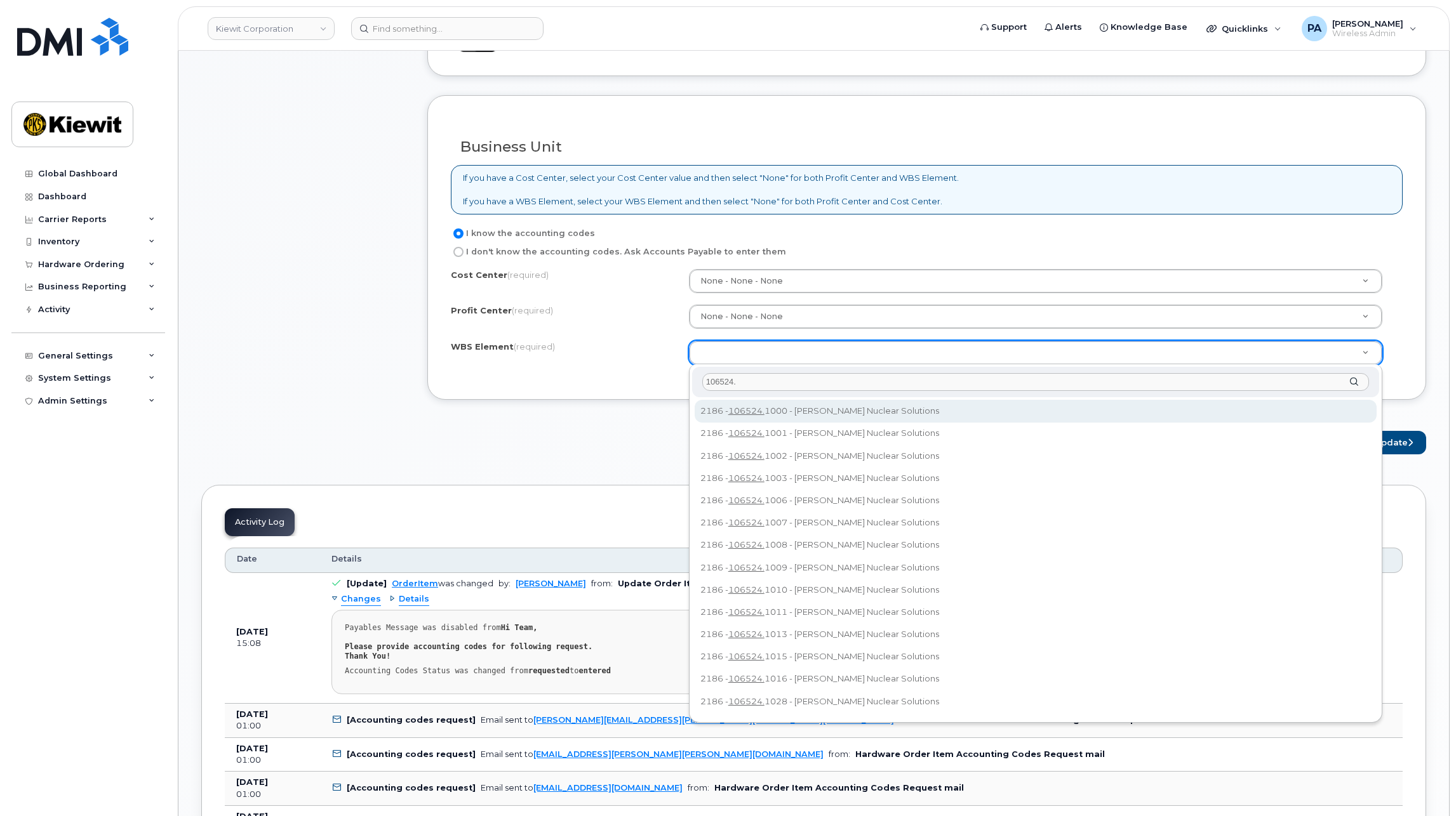
click at [761, 379] on input "106524." at bounding box center [1035, 383] width 666 height 18
type input "106524.1"
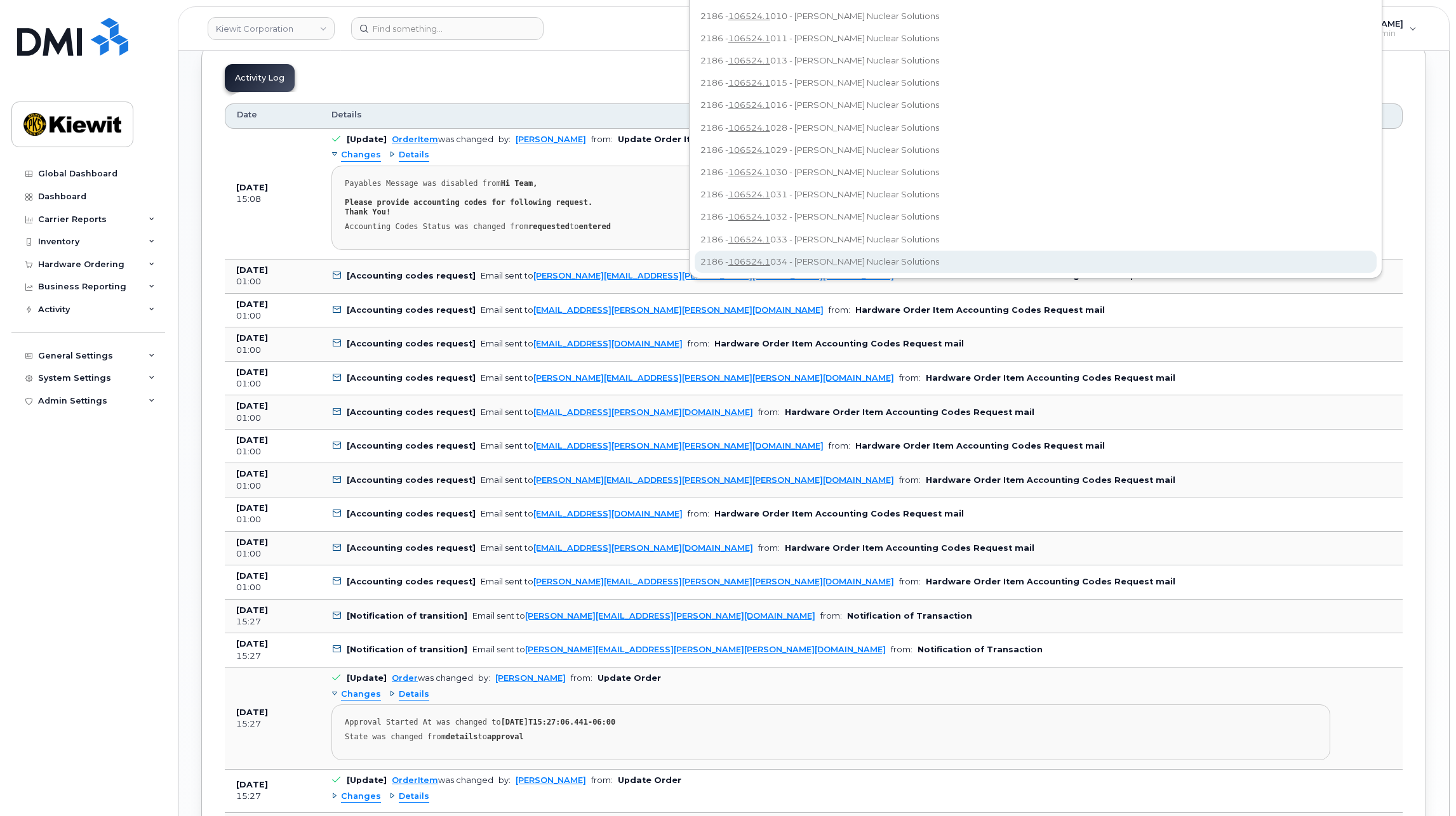
scroll to position [822, 0]
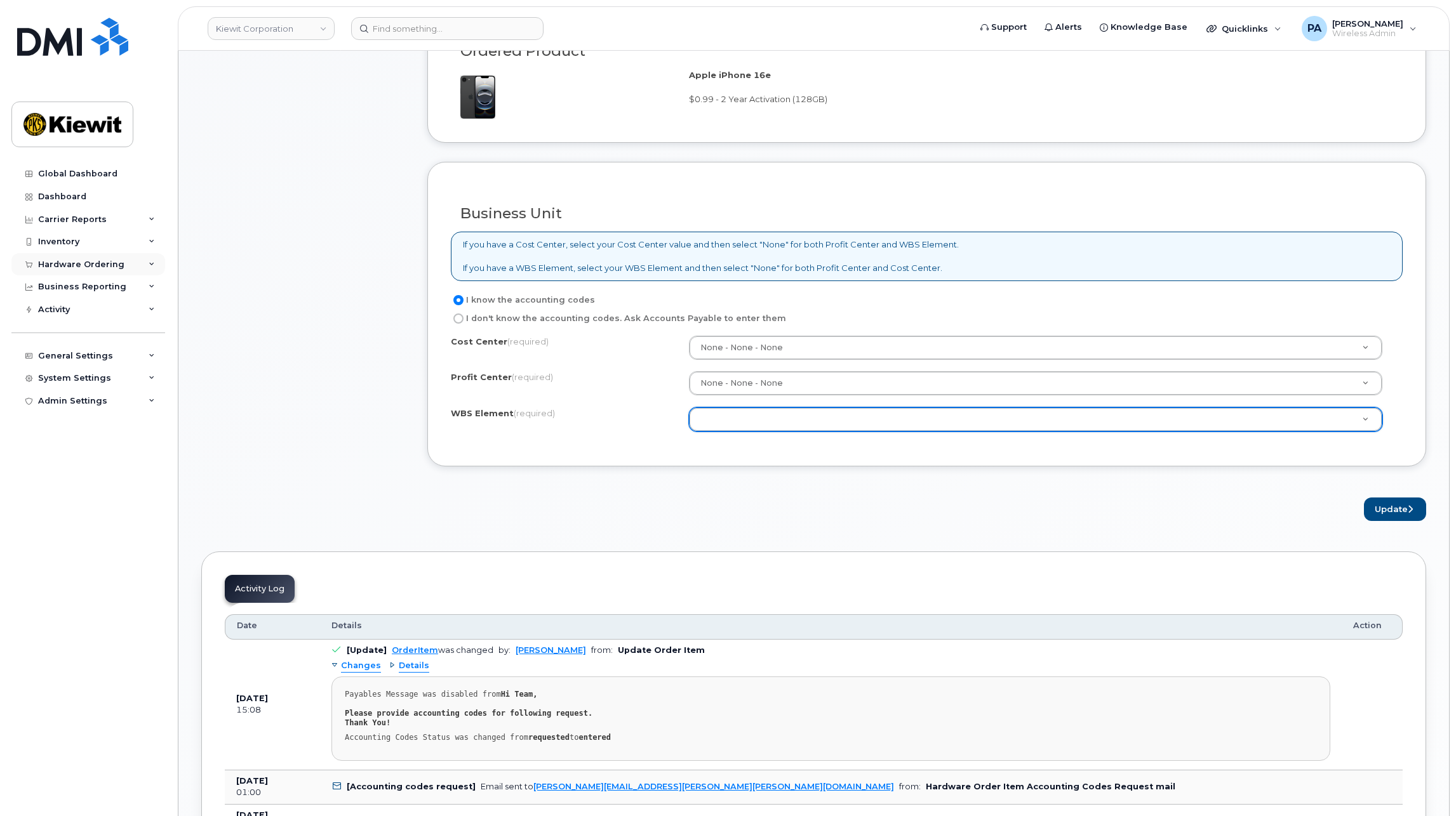
click at [148, 260] on div "Hardware Ordering" at bounding box center [88, 264] width 154 height 22
click at [65, 309] on div "Orders" at bounding box center [59, 313] width 31 height 12
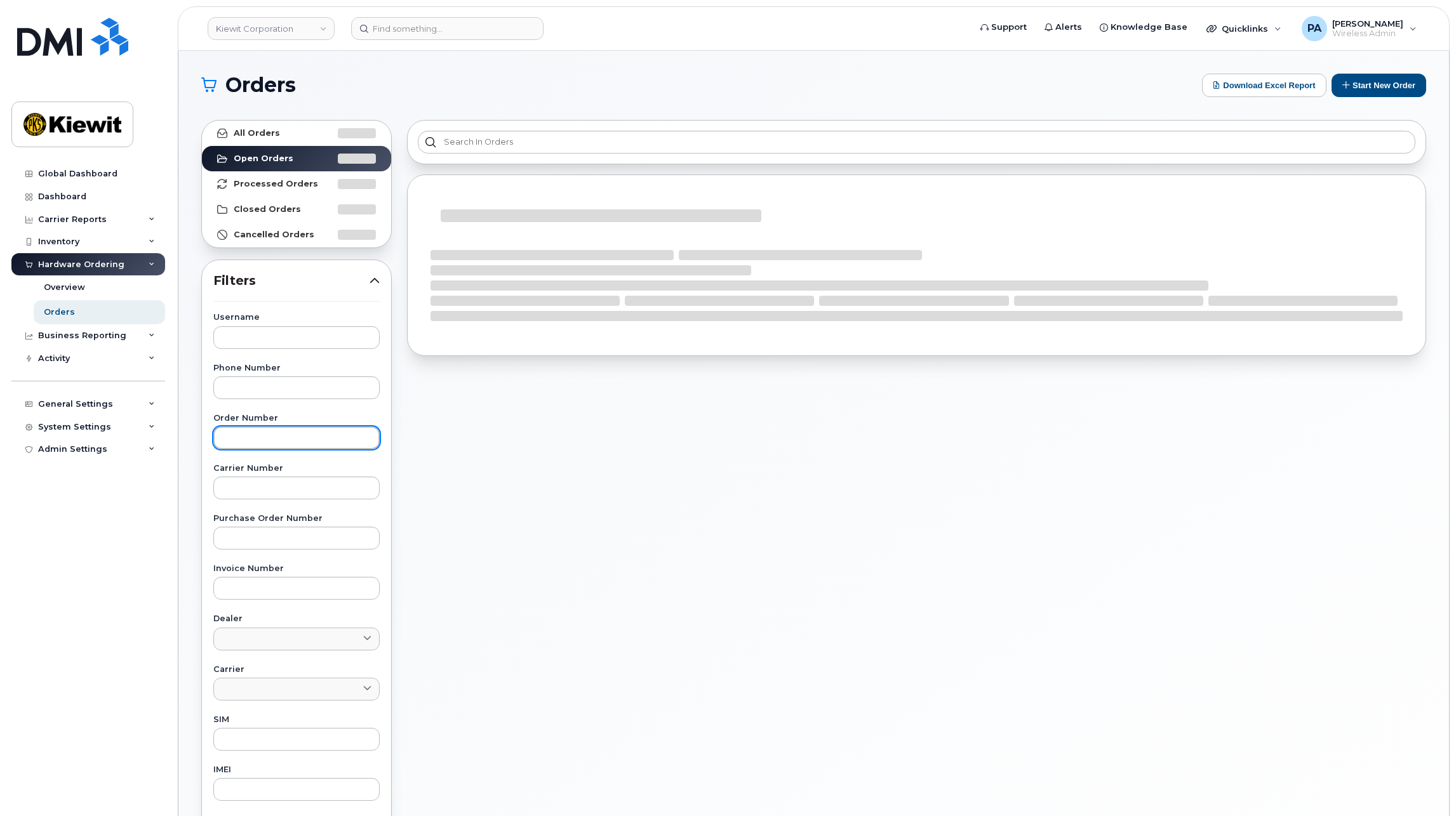
click at [248, 440] on input "text" at bounding box center [296, 438] width 166 height 22
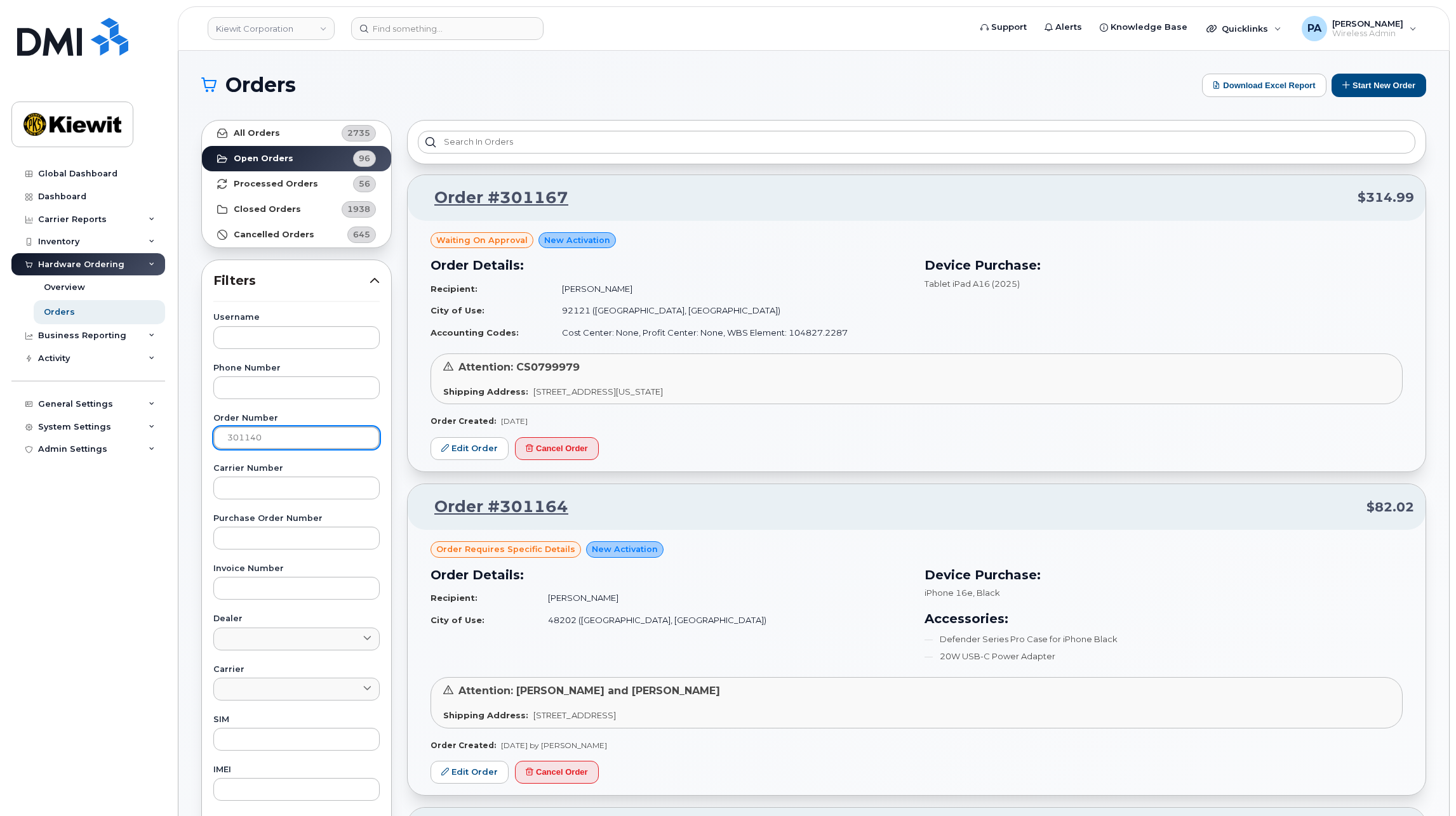
type input "301140"
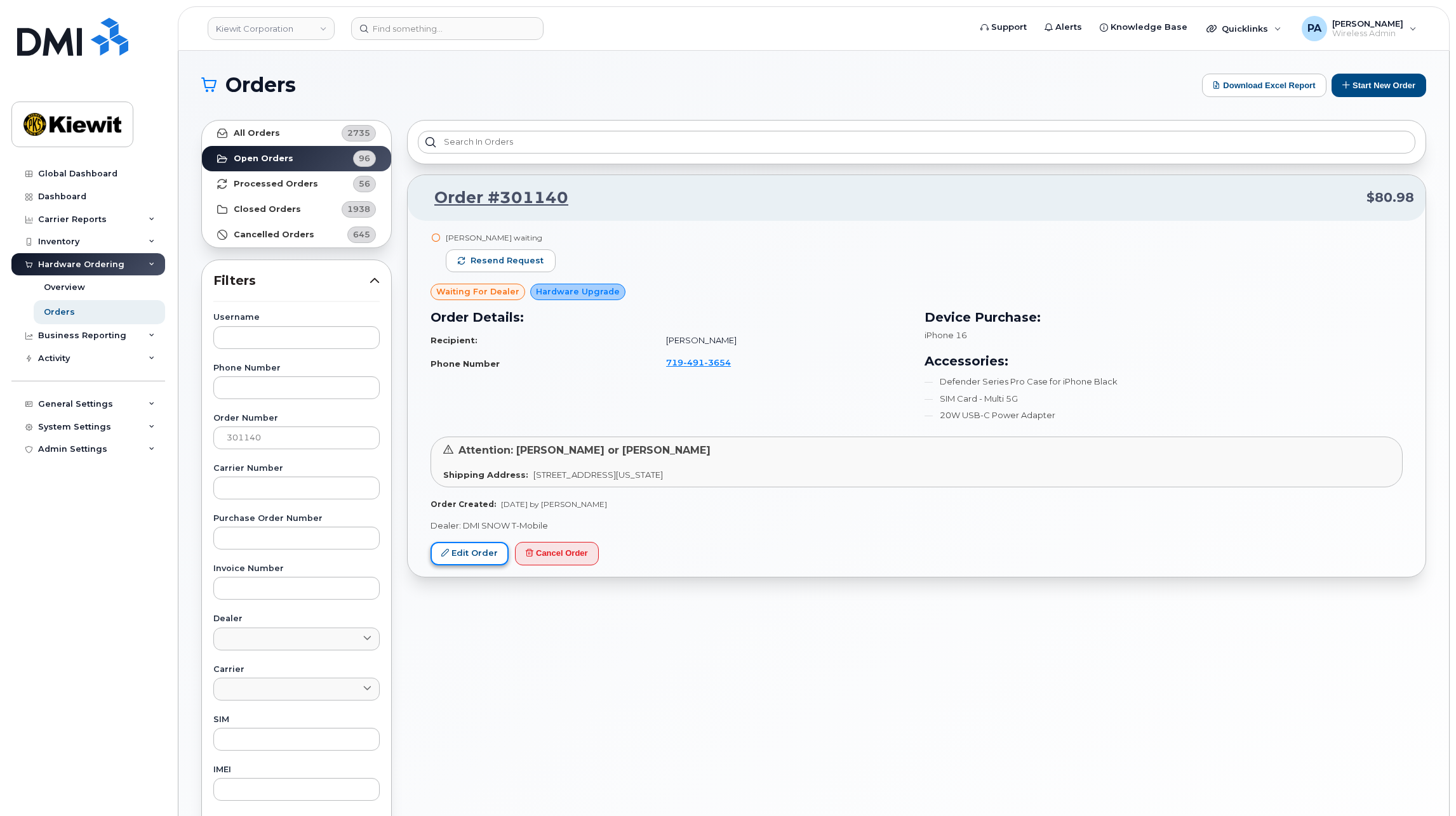
click at [482, 556] on link "Edit Order" at bounding box center [469, 554] width 78 height 23
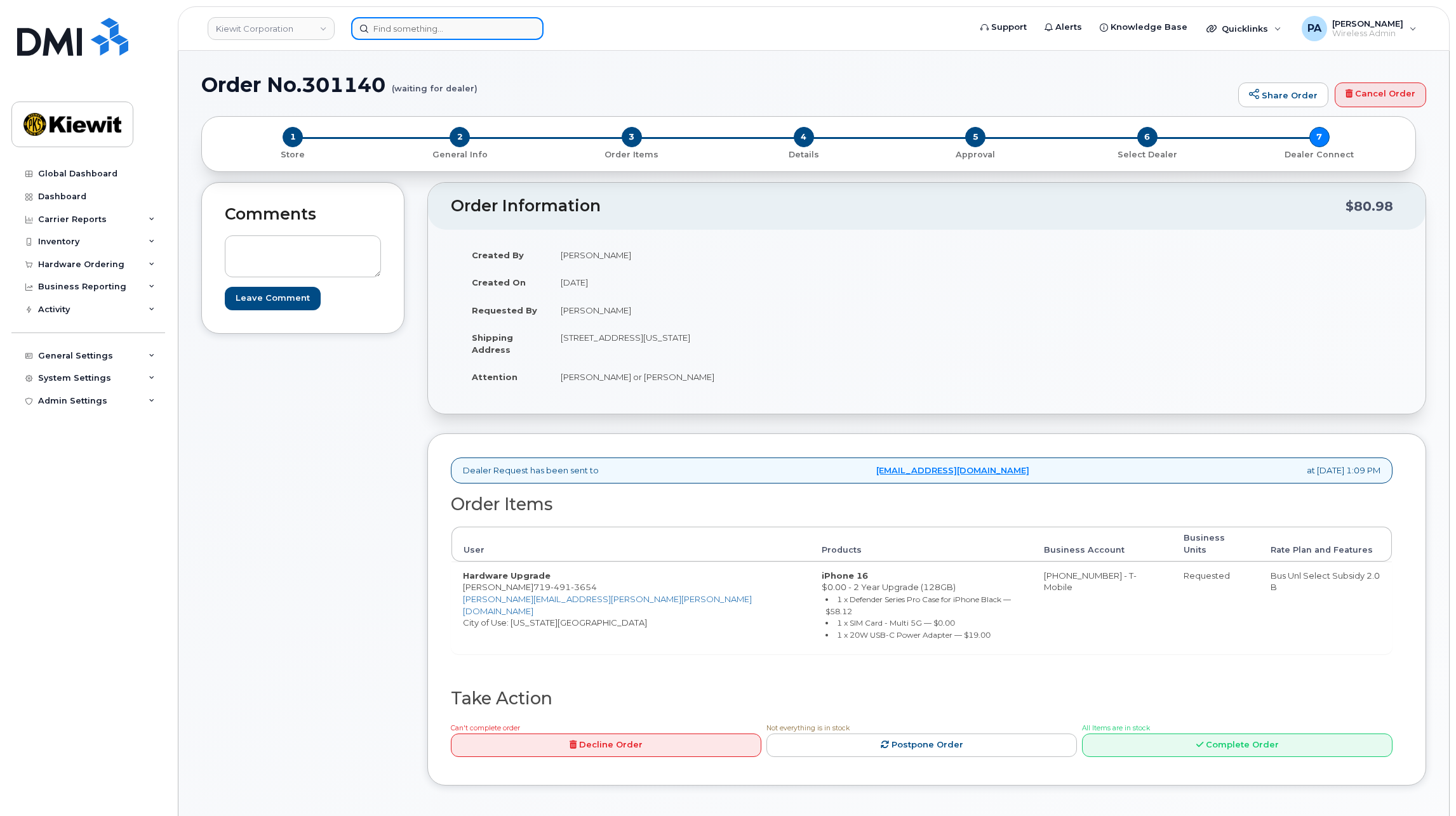
click at [489, 37] on input at bounding box center [447, 28] width 192 height 22
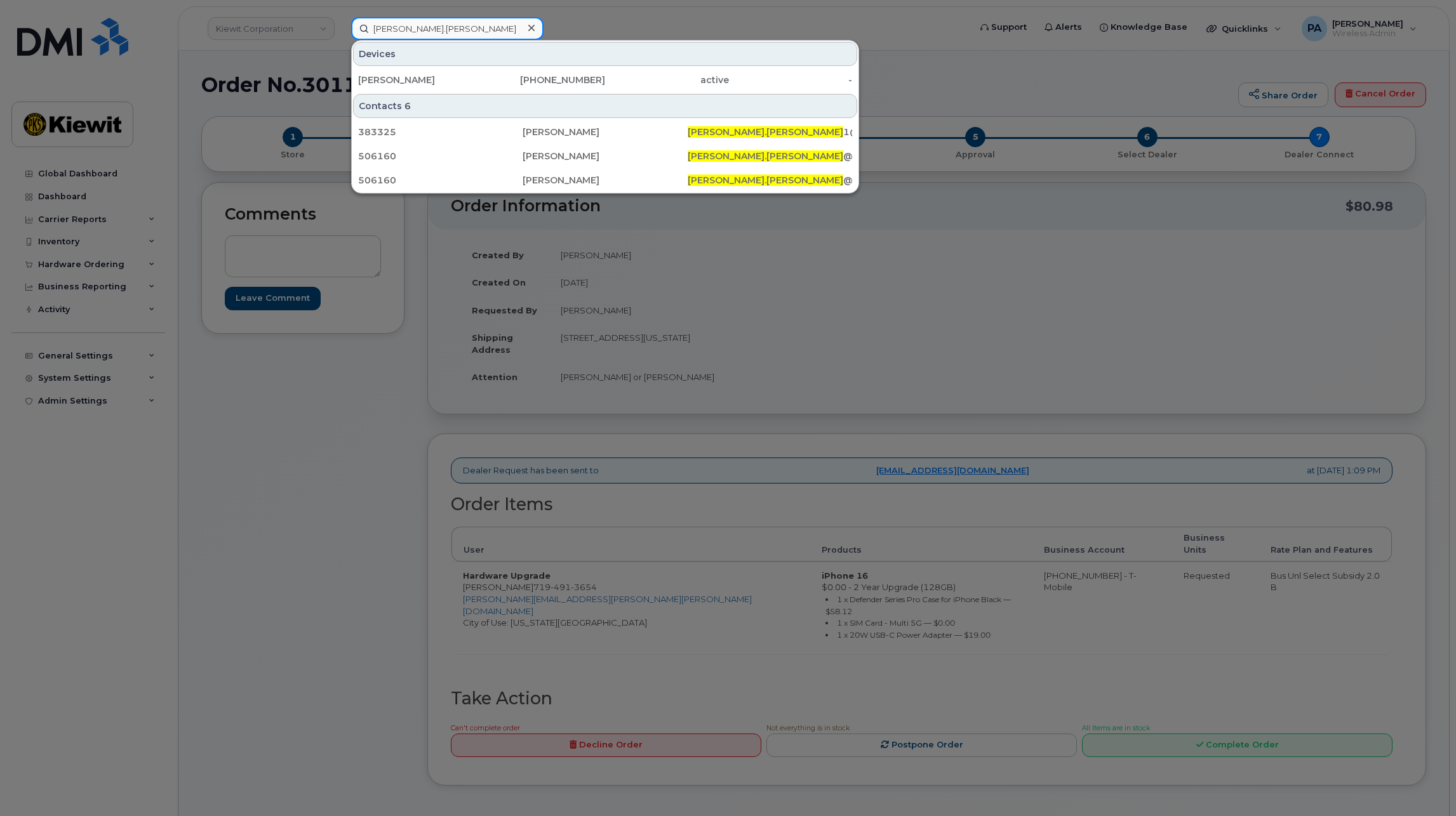
type input "[PERSON_NAME].[PERSON_NAME]"
click at [742, 376] on div at bounding box center [728, 408] width 1456 height 816
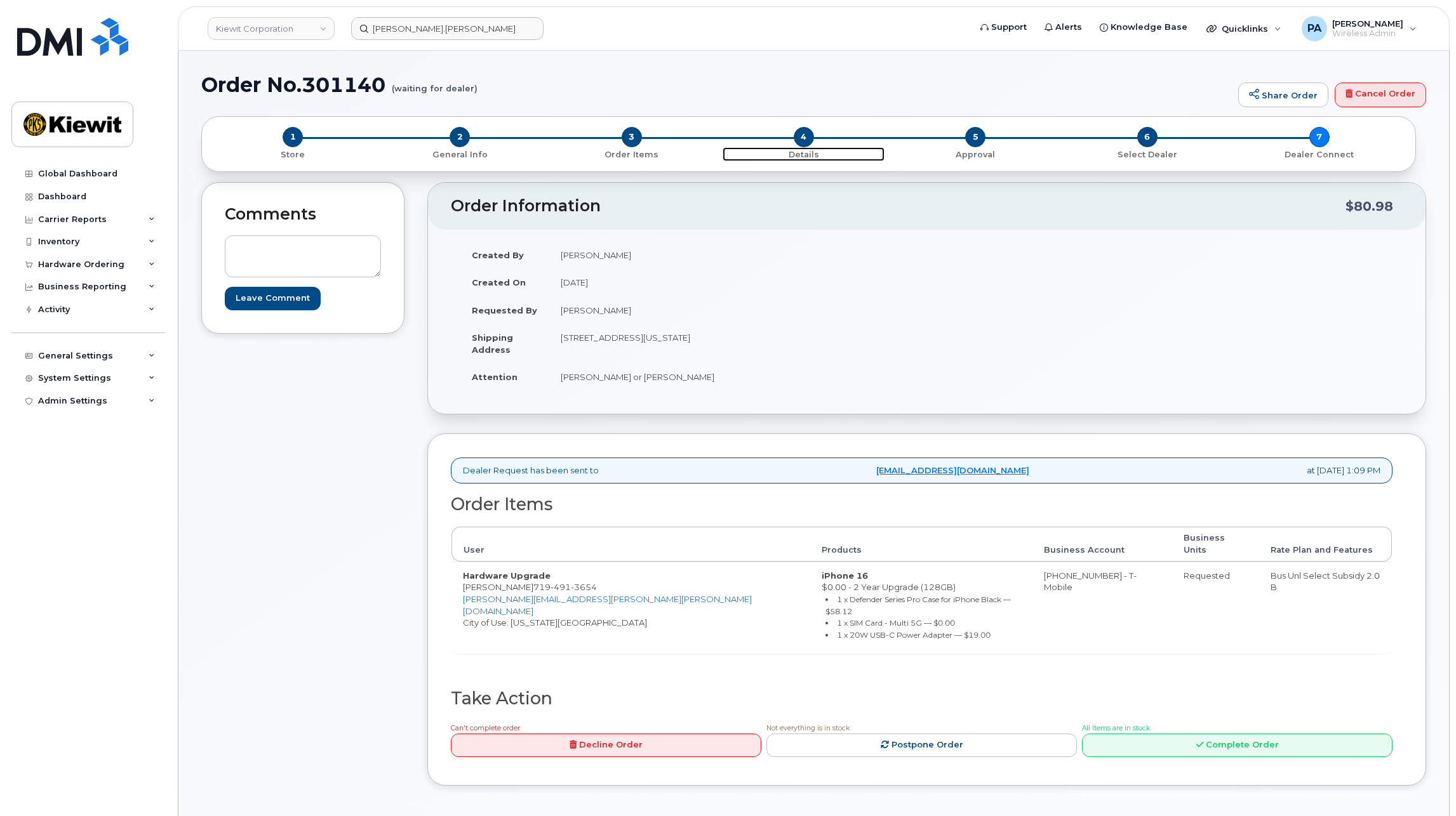
click at [807, 138] on span "4" at bounding box center [804, 137] width 20 height 20
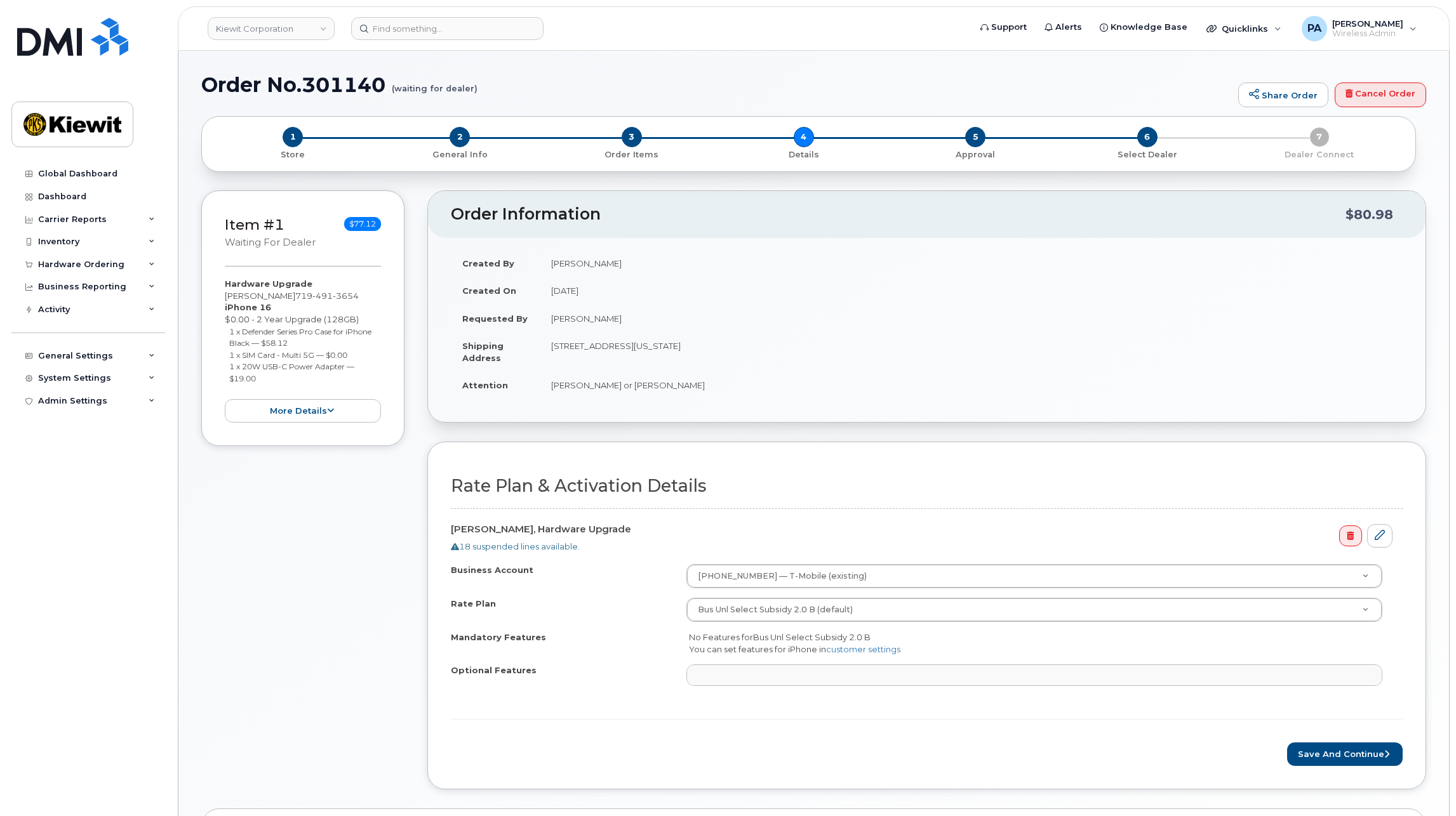
select select
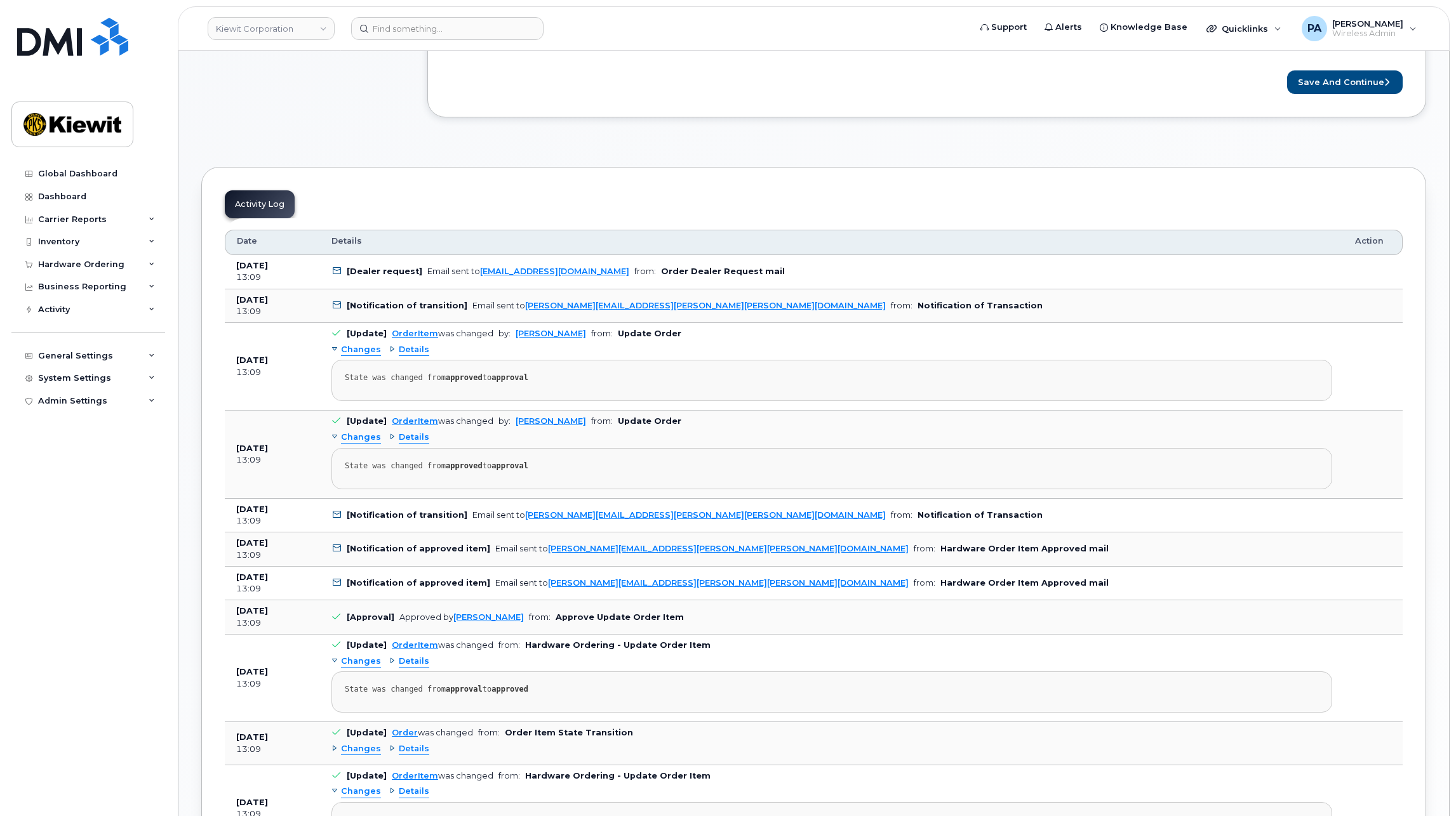
scroll to position [355, 0]
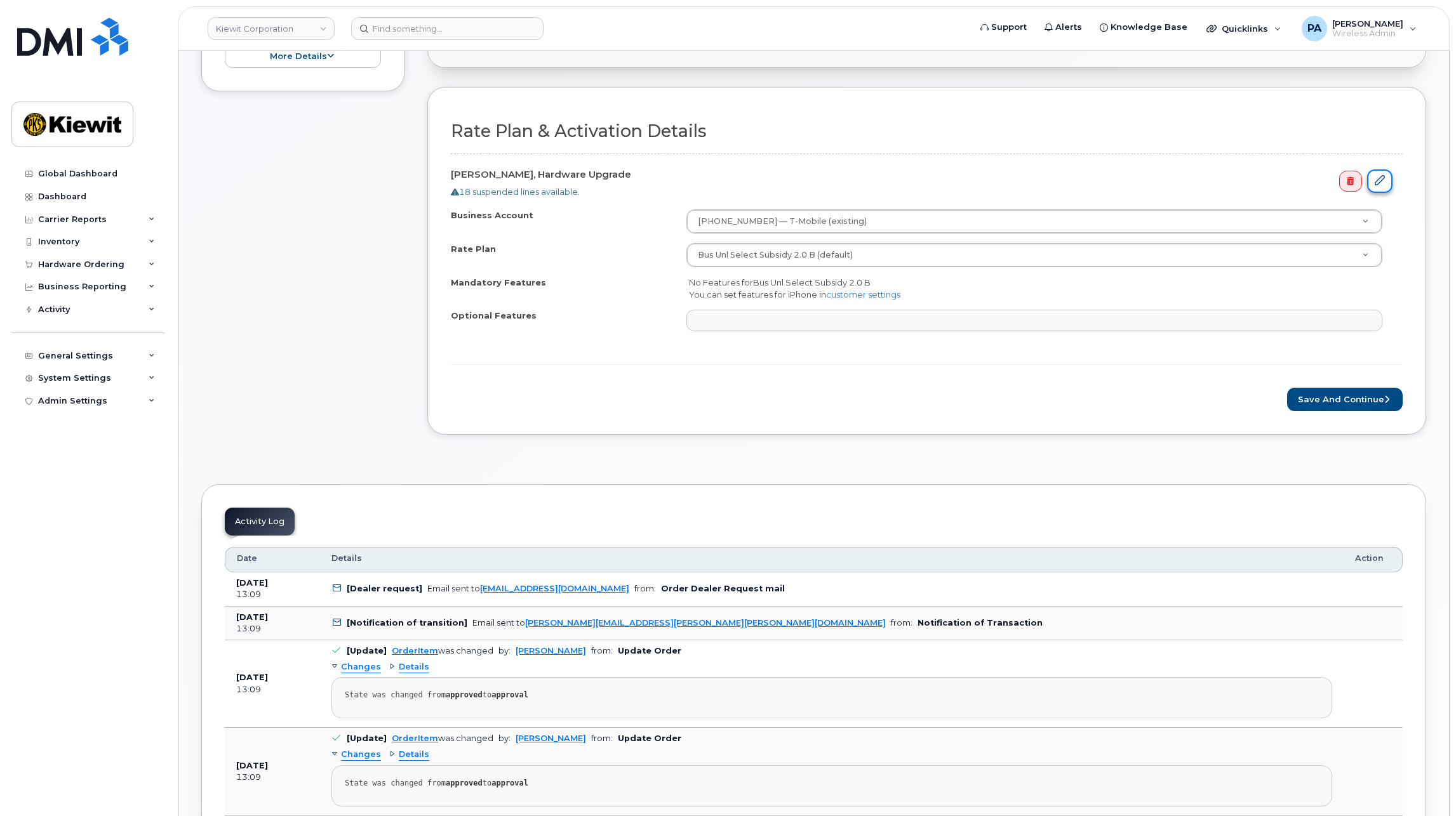
click at [1378, 181] on icon at bounding box center [1379, 181] width 10 height 10
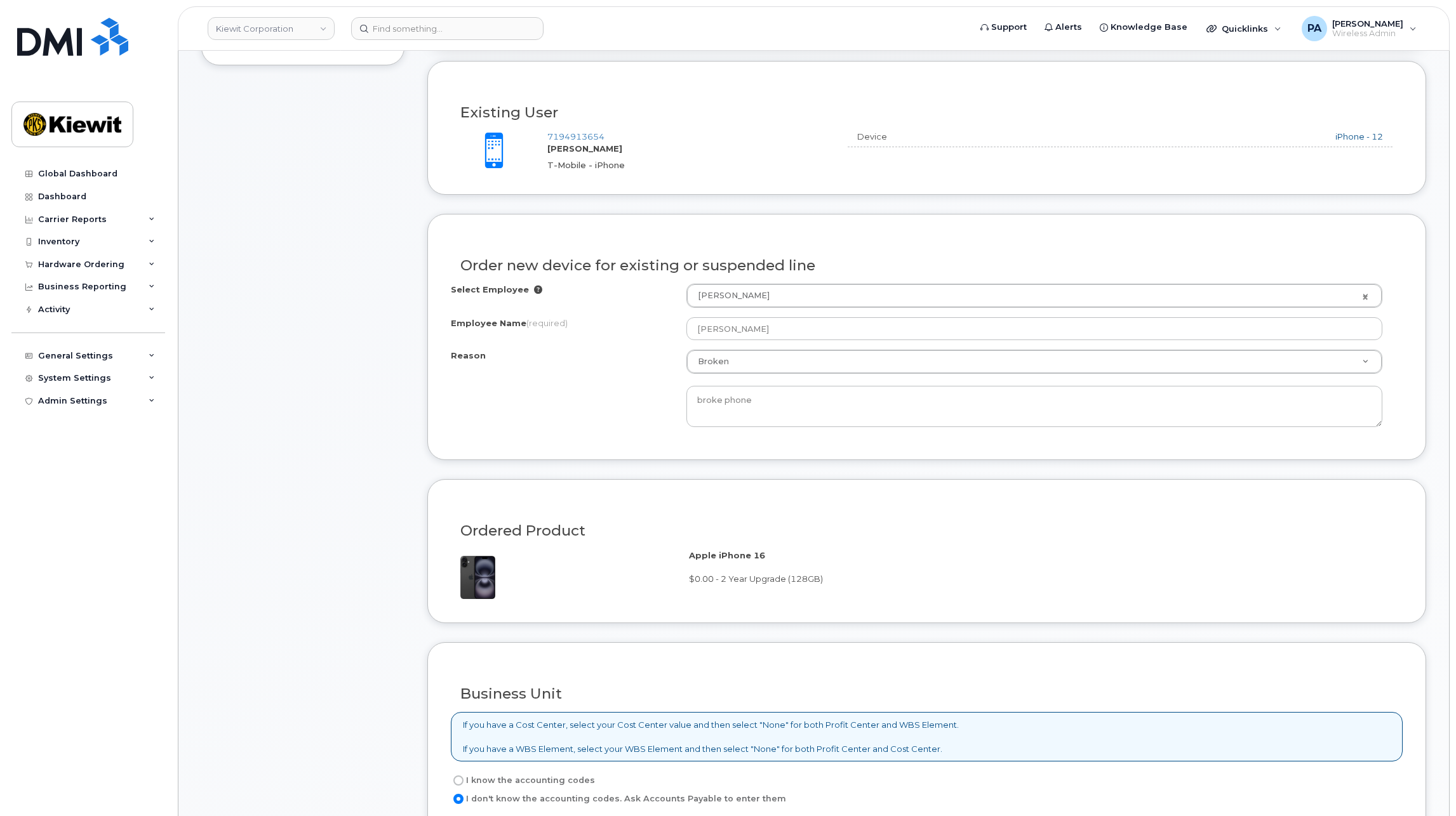
scroll to position [318, 0]
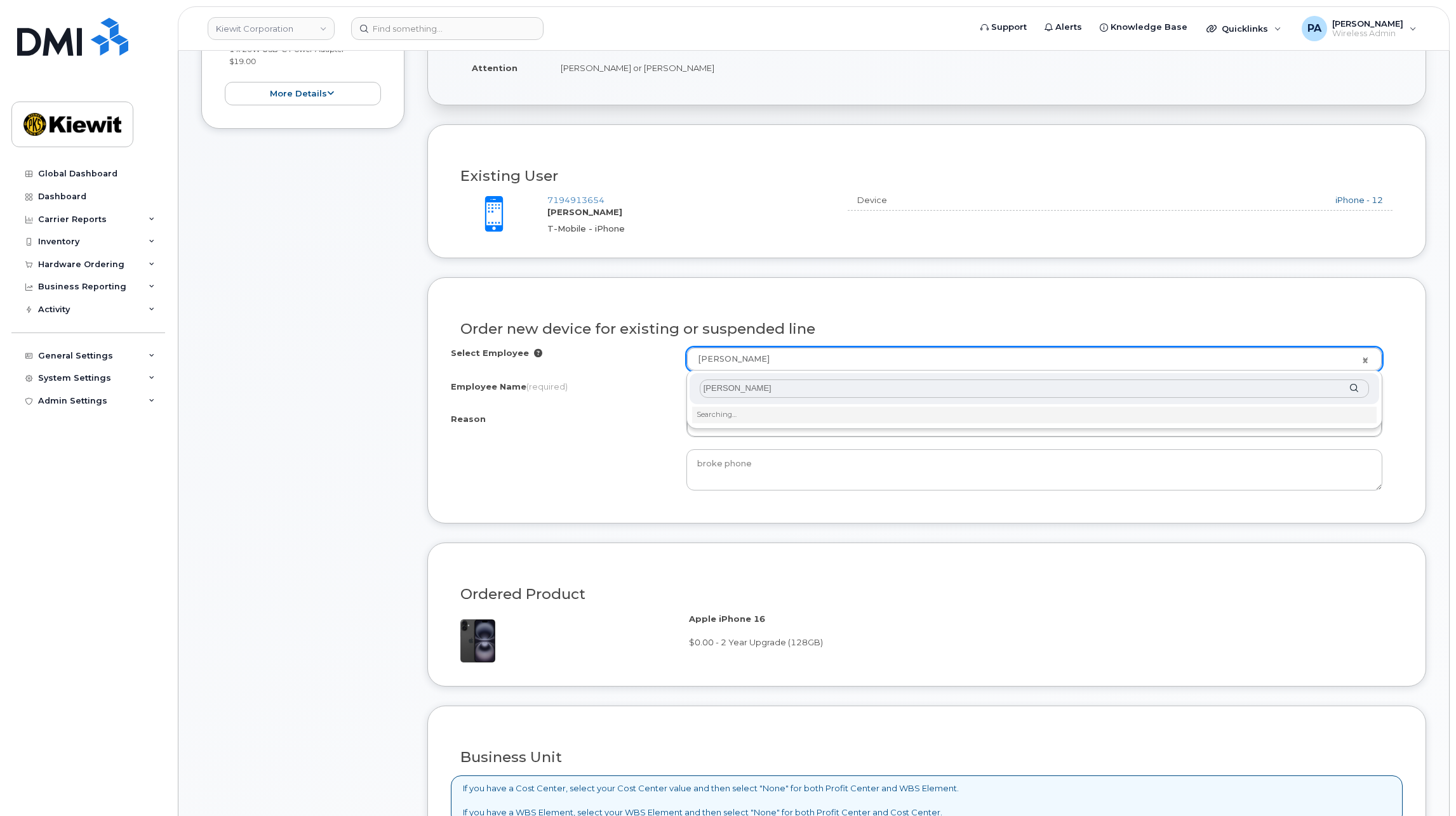
type input "mike mcdonald"
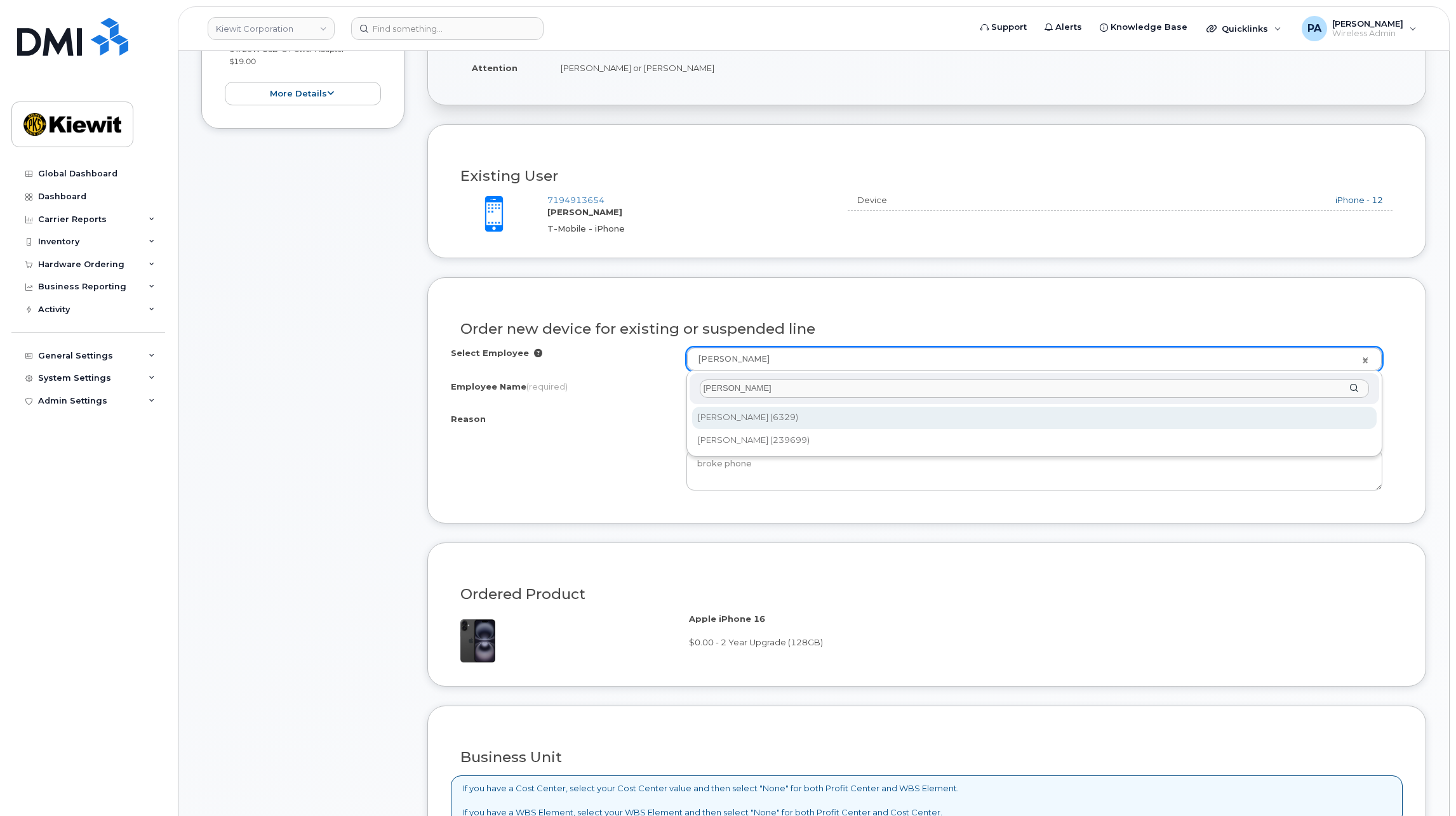
type input "2145270"
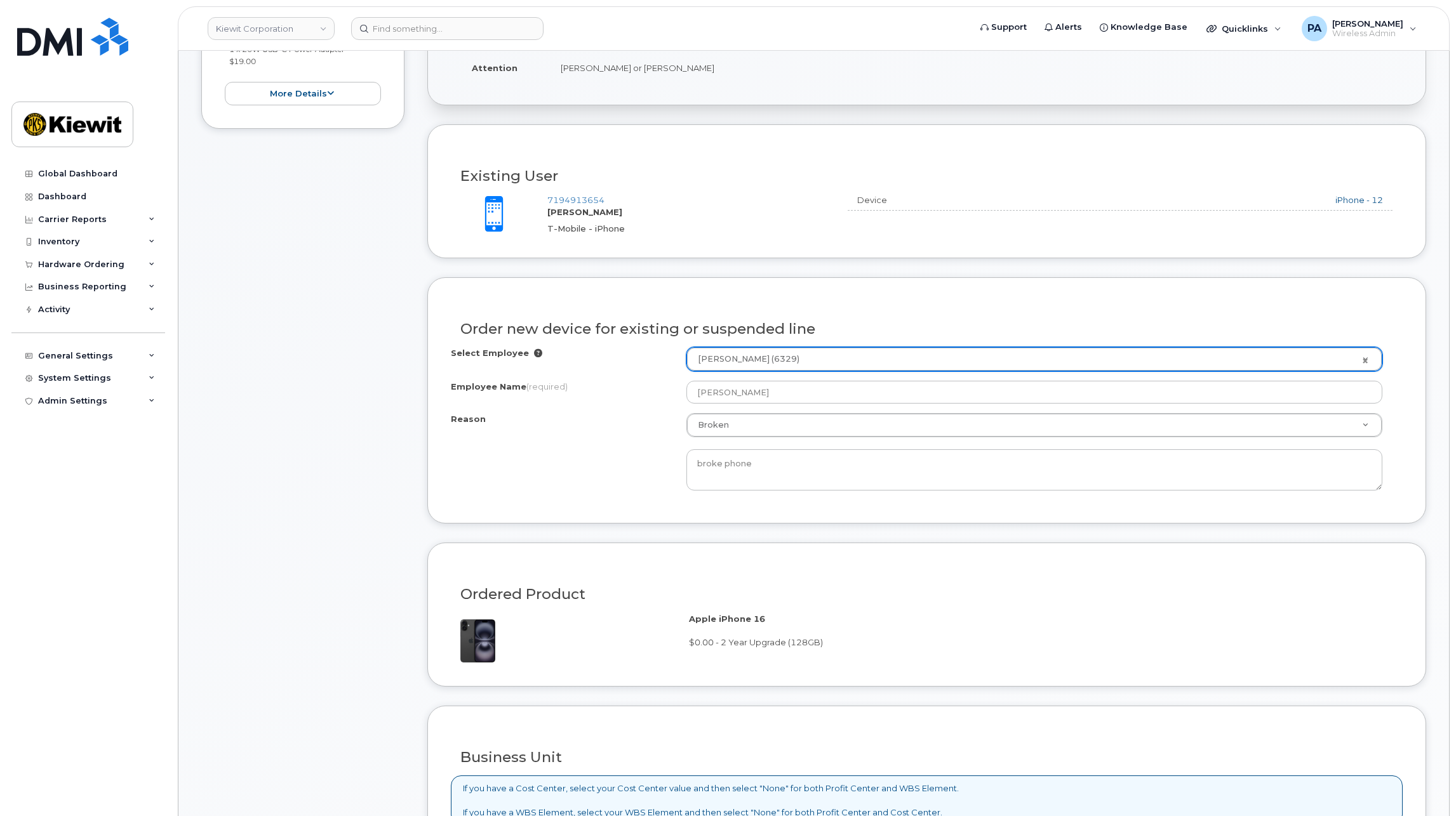
type input "[PERSON_NAME]"
radio input "true"
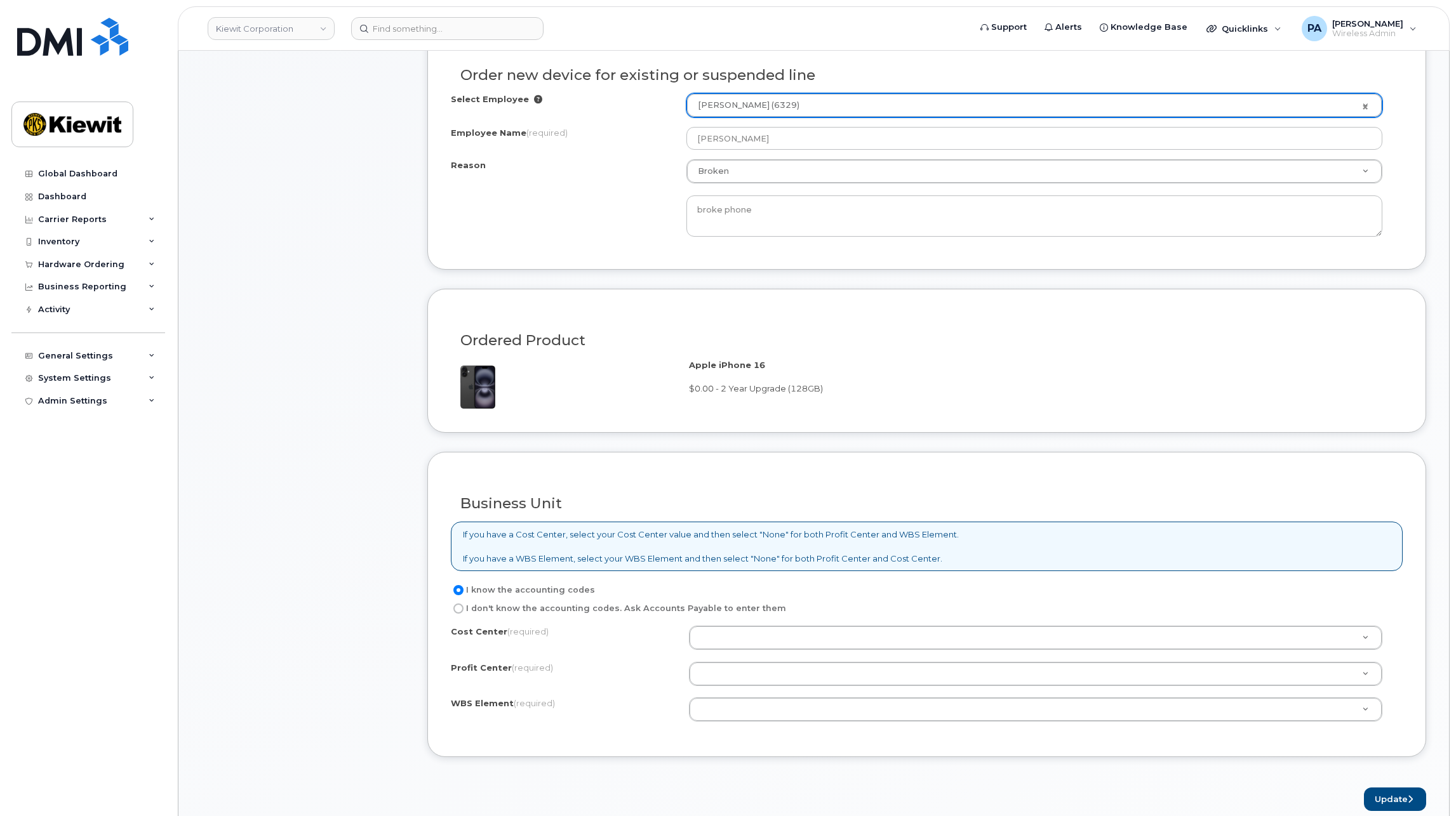
scroll to position [635, 0]
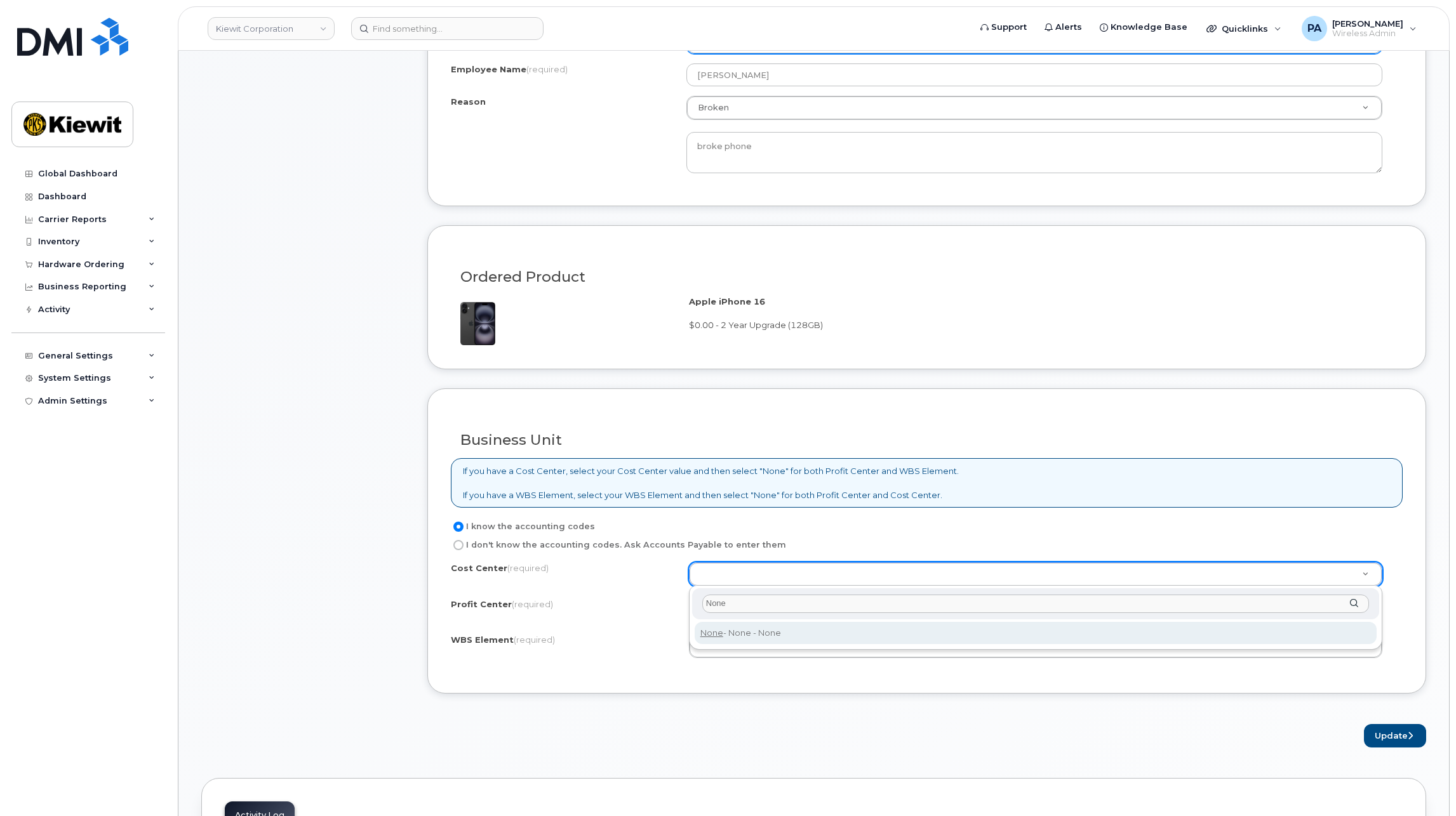
type input "None"
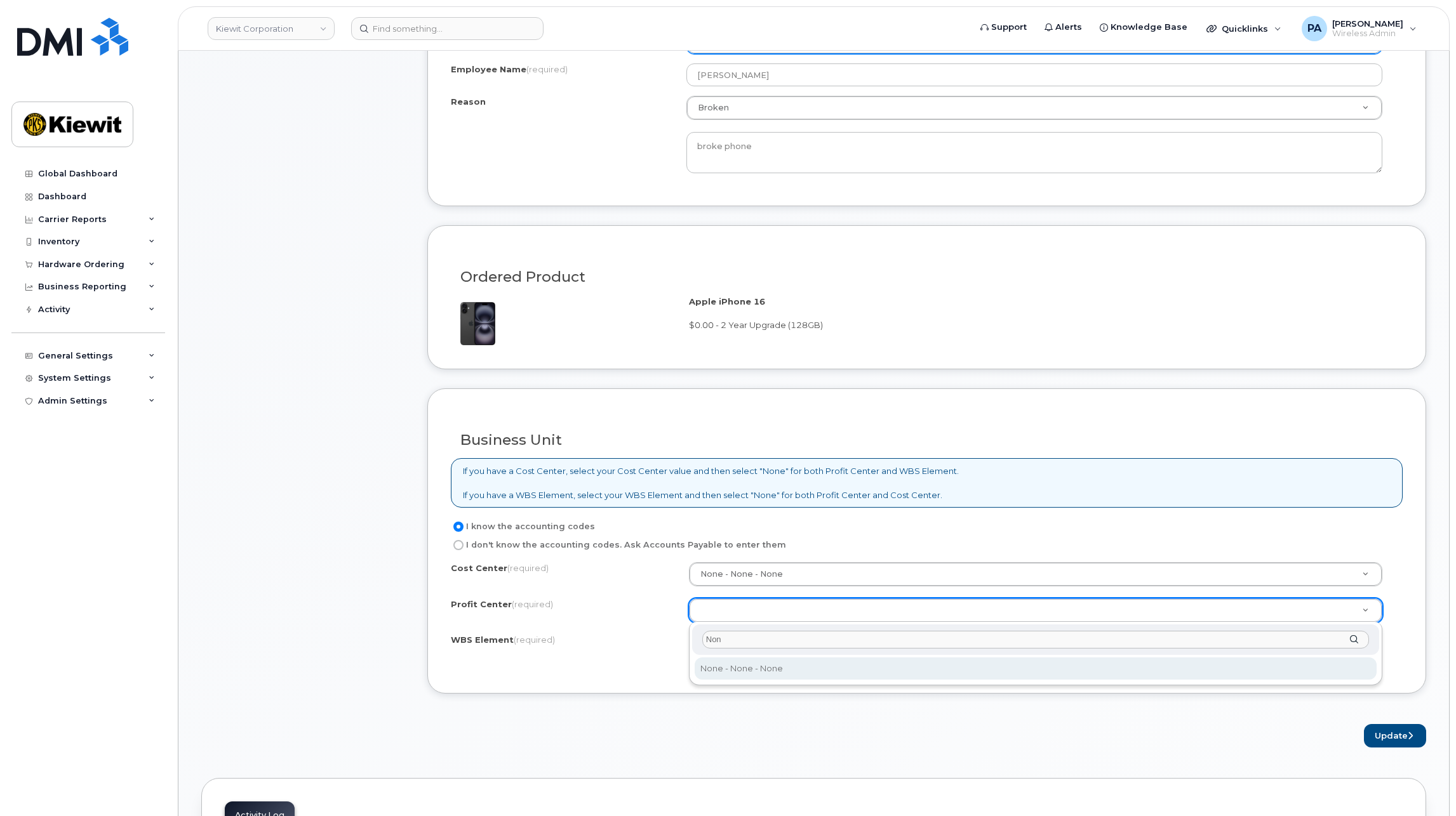
type input "None"
select select "None"
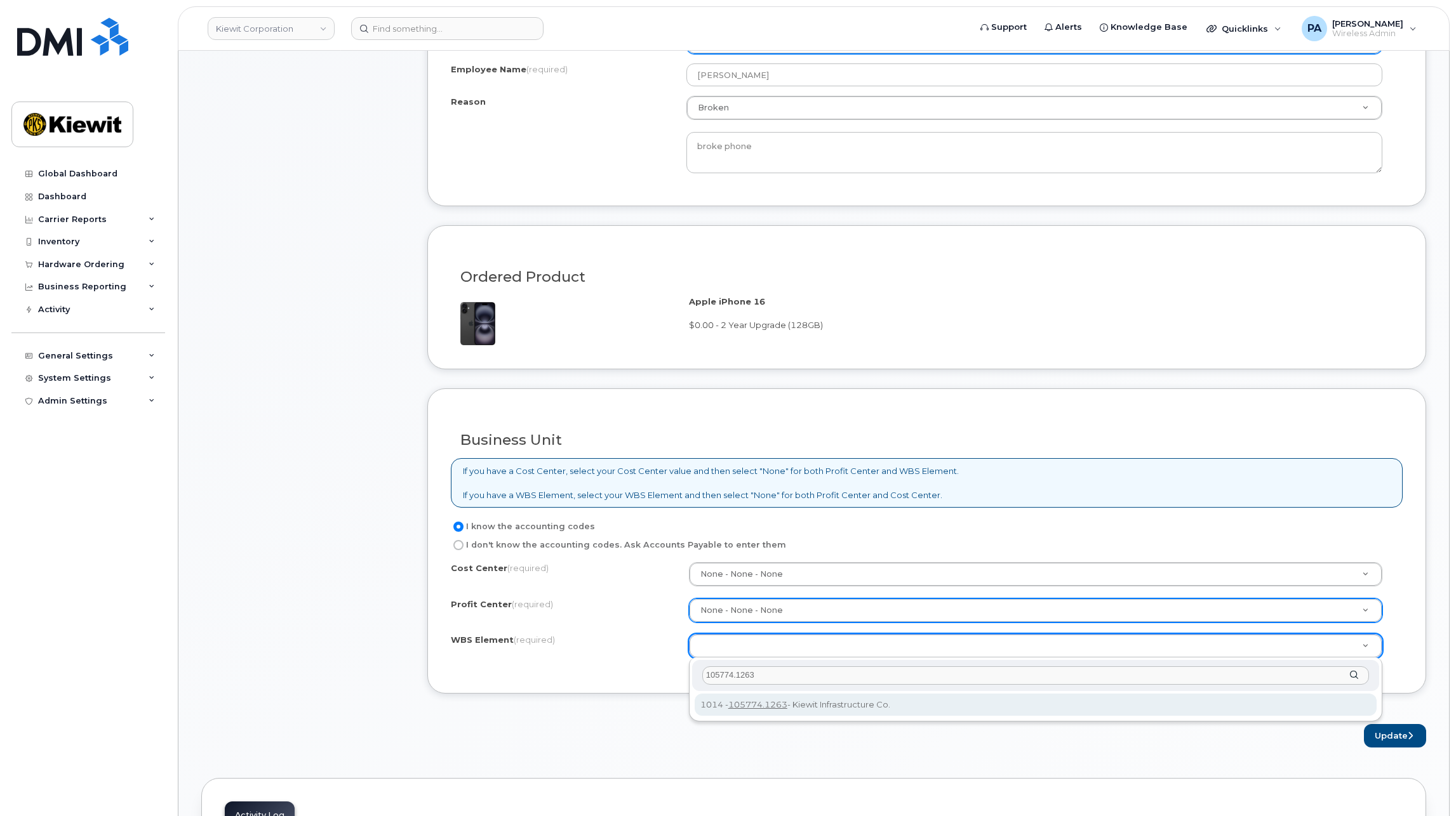
type input "105774.1263"
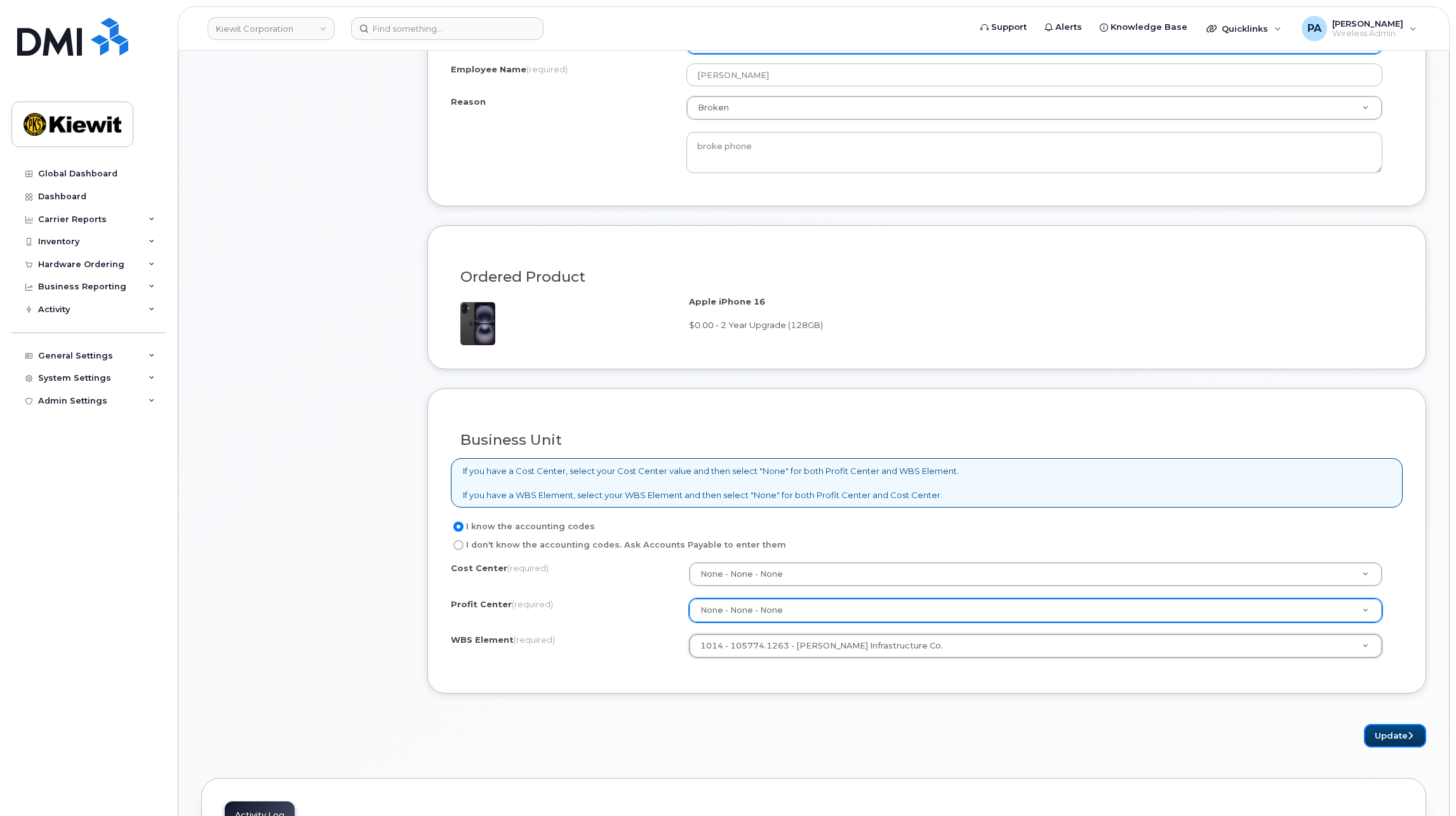
click at [1392, 734] on button "Update" at bounding box center [1394, 736] width 62 height 23
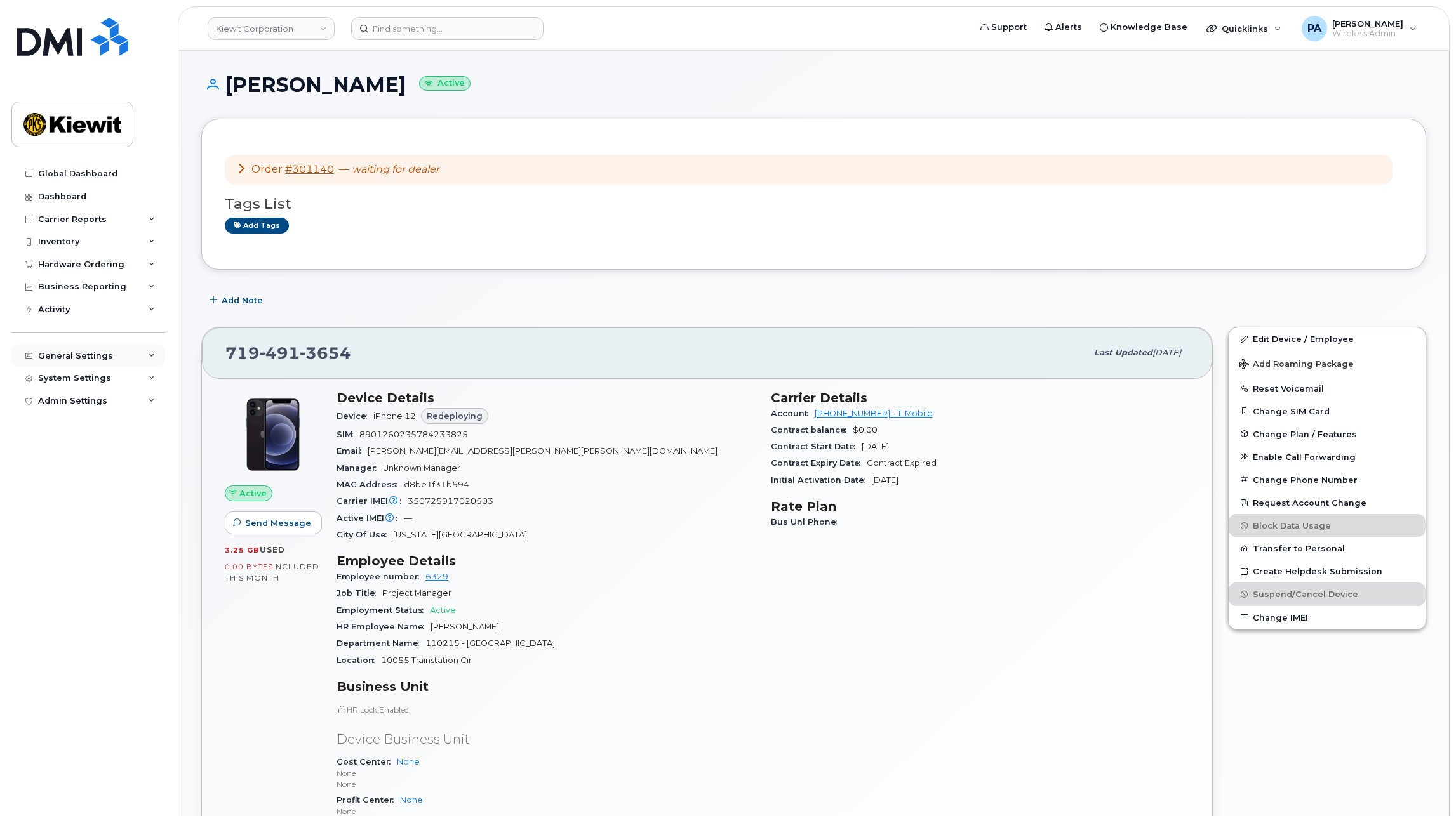
click at [61, 360] on div "General Settings" at bounding box center [76, 356] width 75 height 10
click at [76, 577] on div "System Settings" at bounding box center [88, 572] width 154 height 22
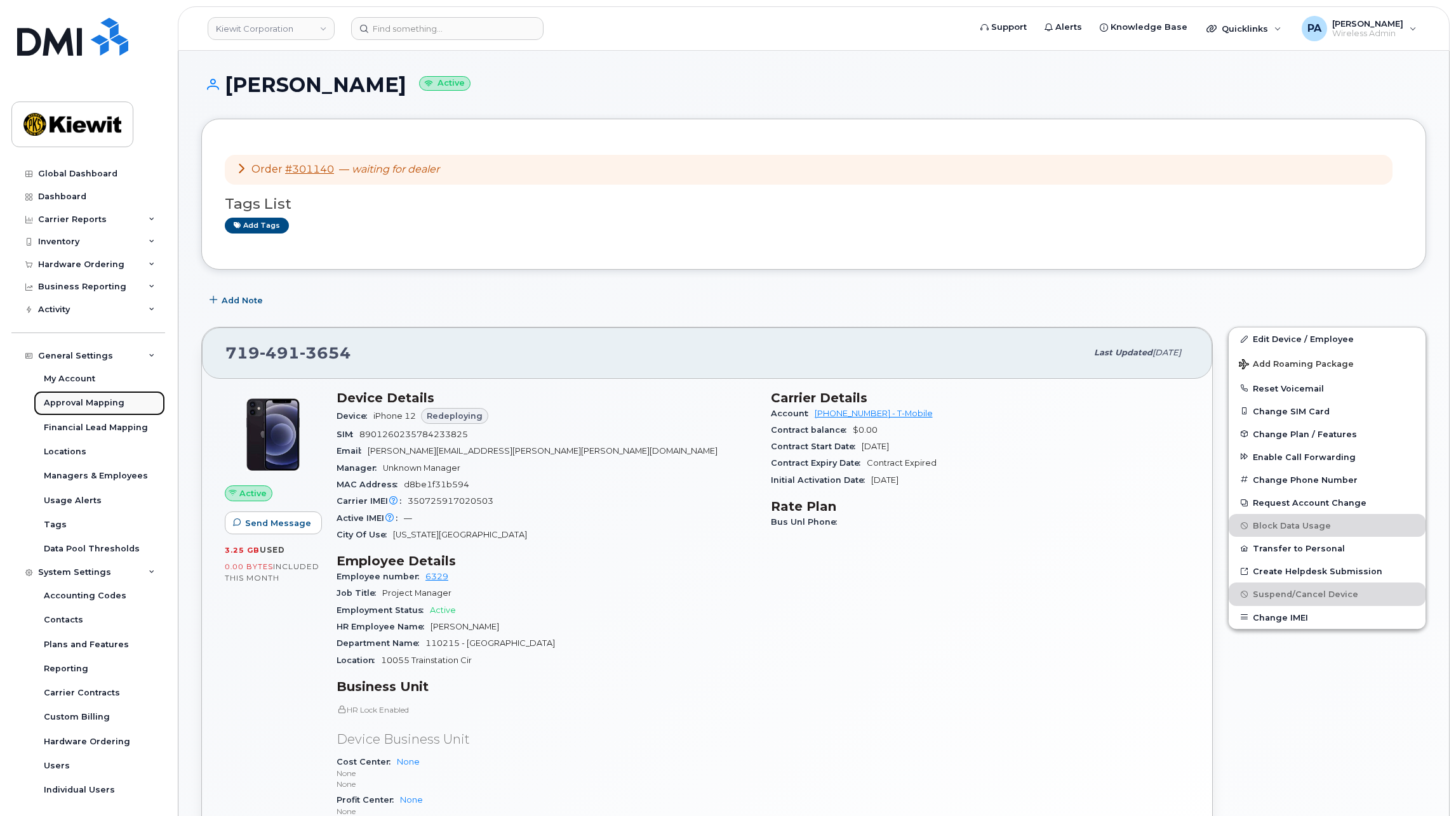
click at [99, 406] on div "Approval Mapping" at bounding box center [84, 403] width 81 height 12
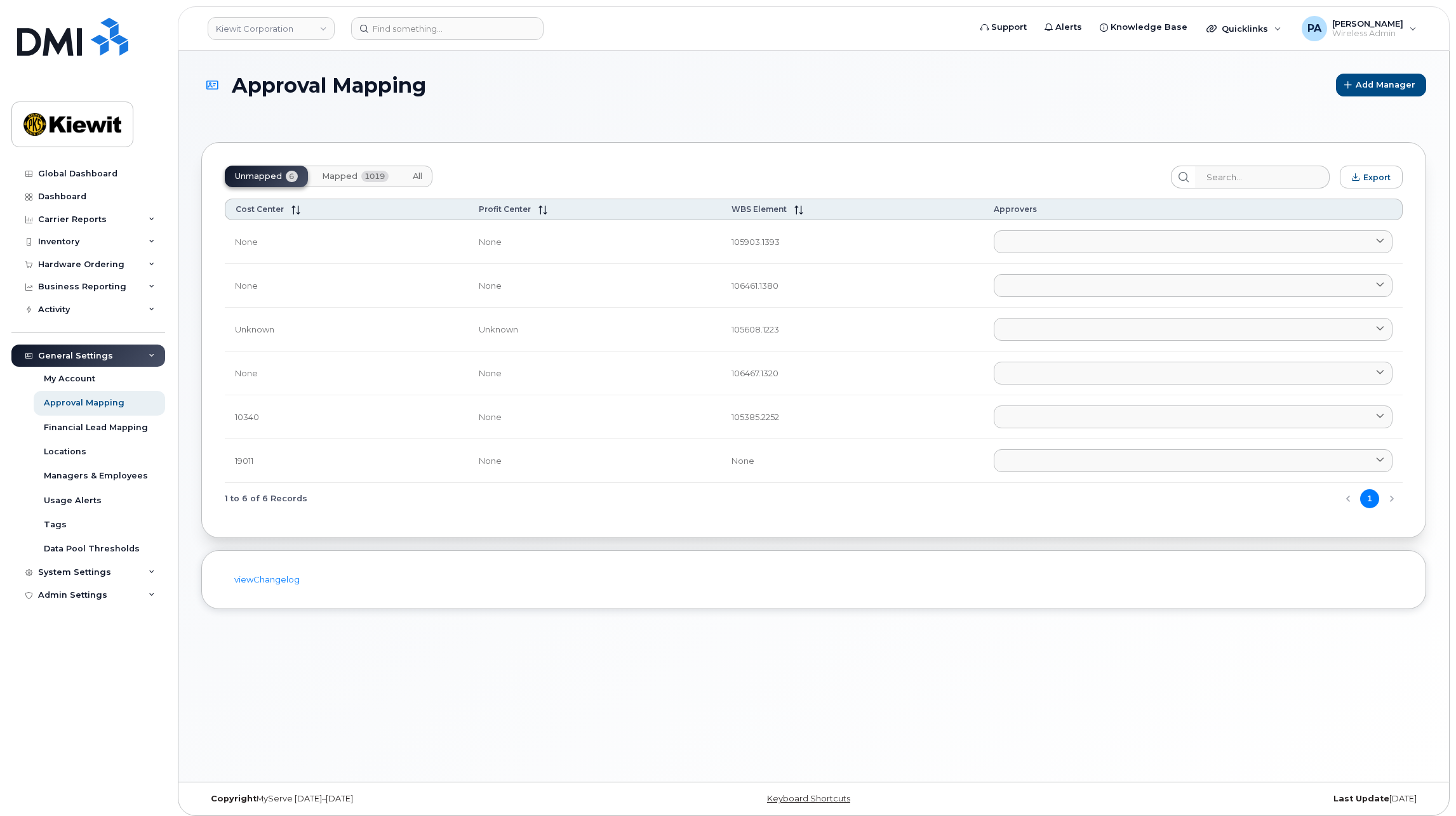
click at [418, 181] on button "All" at bounding box center [418, 176] width 30 height 22
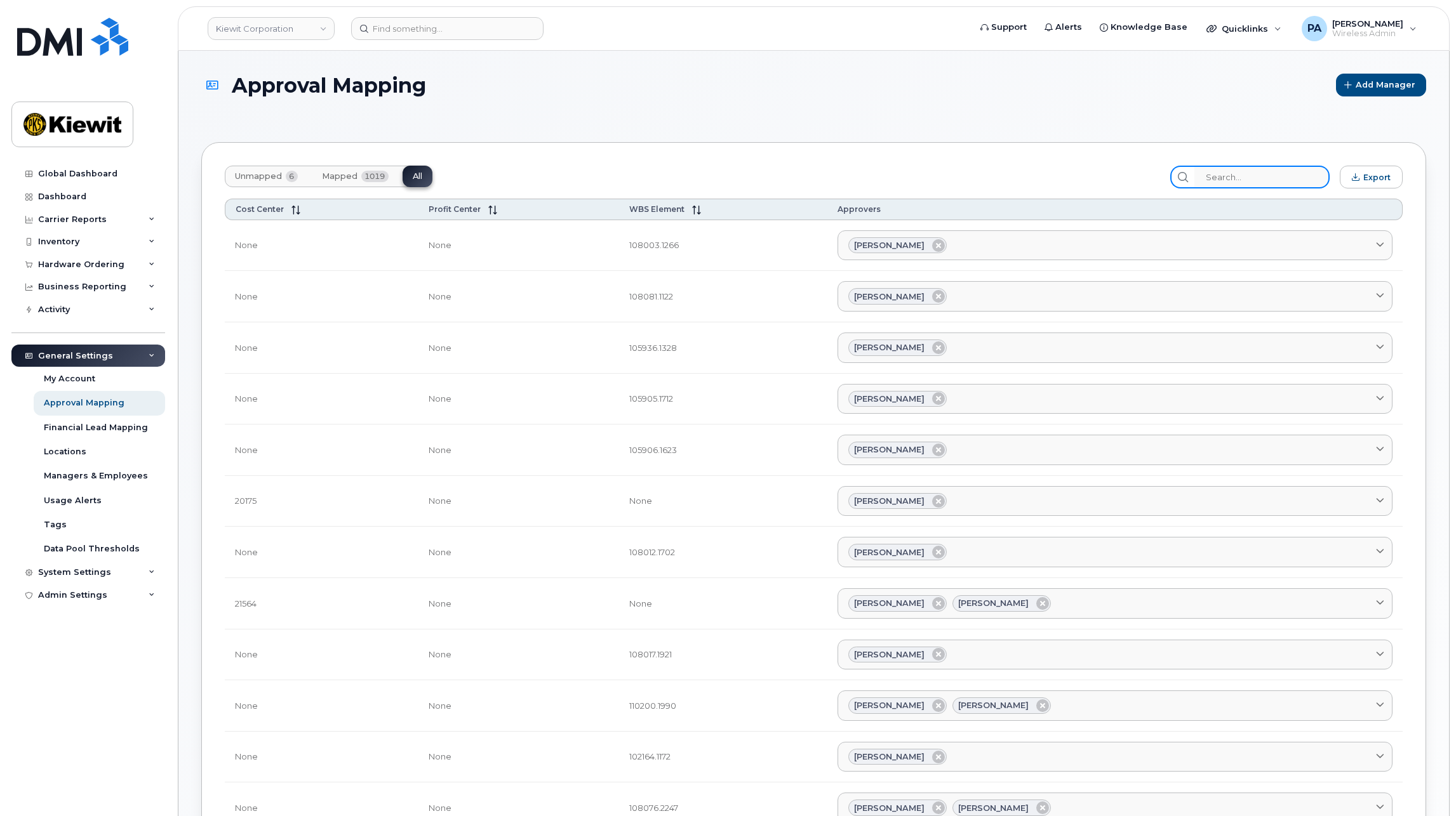
click at [1255, 176] on input "search" at bounding box center [1261, 176] width 136 height 22
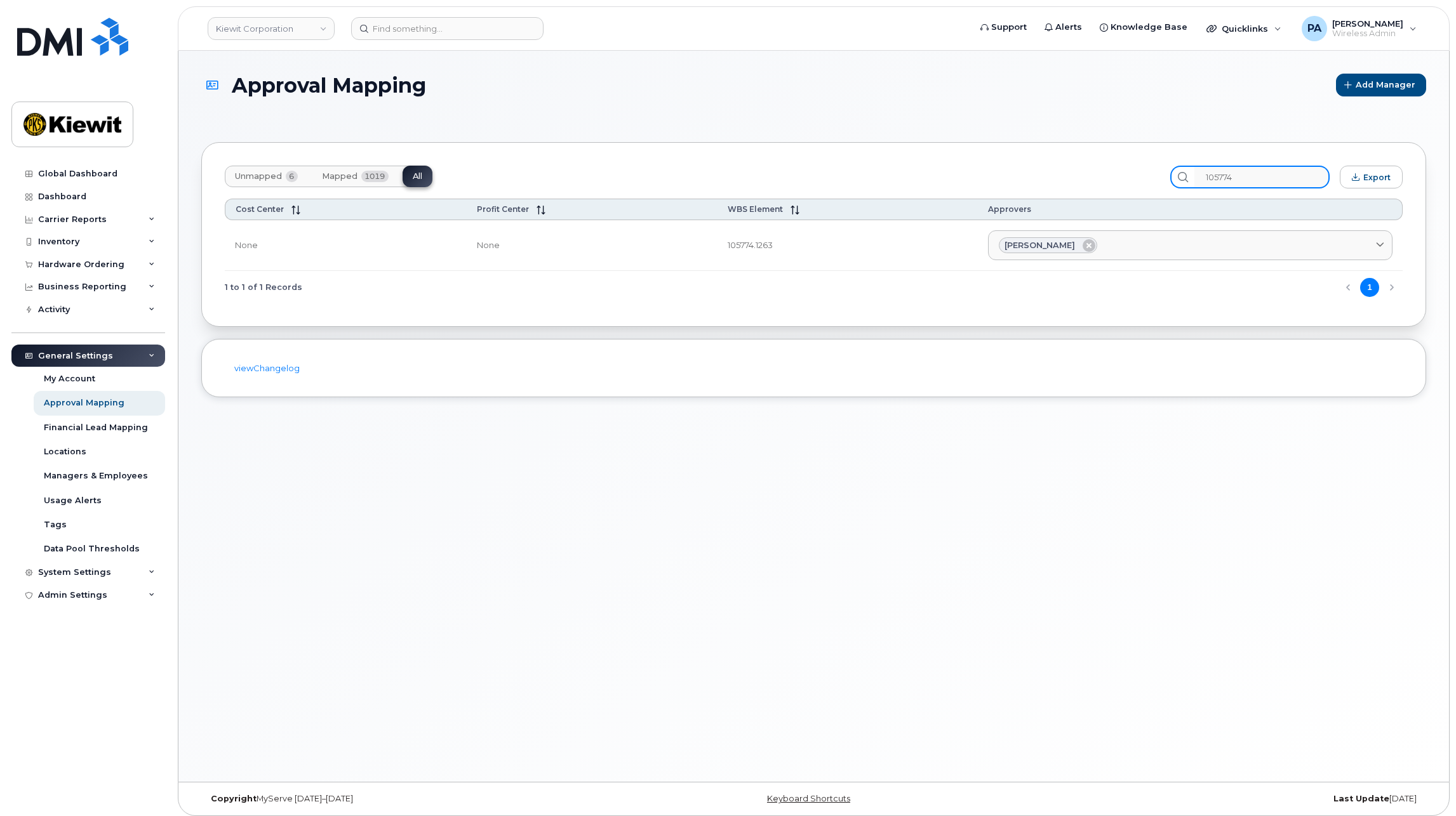
type input "105774"
click at [255, 175] on span "Unmapped" at bounding box center [258, 176] width 47 height 10
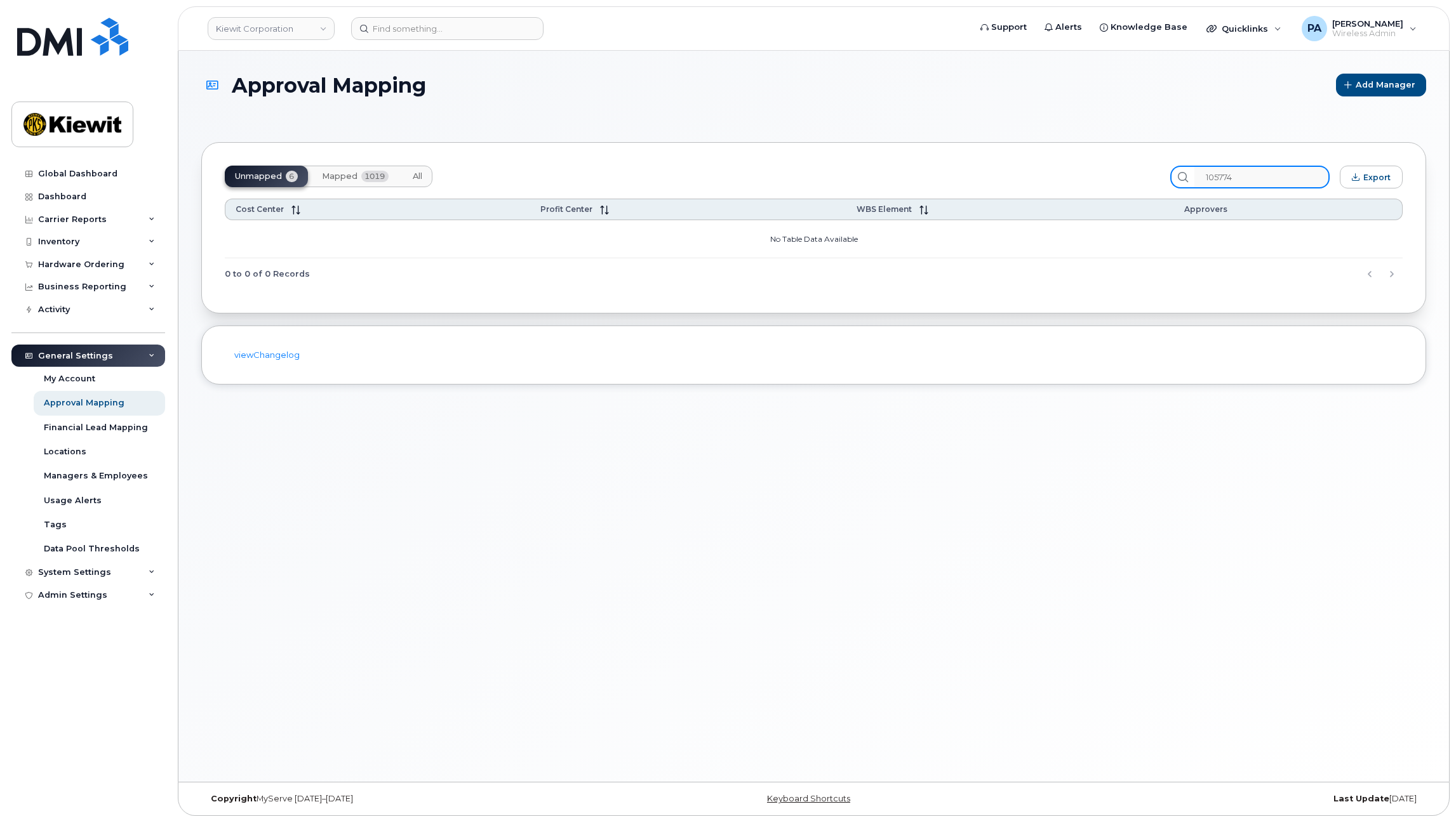
drag, startPoint x: 1265, startPoint y: 177, endPoint x: 968, endPoint y: 176, distance: 297.0
click at [968, 176] on div "Unmapped 6 Mapped 1019 All 105774 Export" at bounding box center [813, 176] width 1177 height 22
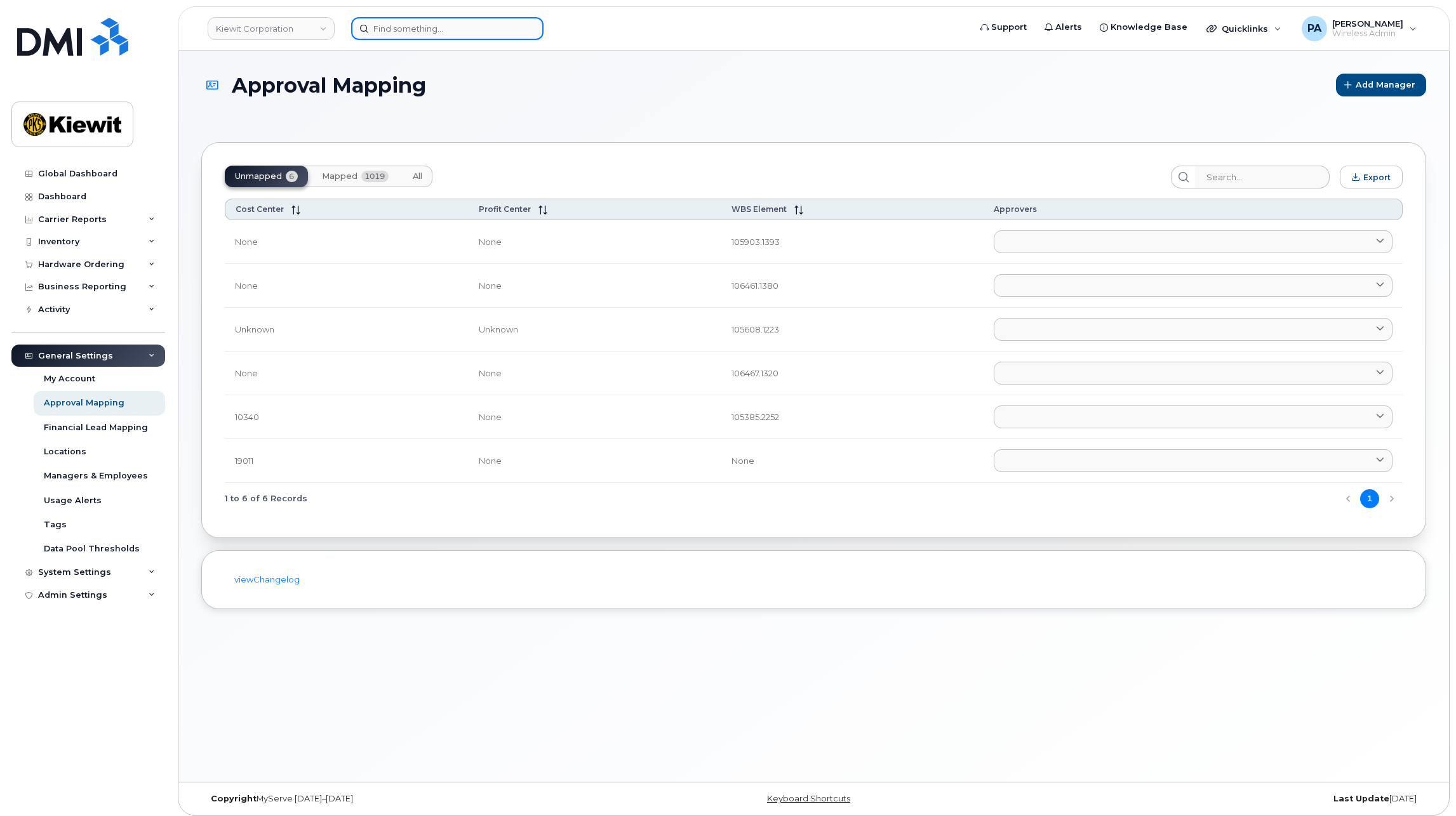
click at [438, 28] on input at bounding box center [447, 28] width 192 height 22
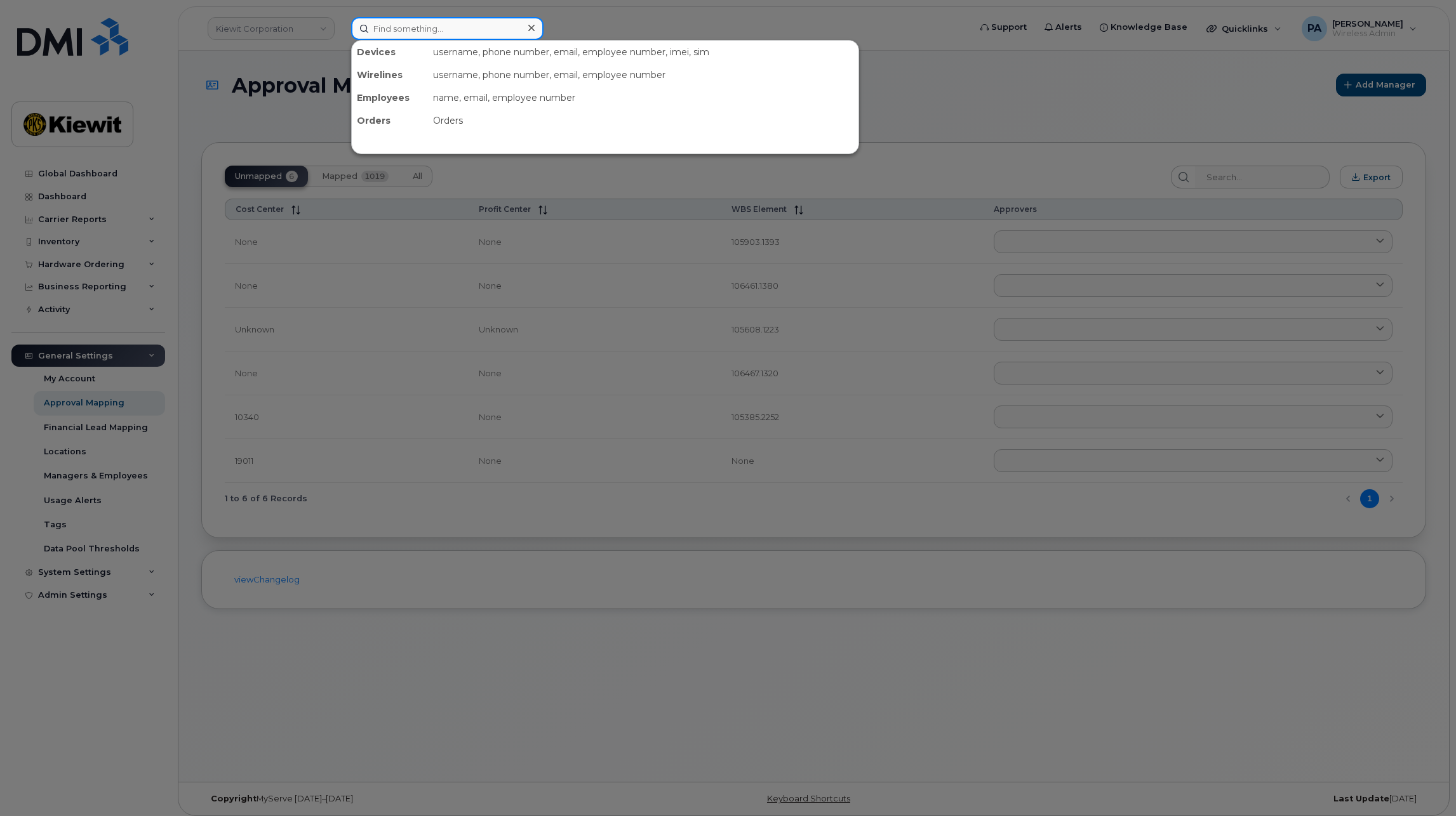
paste input "506160"
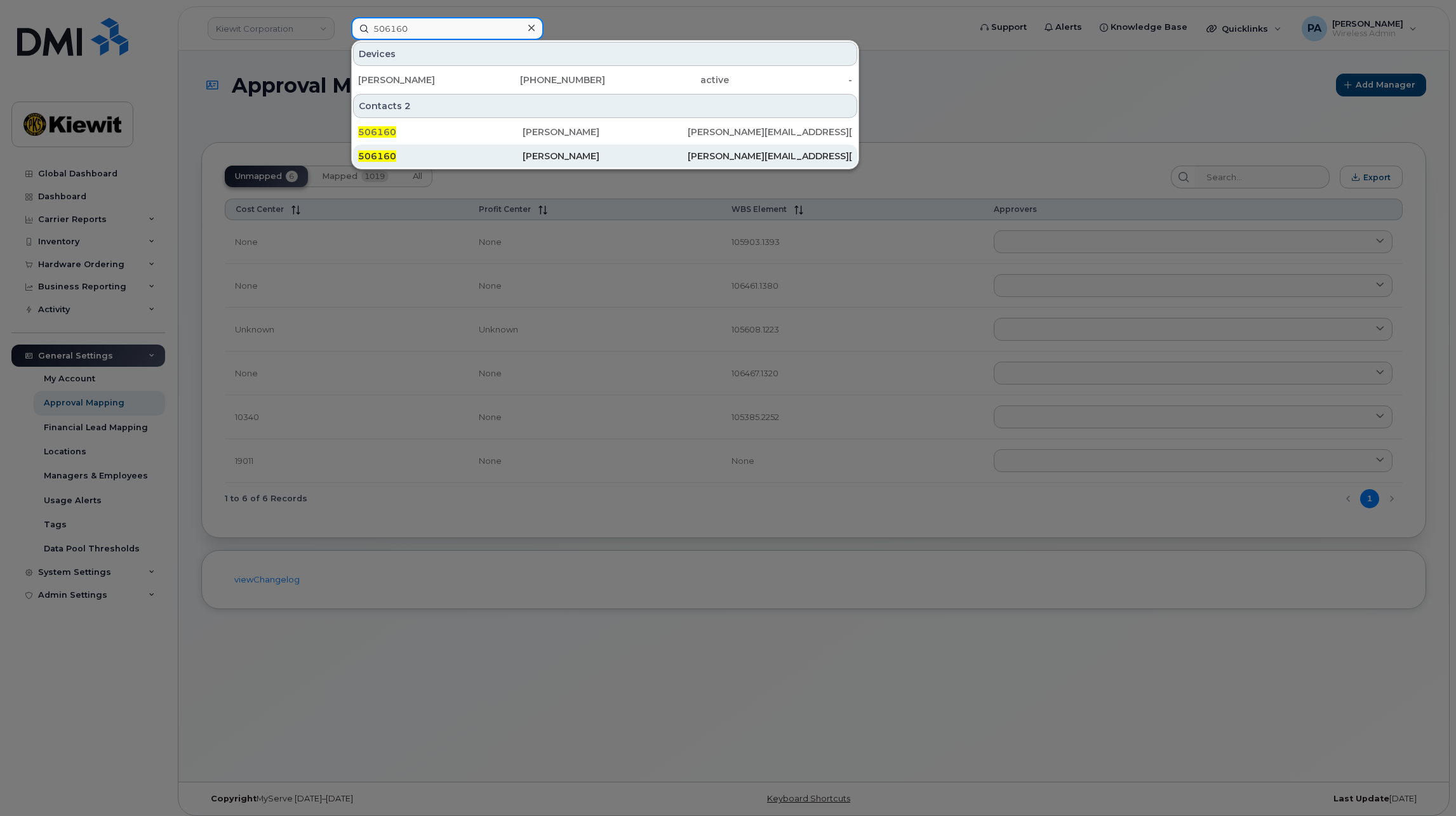
type input "506160"
click at [390, 152] on span "506160" at bounding box center [377, 156] width 38 height 12
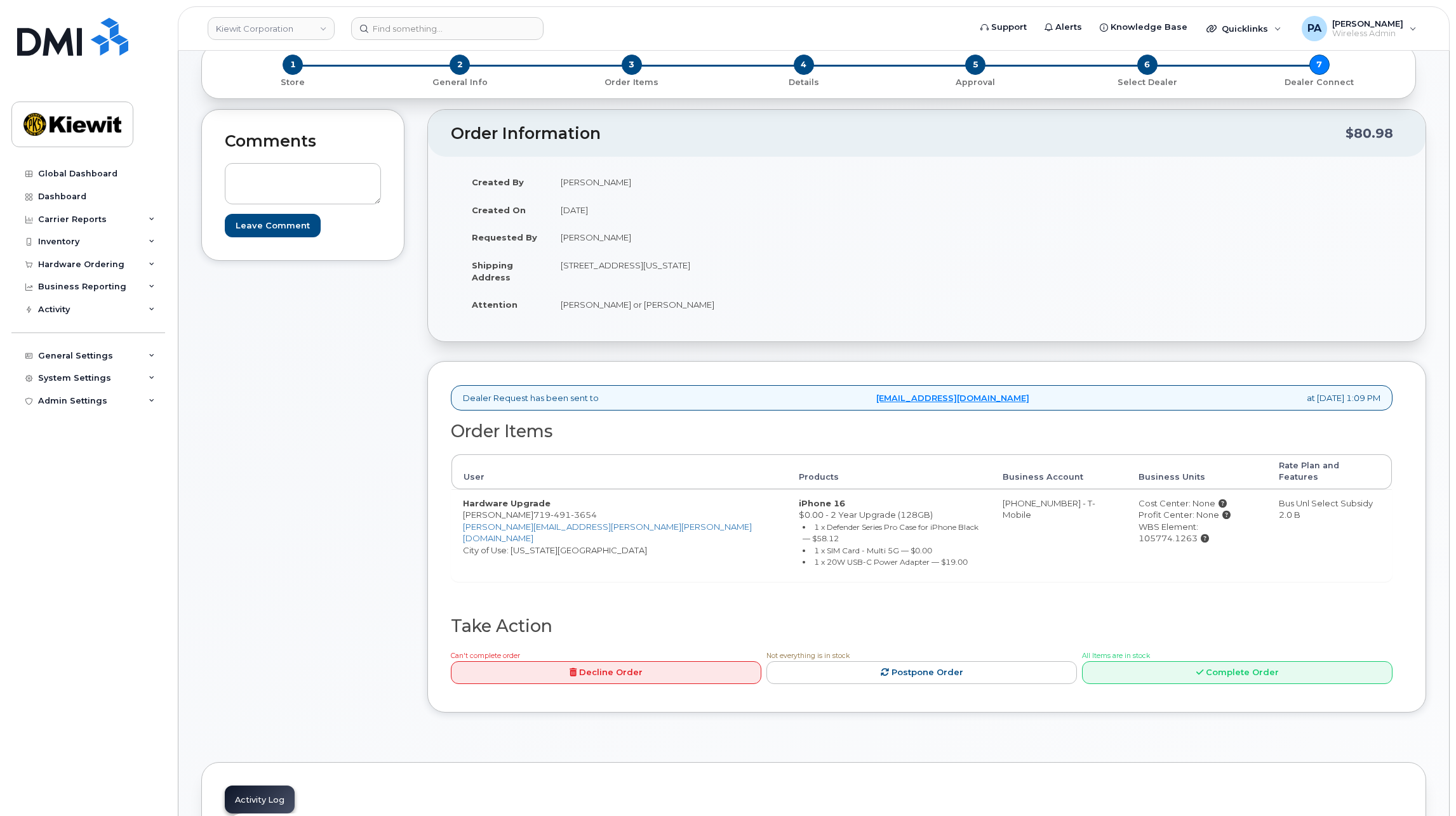
scroll to position [63, 0]
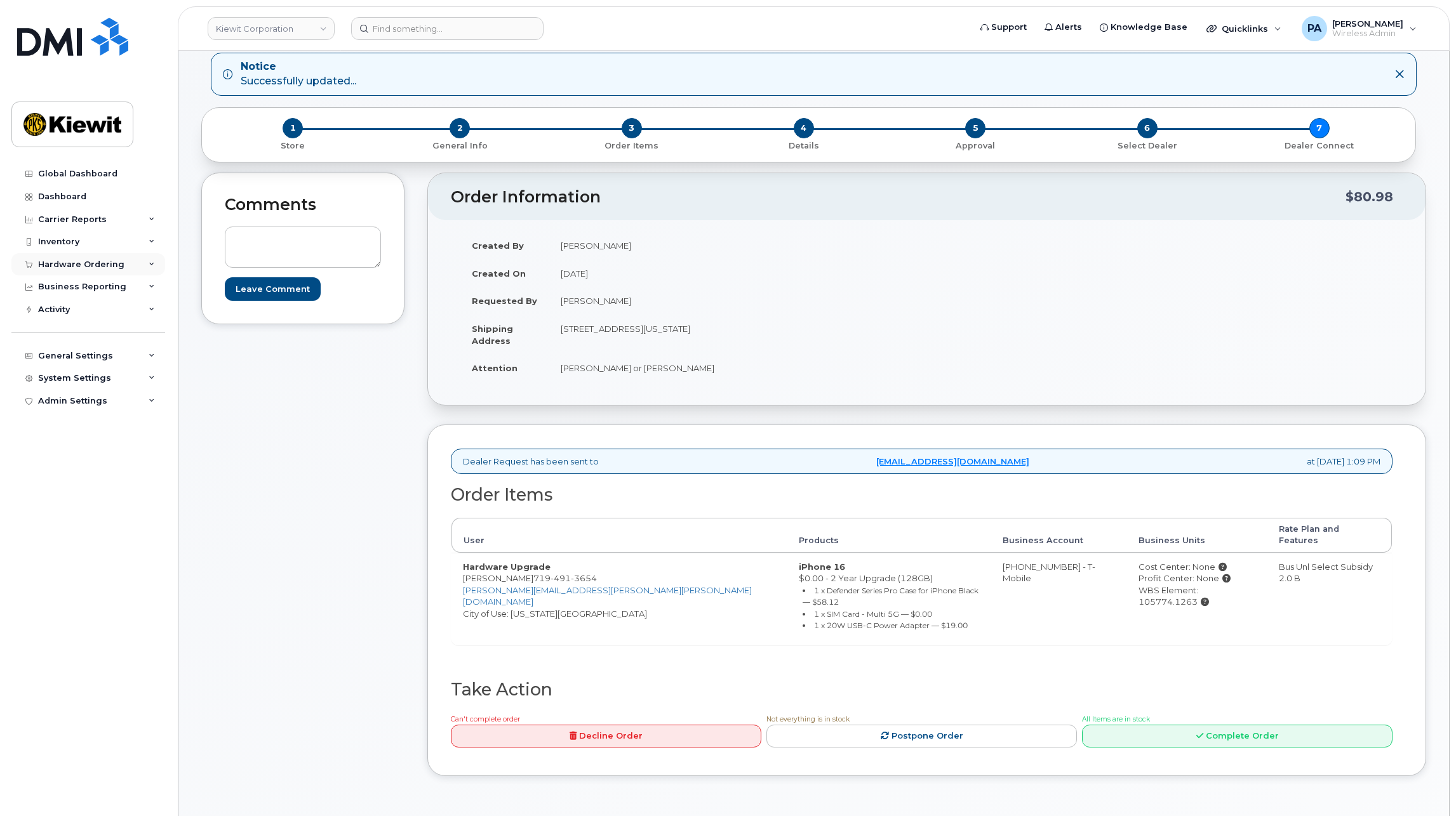
click at [92, 267] on div "Hardware Ordering" at bounding box center [82, 265] width 87 height 10
click at [74, 306] on link "Orders" at bounding box center [99, 312] width 131 height 24
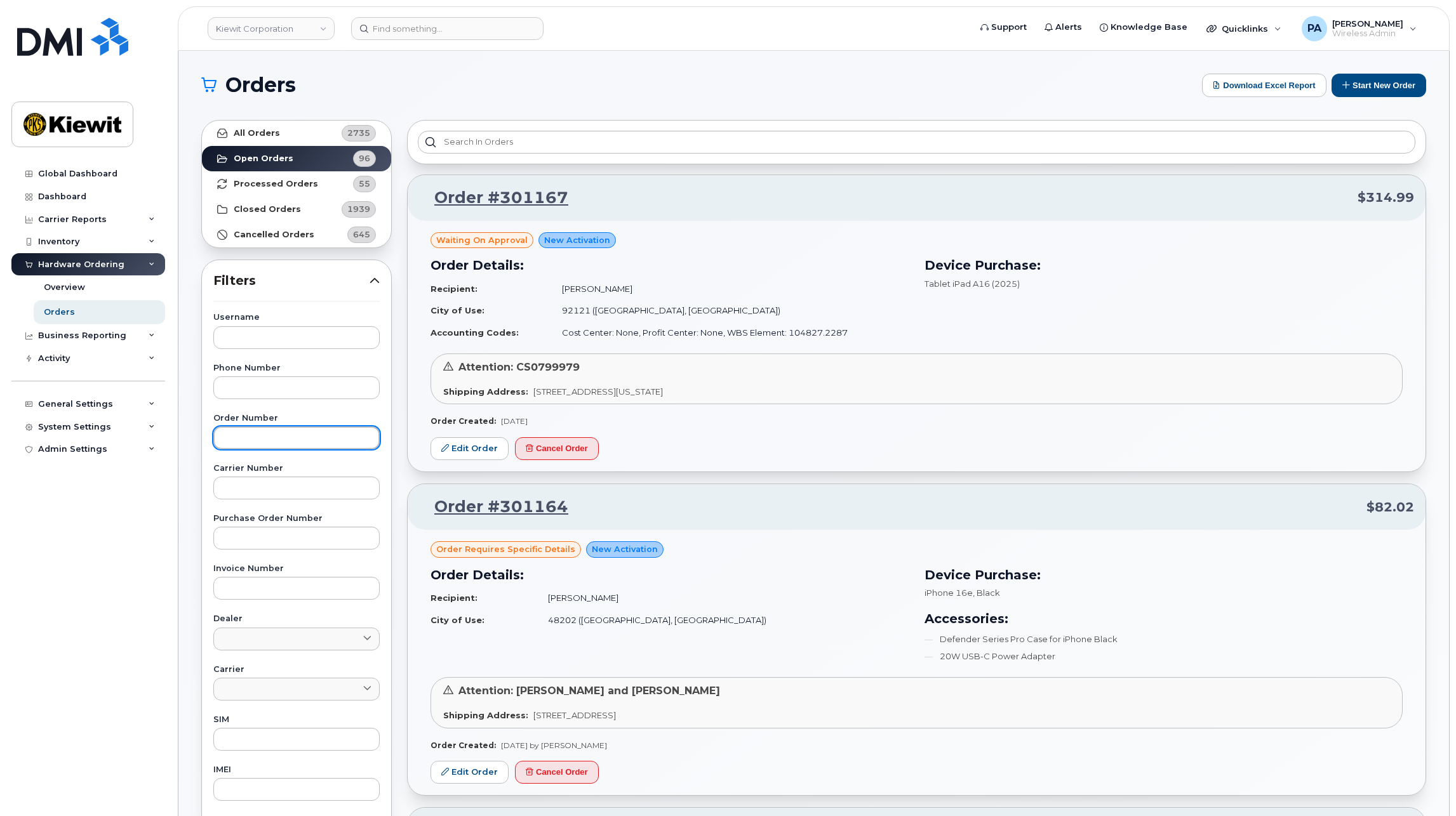
click at [250, 441] on input "text" at bounding box center [296, 438] width 166 height 22
type input "301095"
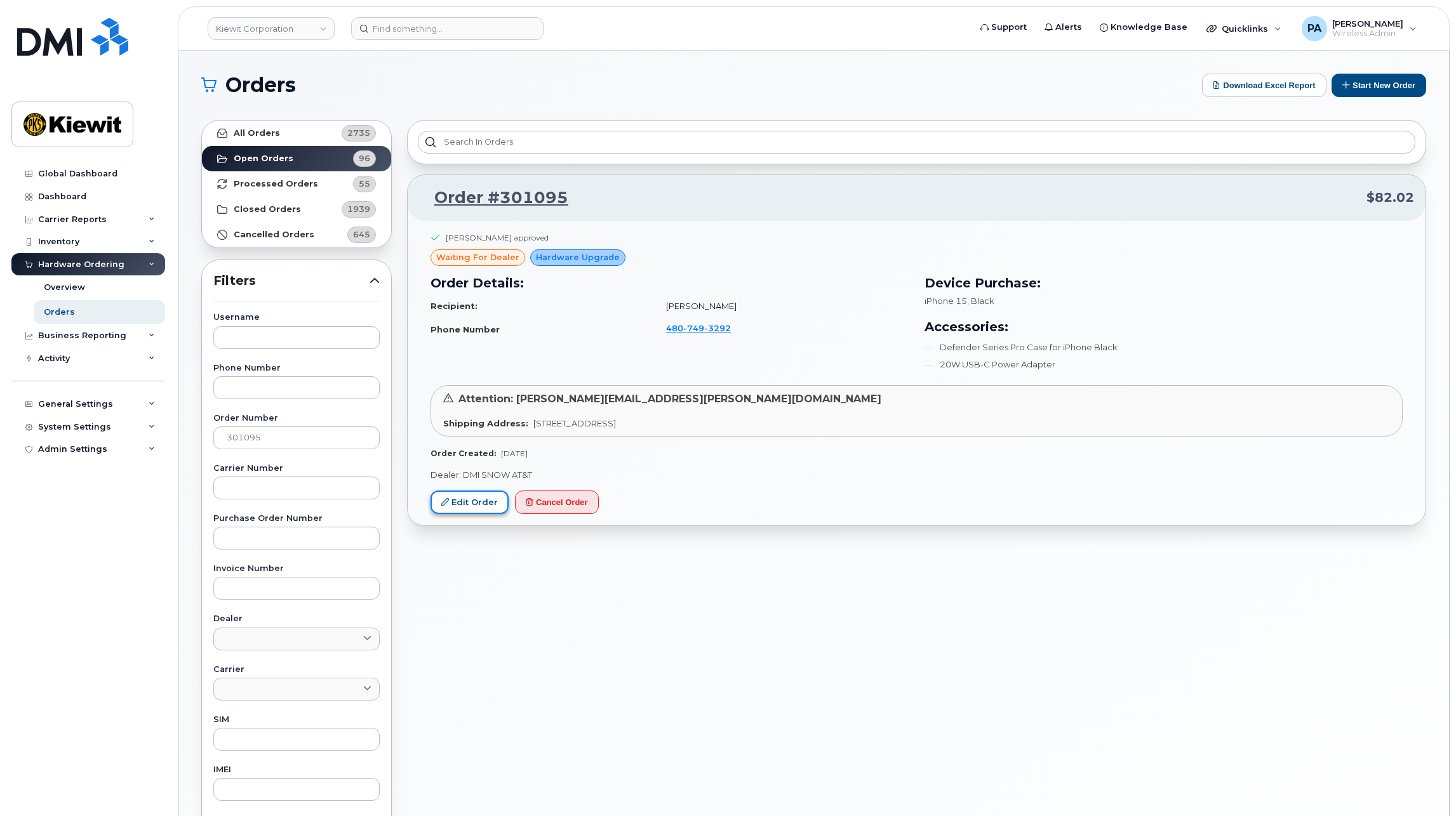
click at [485, 504] on link "Edit Order" at bounding box center [469, 502] width 78 height 23
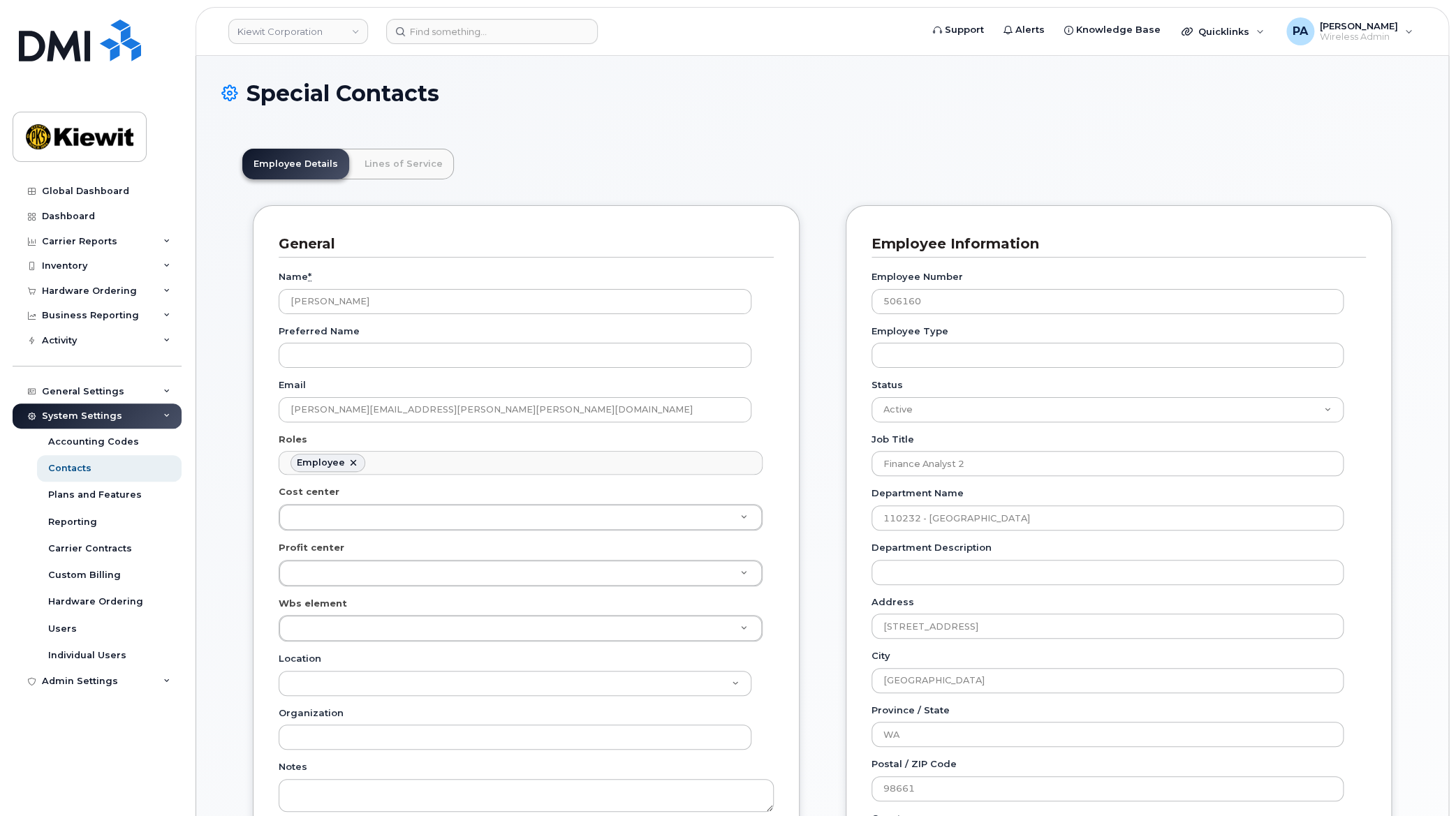
scroll to position [44, 0]
click at [403, 462] on ul "Employee" at bounding box center [520, 463] width 482 height 22
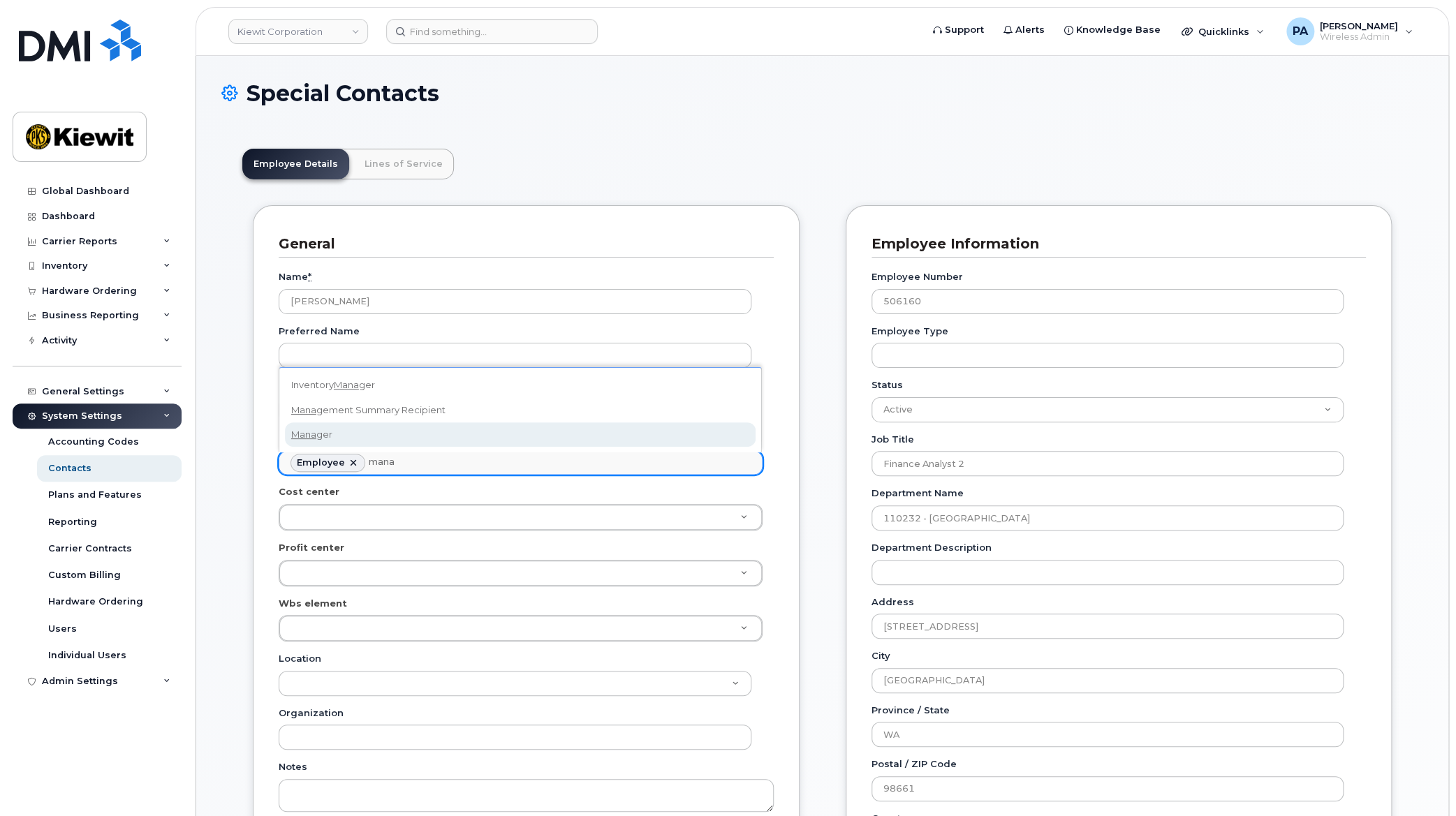
type input "mana"
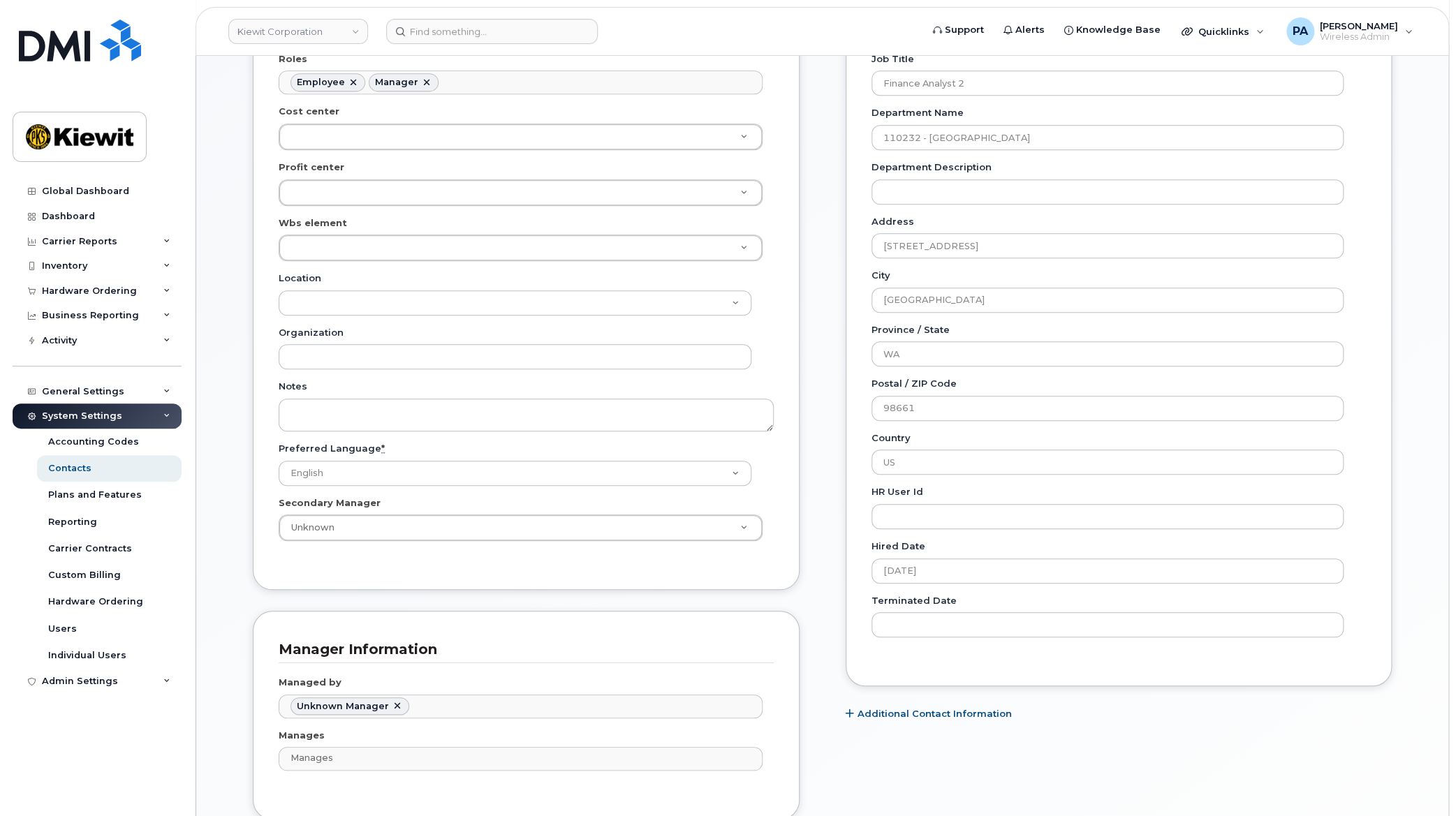
scroll to position [635, 0]
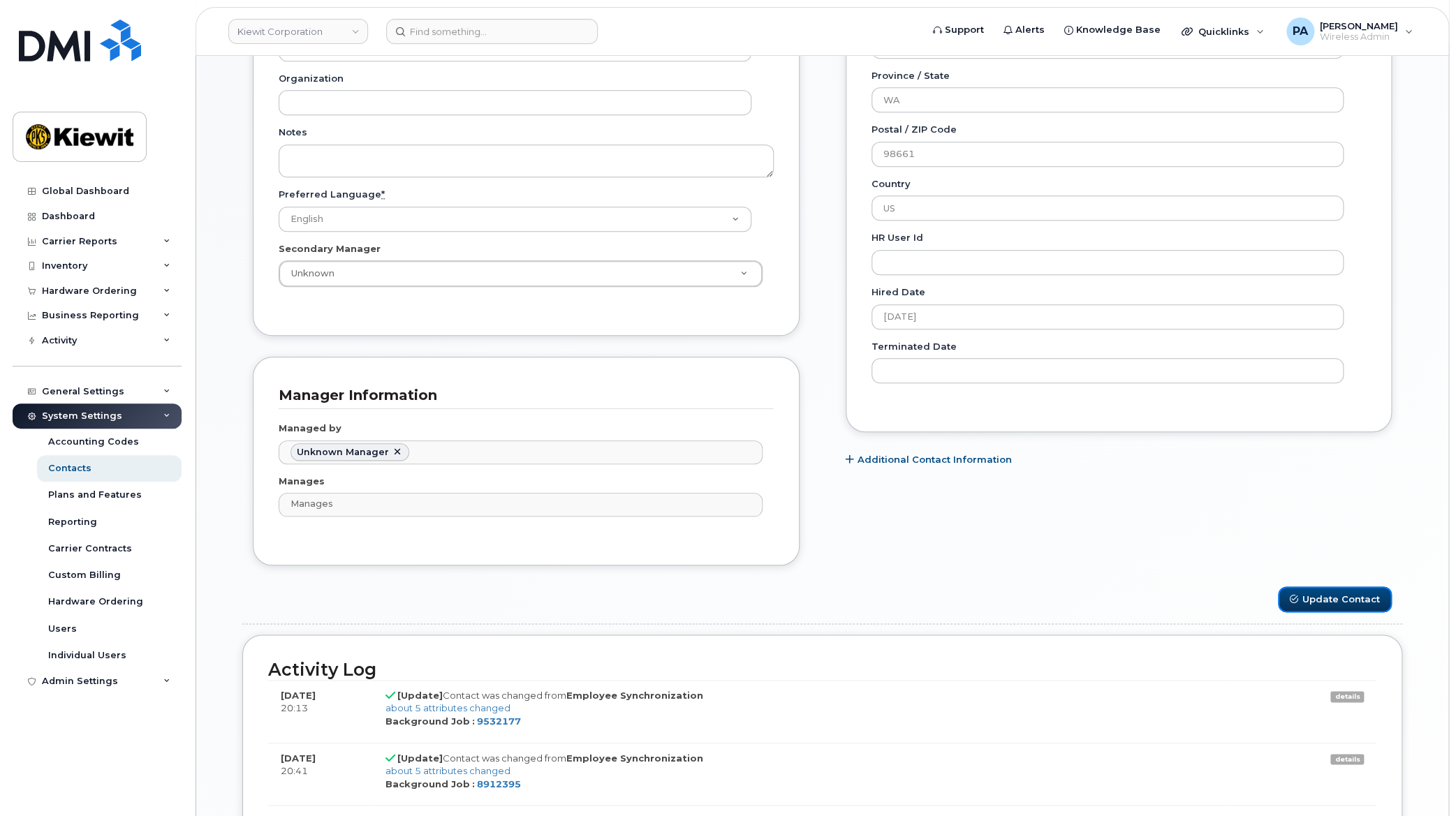
drag, startPoint x: 1326, startPoint y: 594, endPoint x: 4, endPoint y: 484, distance: 1326.6
click at [1325, 594] on button "Update Contact" at bounding box center [1334, 599] width 113 height 26
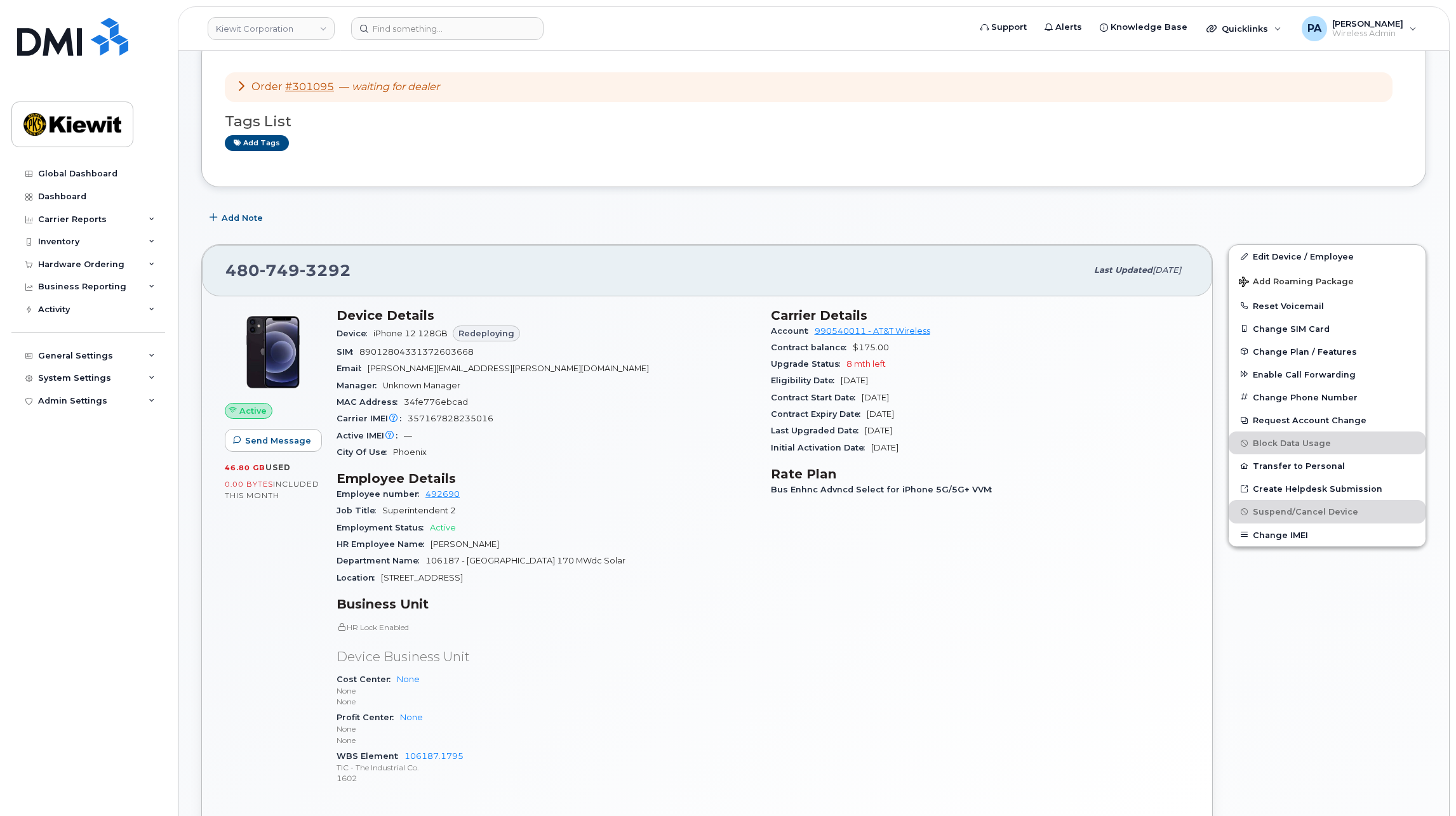
scroll to position [254, 0]
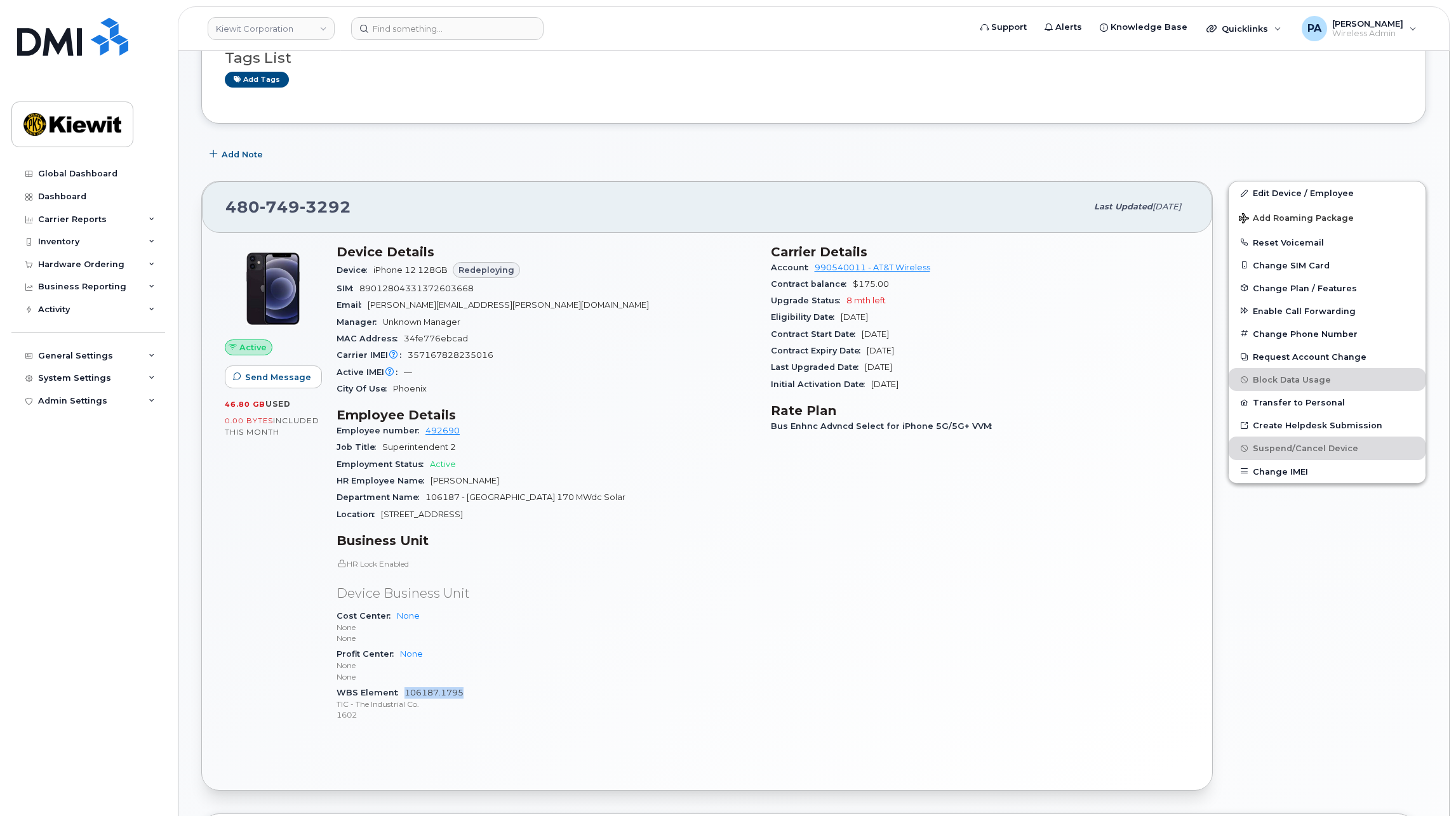
drag, startPoint x: 480, startPoint y: 693, endPoint x: 404, endPoint y: 693, distance: 76.0
click at [404, 693] on div "WBS Element 106187.1795 TIC - The Industrial Co. 1602" at bounding box center [546, 704] width 419 height 39
copy link "106187.1795"
click at [92, 272] on div "Hardware Ordering" at bounding box center [88, 264] width 154 height 22
click at [68, 313] on div "Orders" at bounding box center [59, 313] width 31 height 12
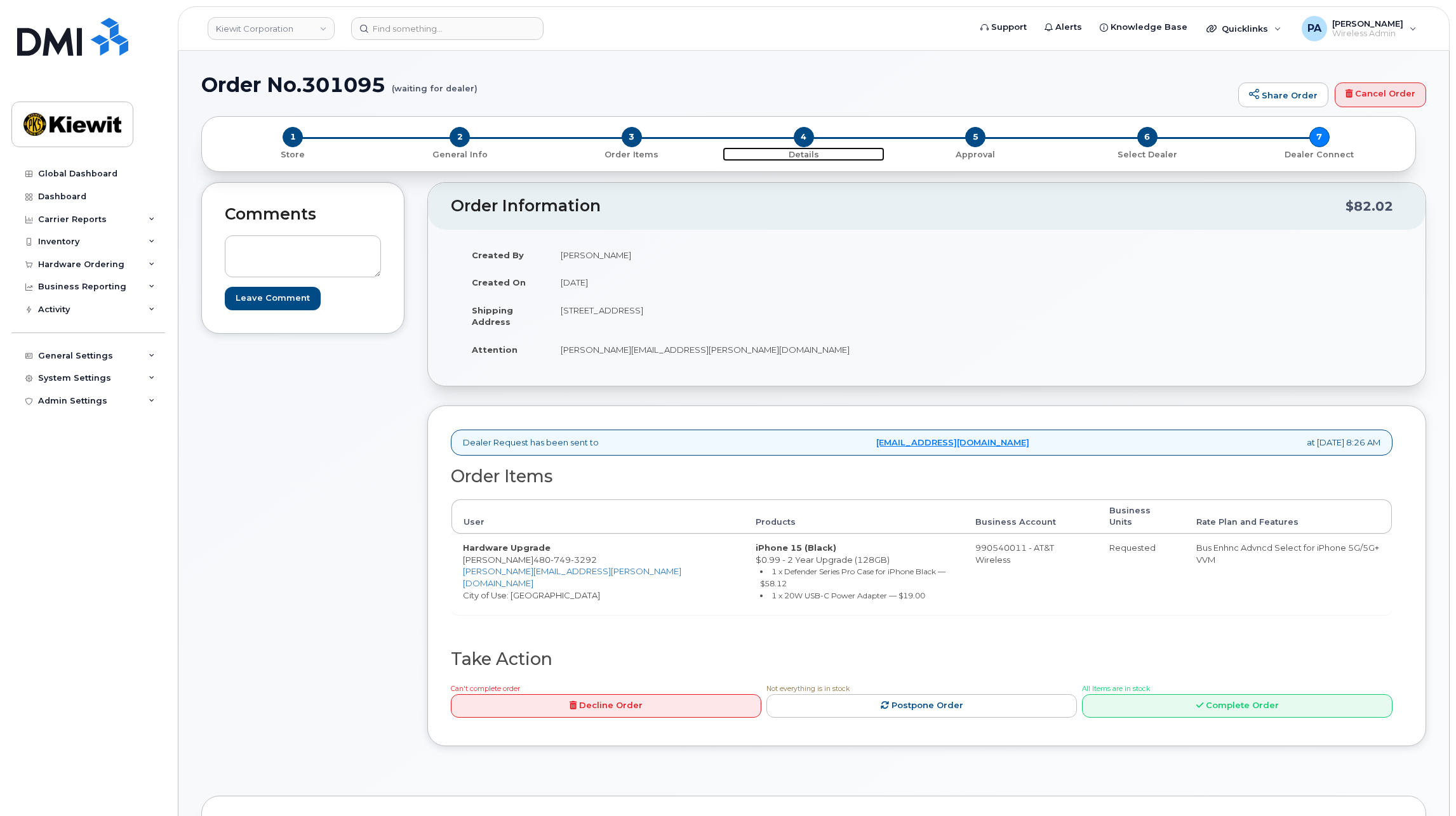
drag, startPoint x: 800, startPoint y: 137, endPoint x: 813, endPoint y: 146, distance: 15.8
click at [800, 137] on span "4" at bounding box center [804, 137] width 20 height 20
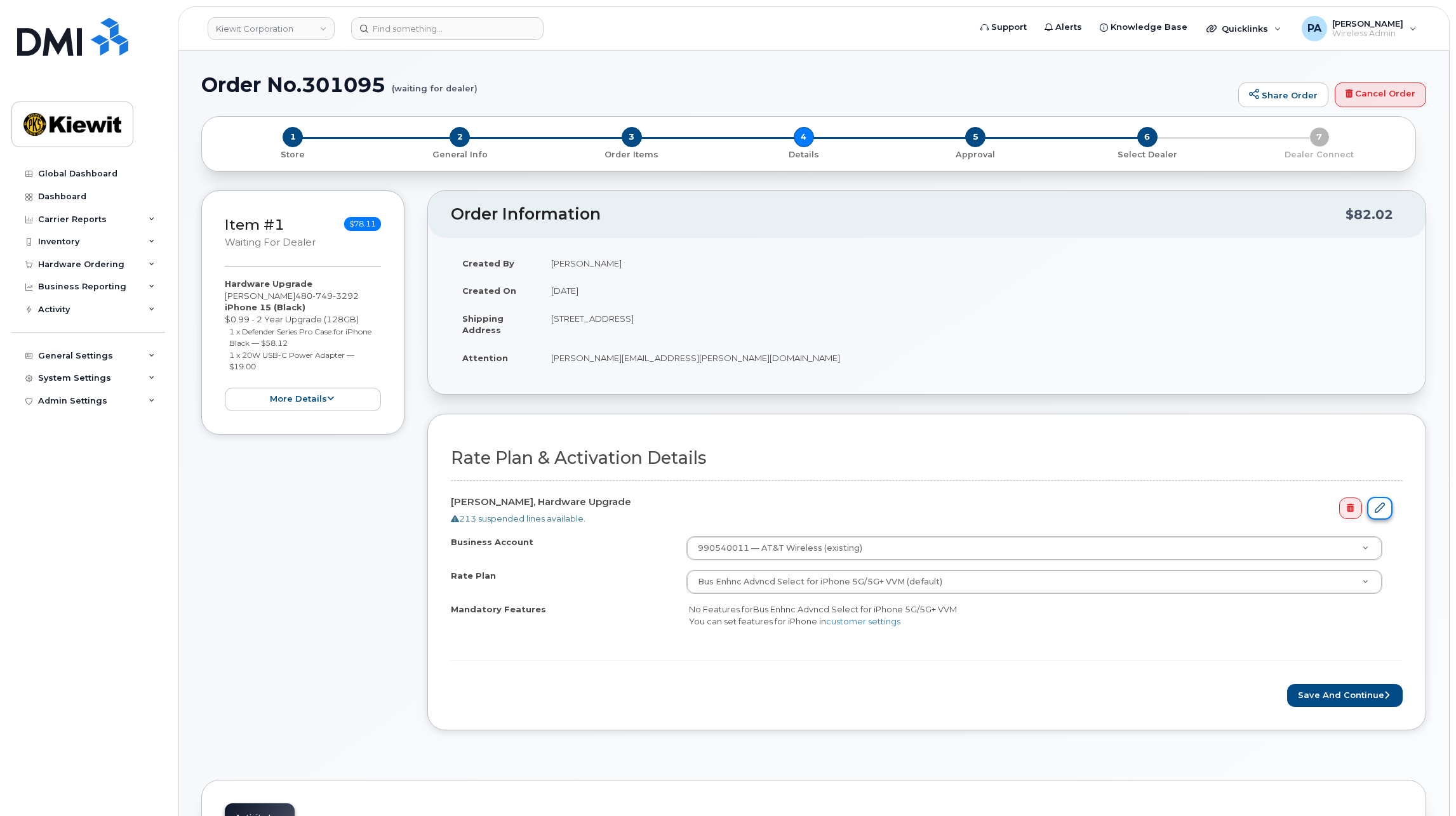
click at [1379, 502] on link at bounding box center [1379, 508] width 26 height 23
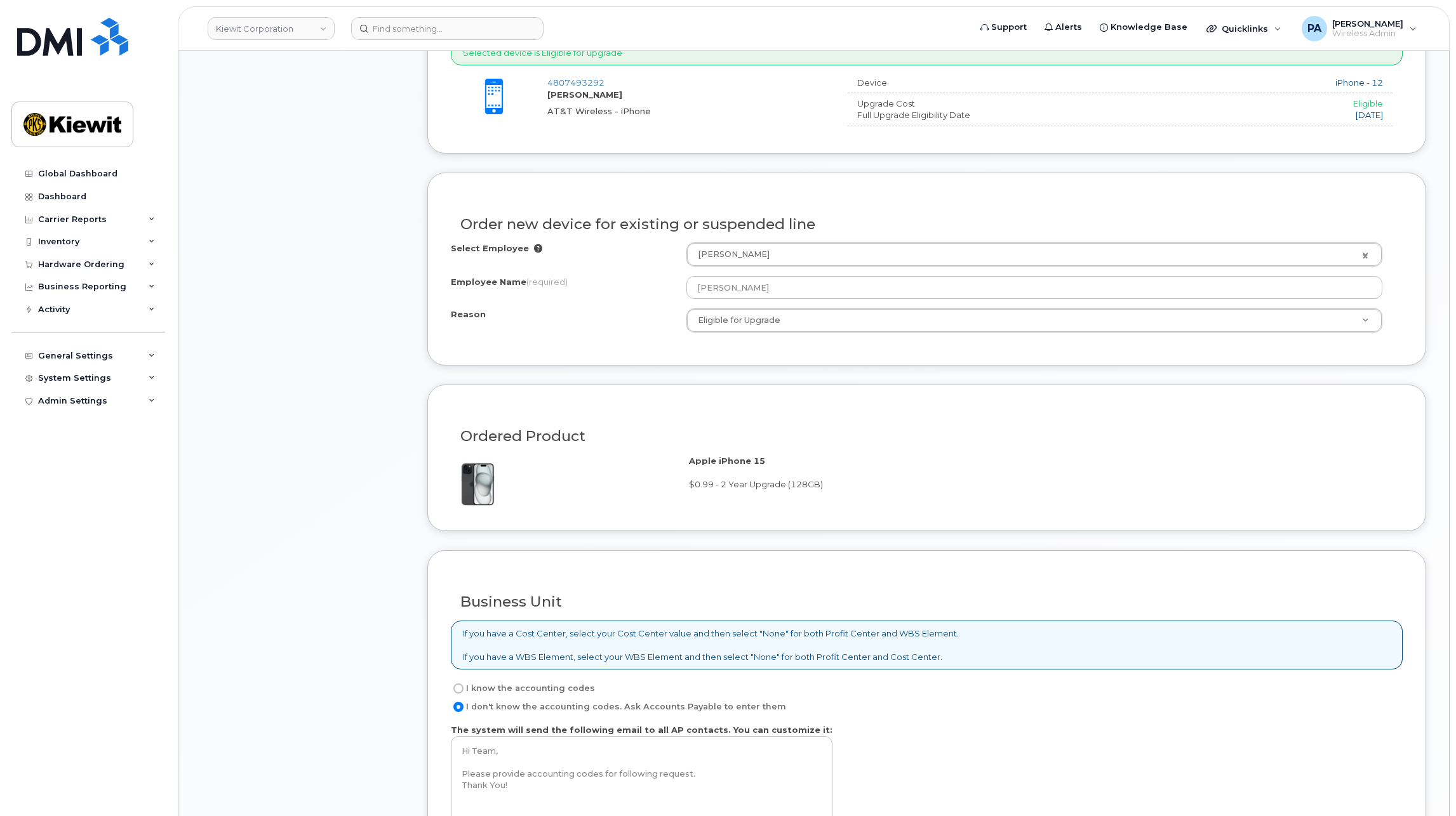
scroll to position [635, 0]
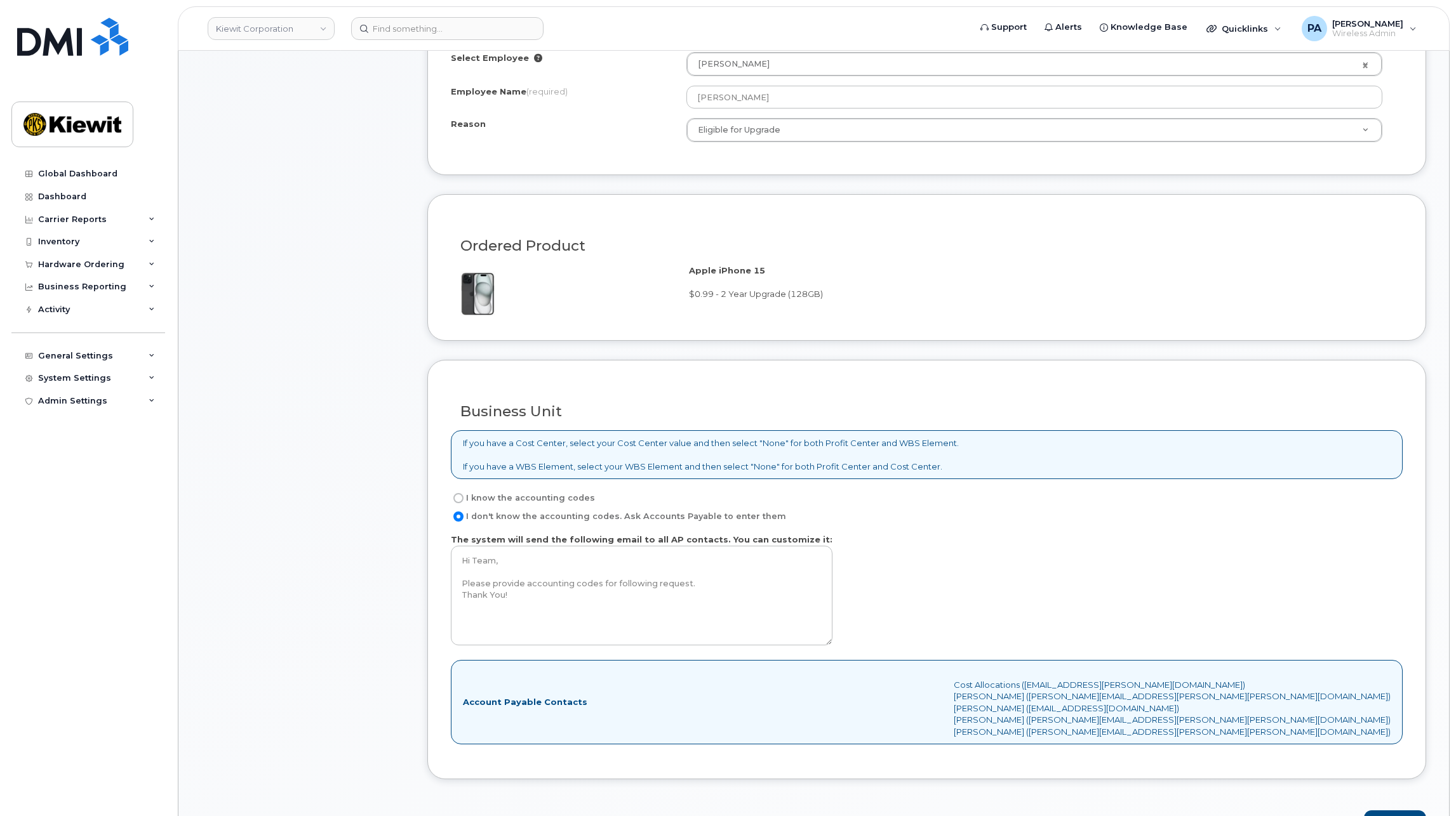
click at [536, 501] on label "I know the accounting codes" at bounding box center [522, 498] width 144 height 15
click at [463, 501] on input "I know the accounting codes" at bounding box center [458, 498] width 10 height 10
radio input "true"
select select
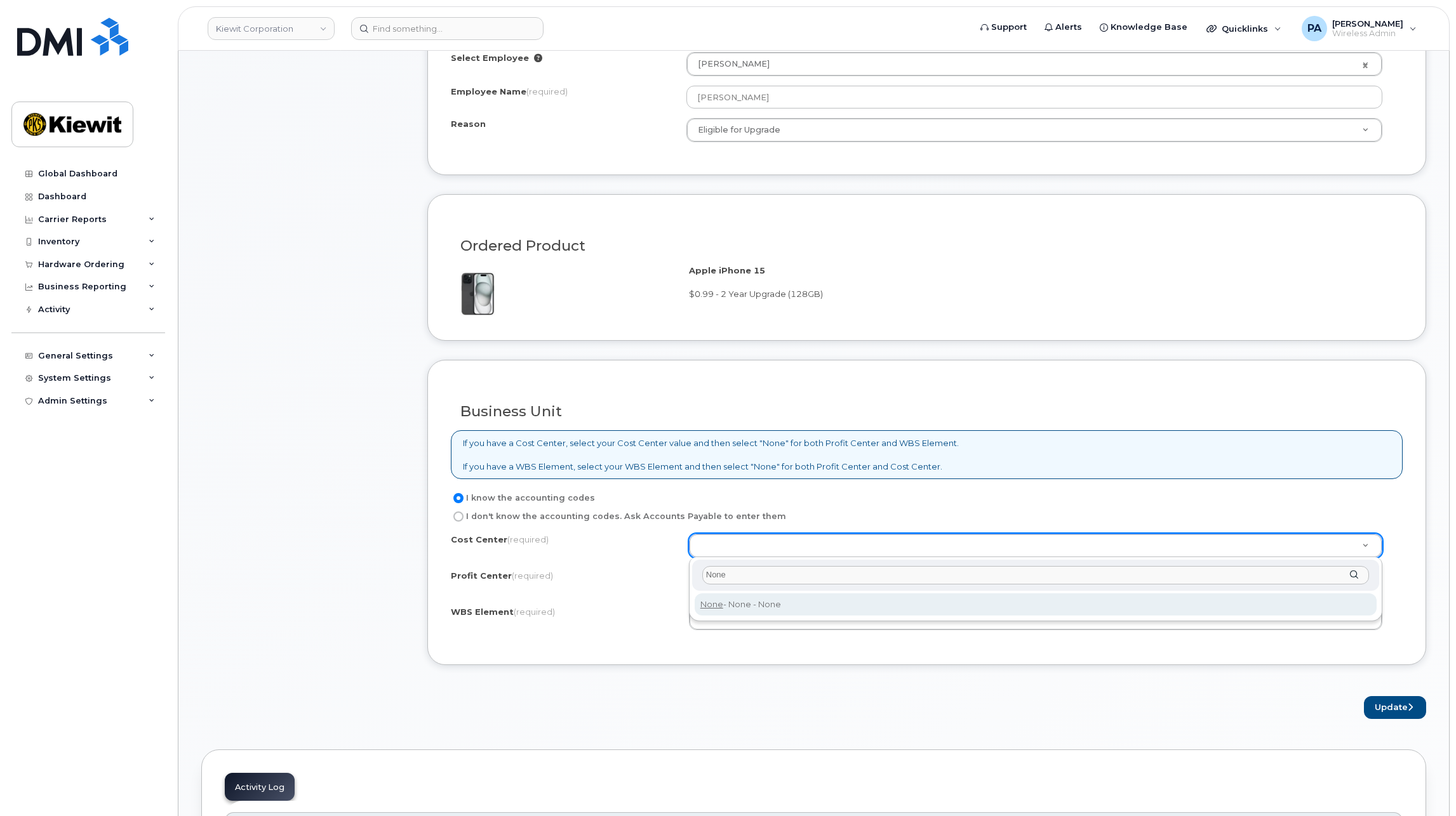
type input "None"
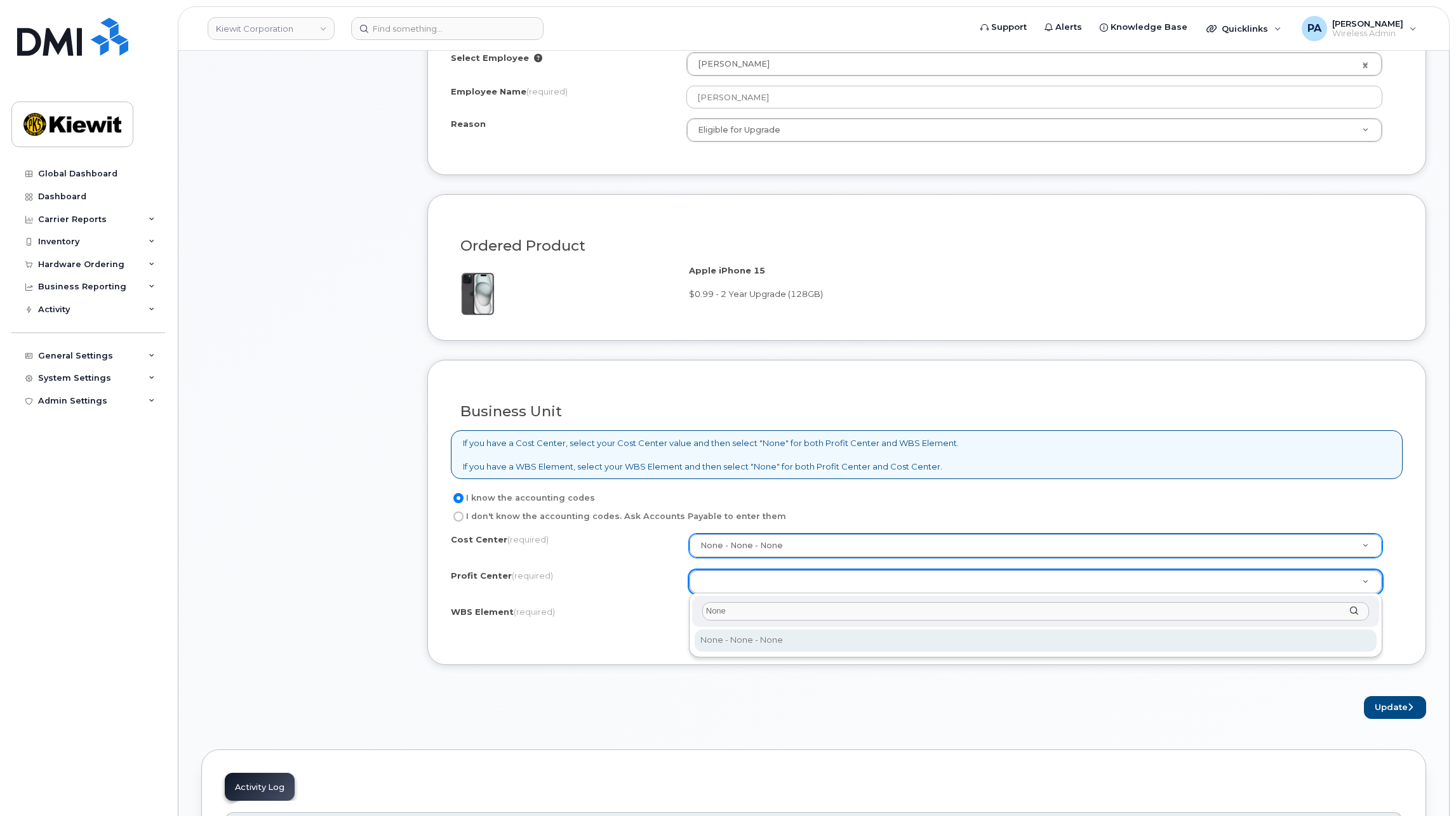
type input "None"
select select "None"
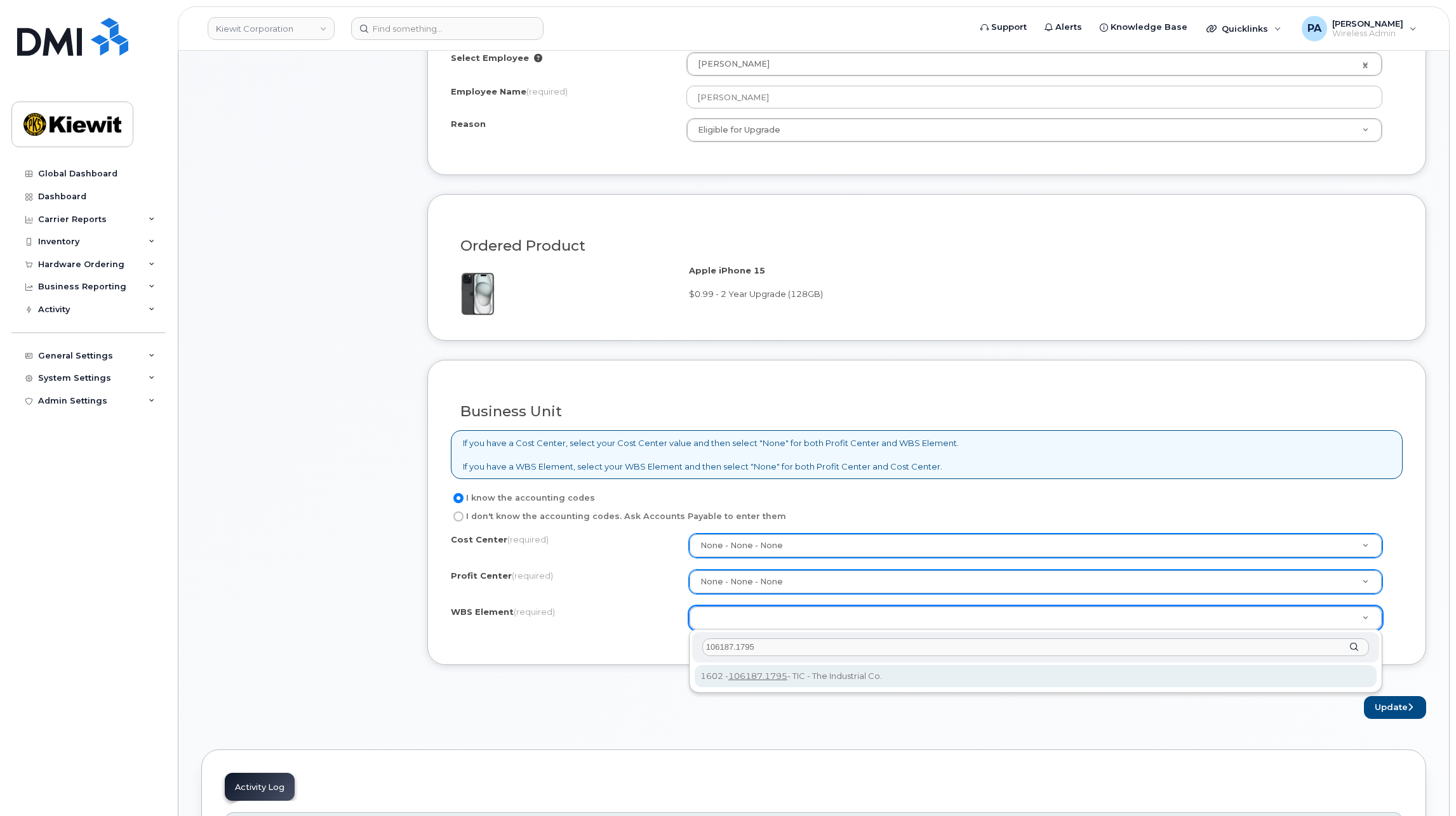
type input "106187.1795"
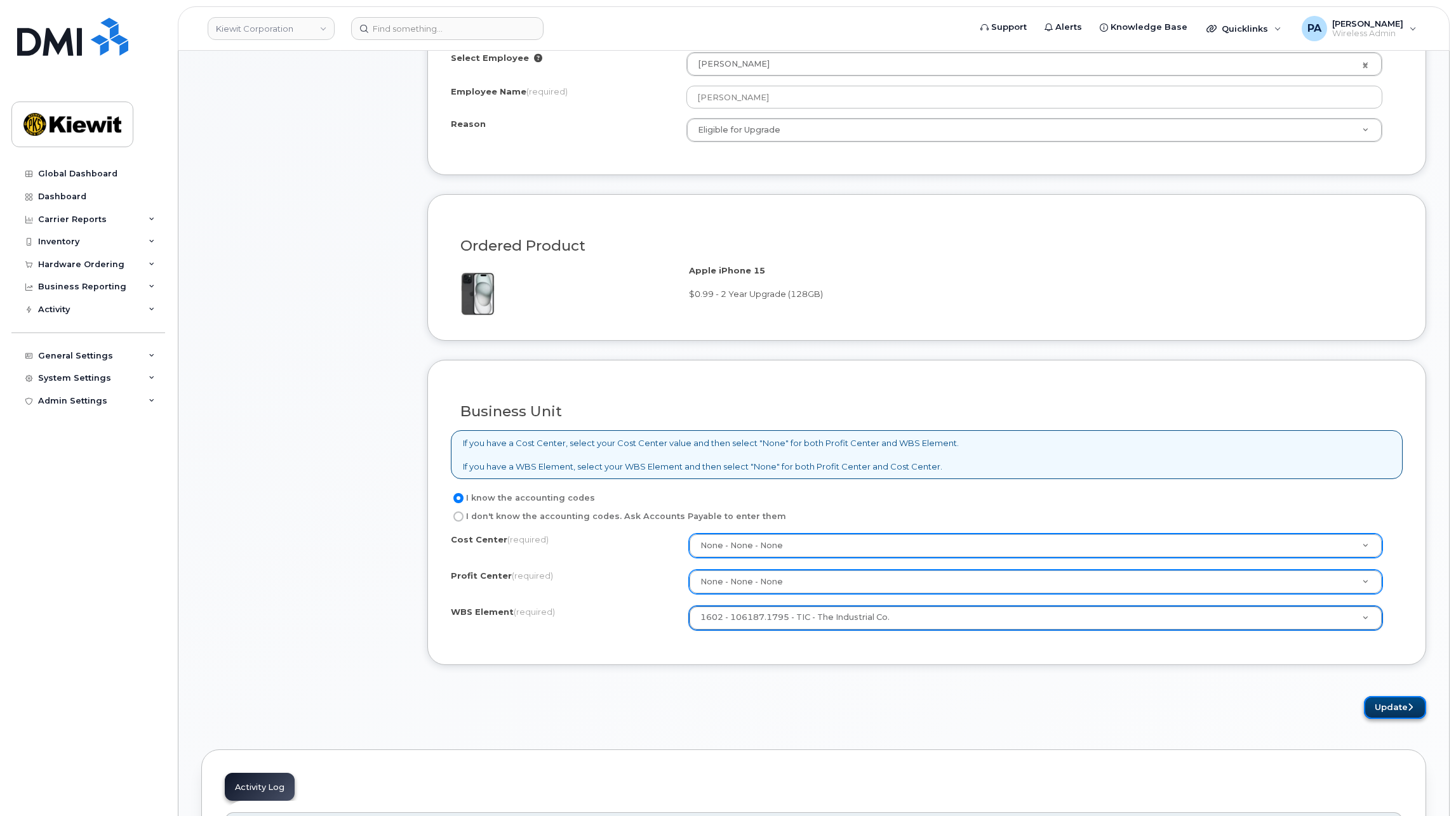
click at [1387, 709] on button "Update" at bounding box center [1394, 708] width 62 height 23
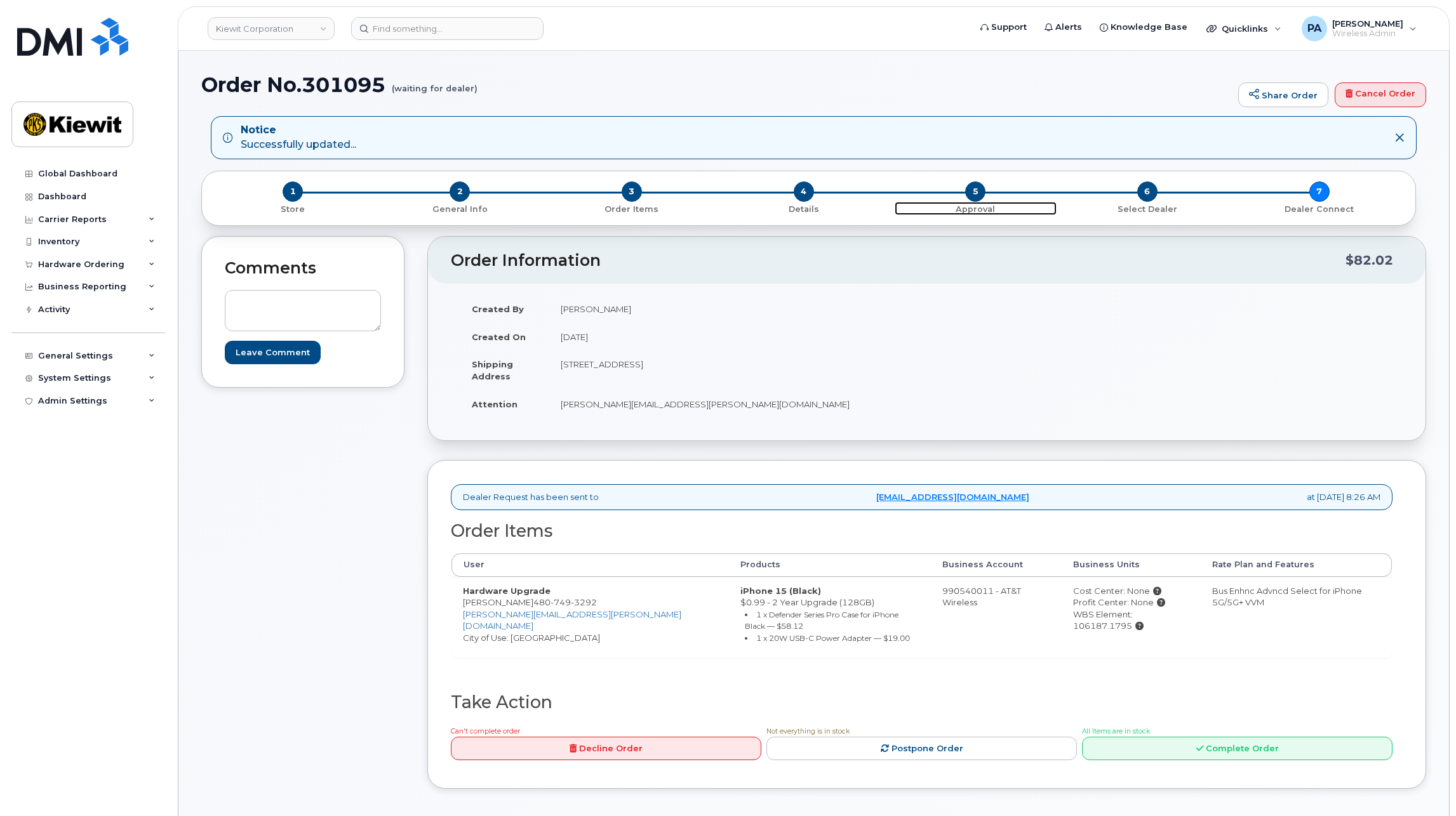
click at [976, 196] on span "5" at bounding box center [975, 191] width 20 height 20
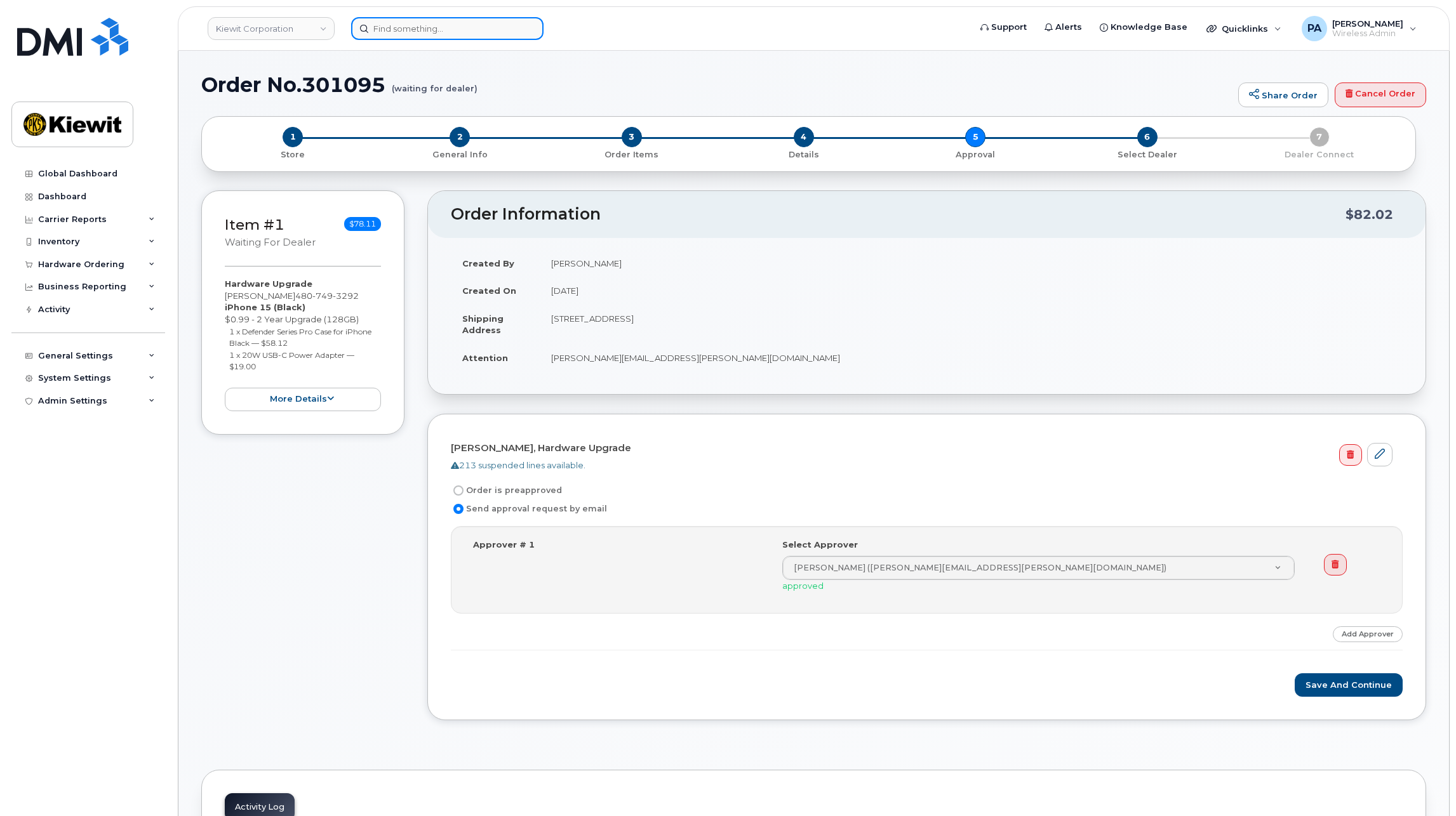
click at [488, 27] on input at bounding box center [447, 28] width 192 height 22
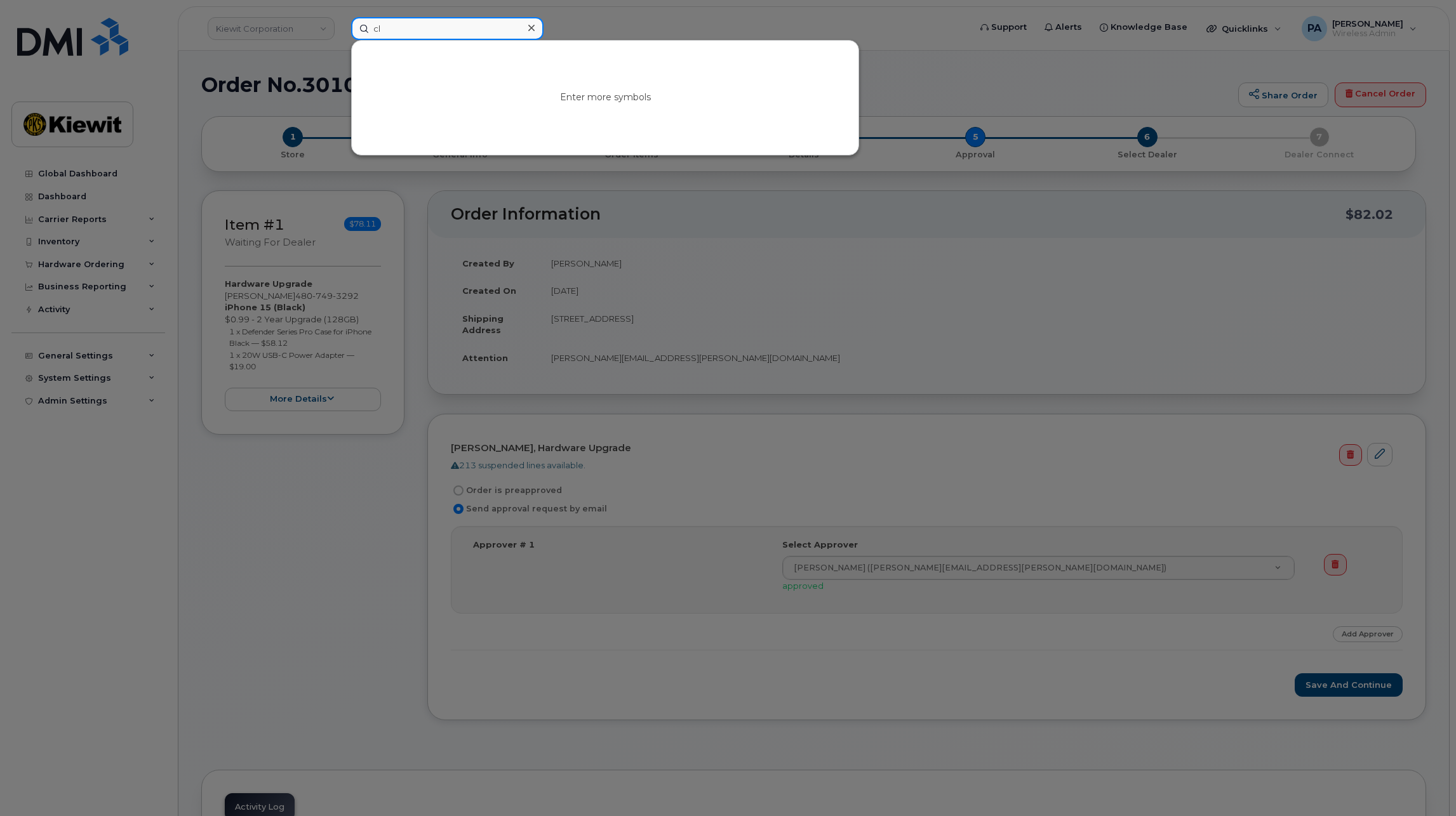
type input "c"
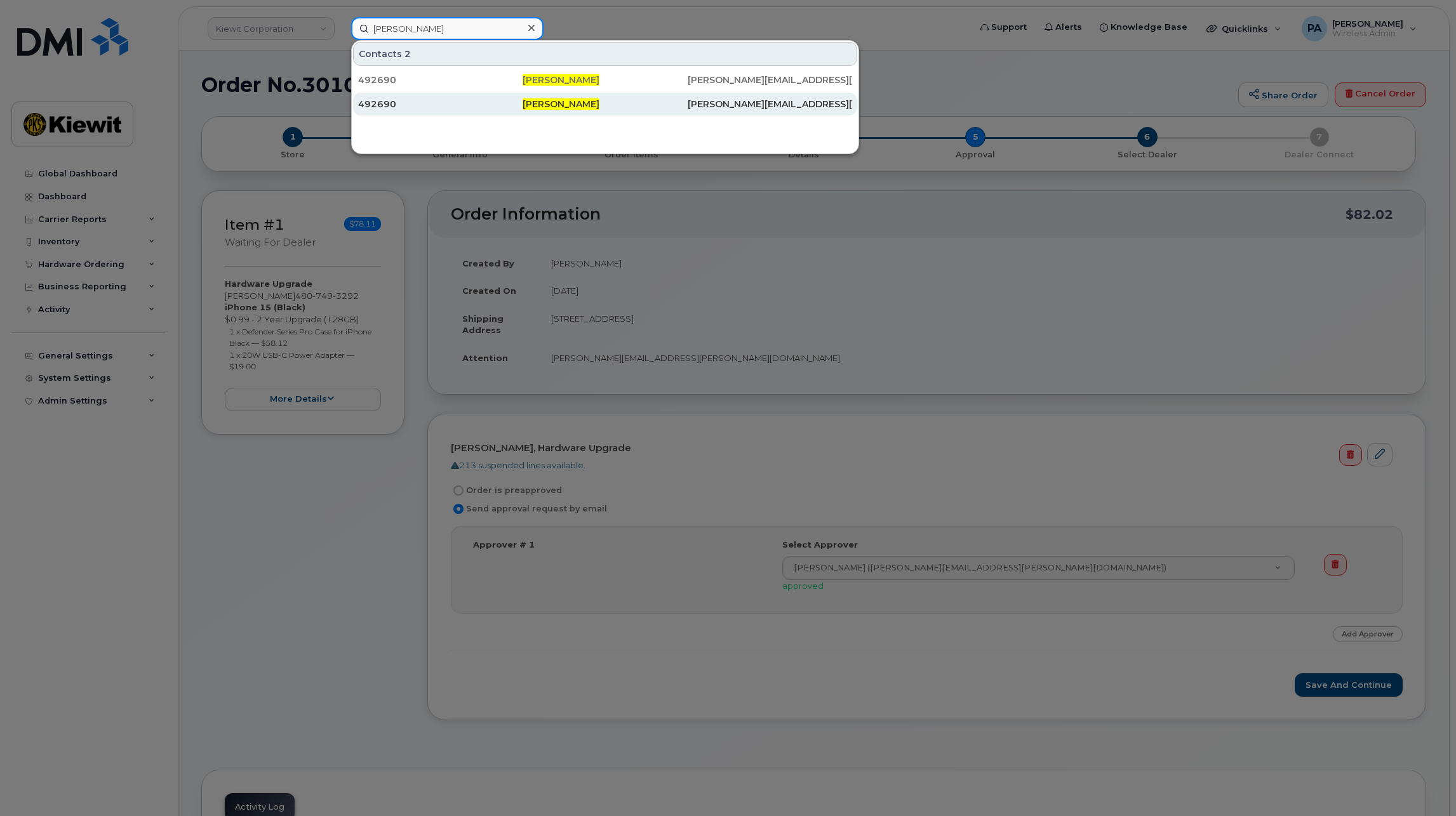
type input "milton gaston"
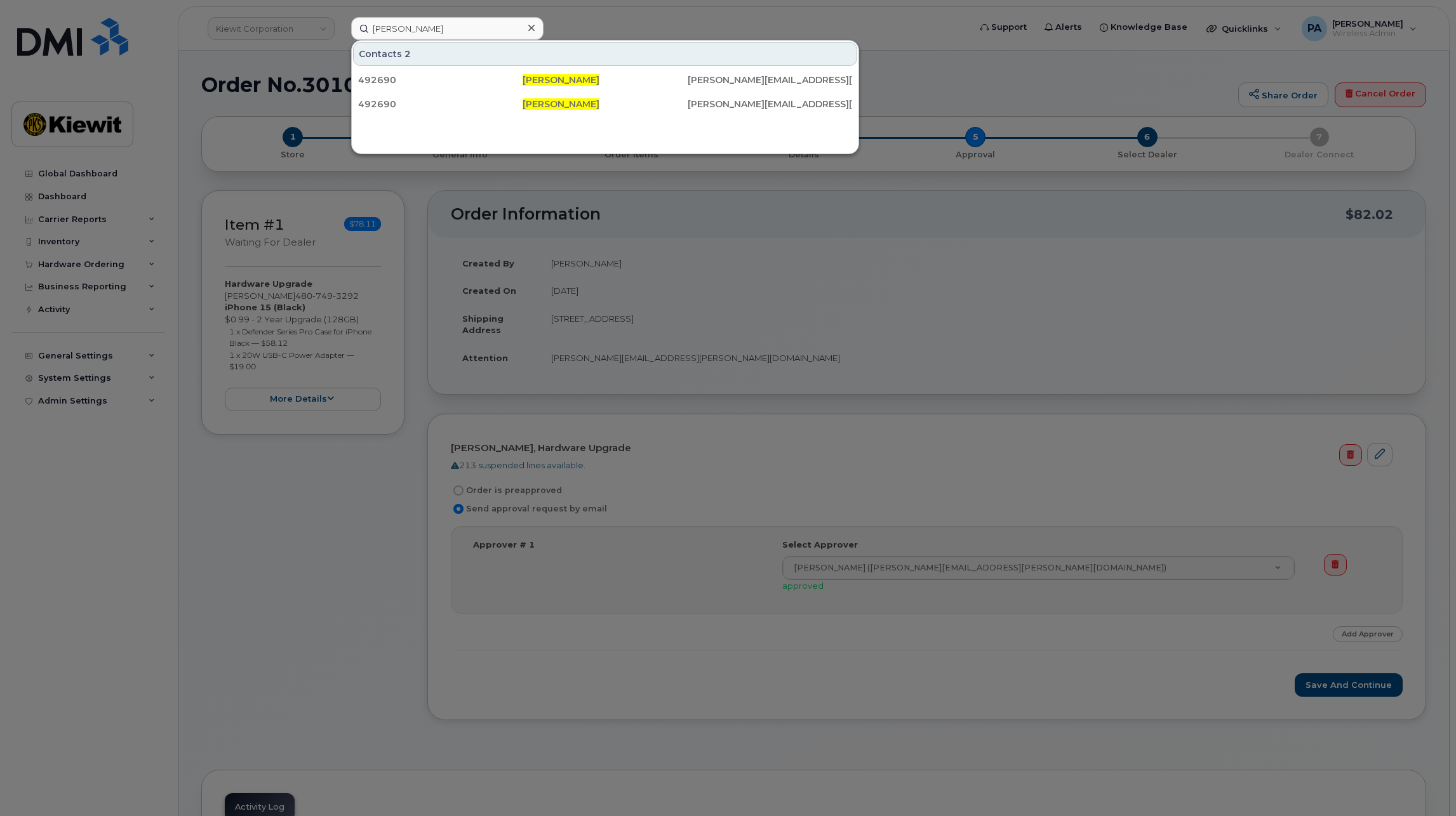
click at [789, 234] on div at bounding box center [728, 408] width 1456 height 816
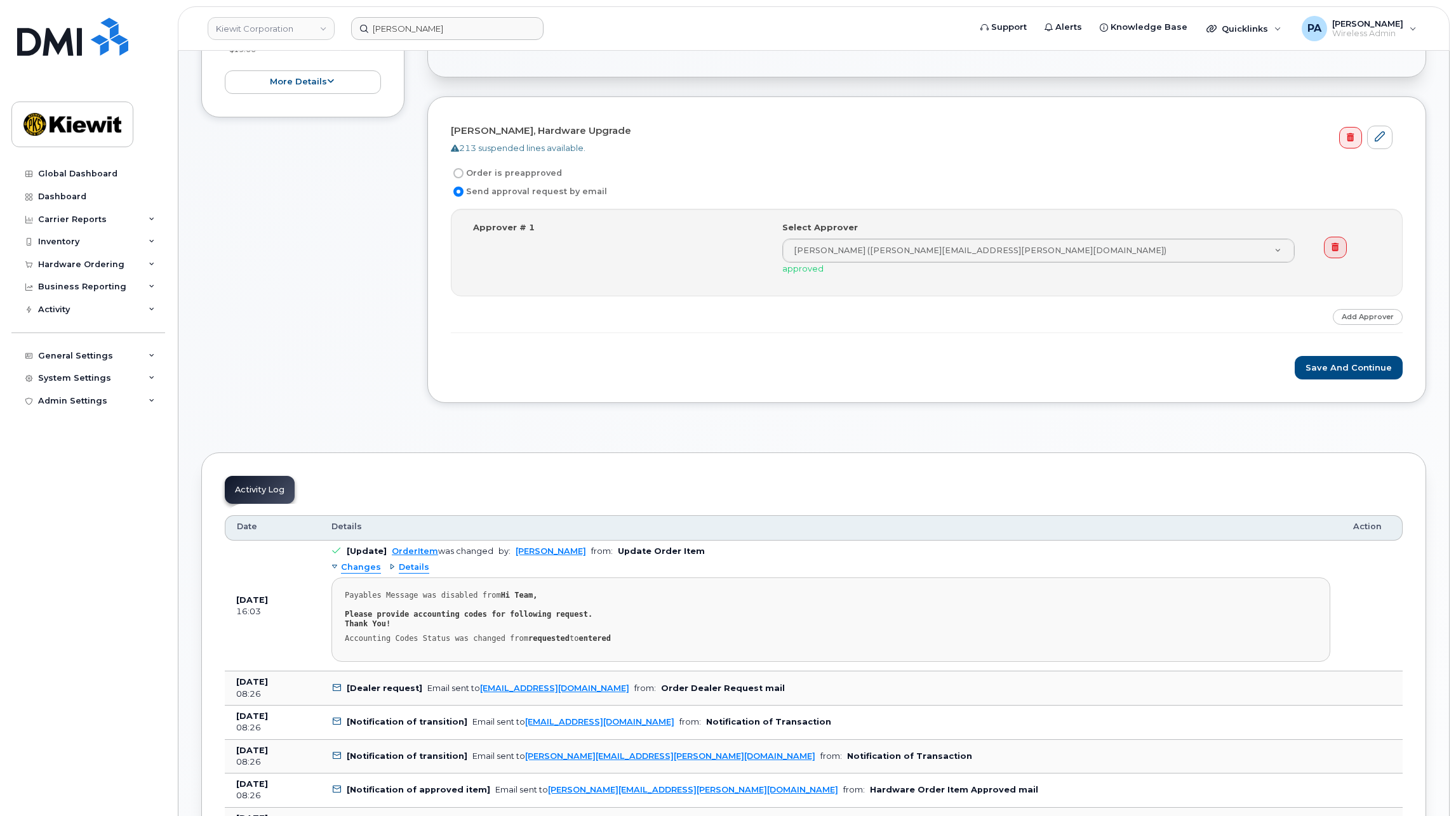
scroll to position [635, 0]
